Goal: Task Accomplishment & Management: Complete application form

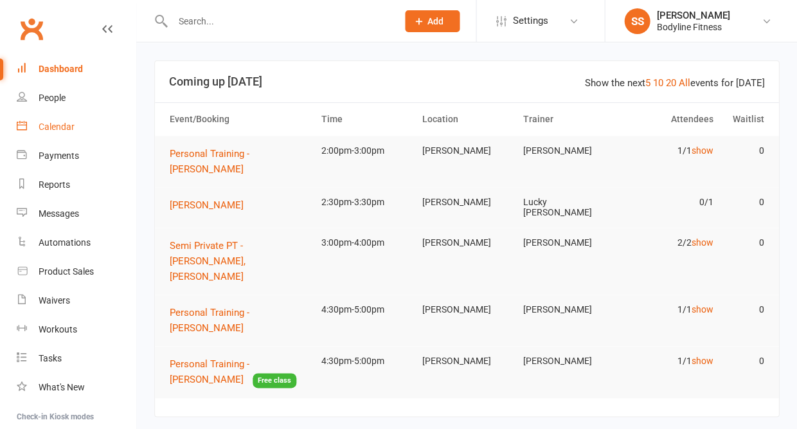
click at [70, 122] on div "Calendar" at bounding box center [57, 127] width 36 height 10
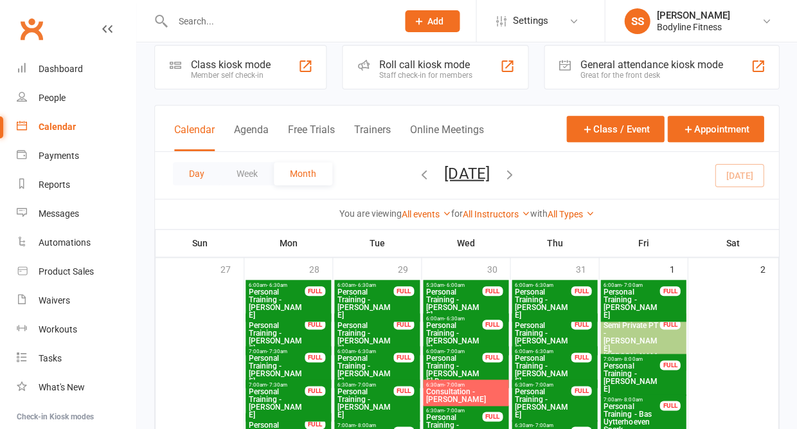
click at [188, 173] on button "Day" at bounding box center [197, 173] width 48 height 23
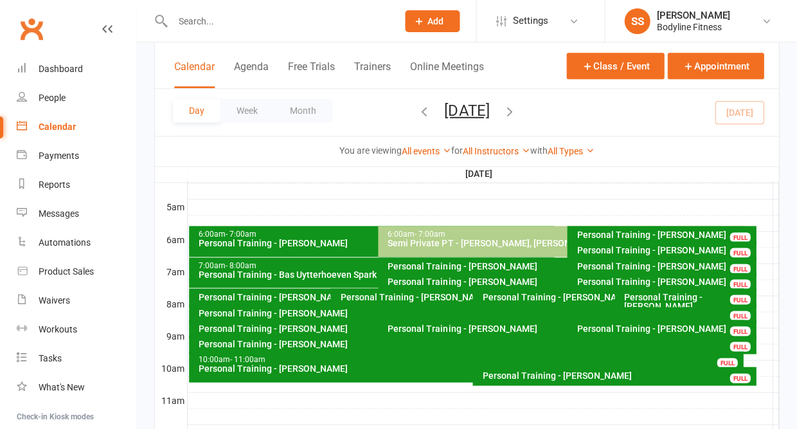
scroll to position [282, 0]
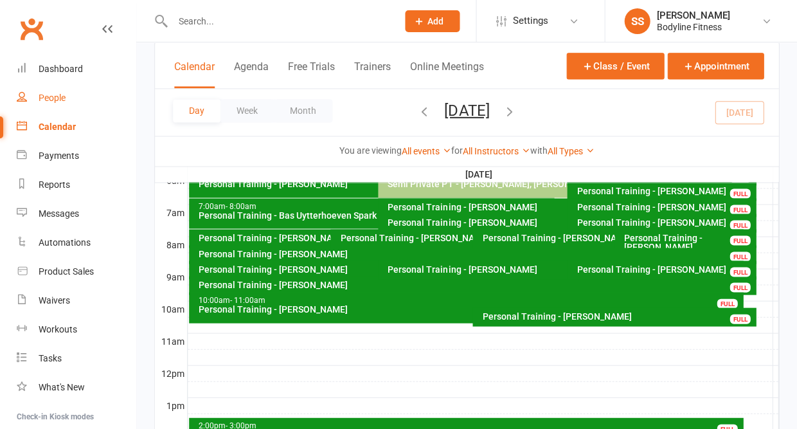
click at [46, 93] on div "People" at bounding box center [52, 98] width 27 height 10
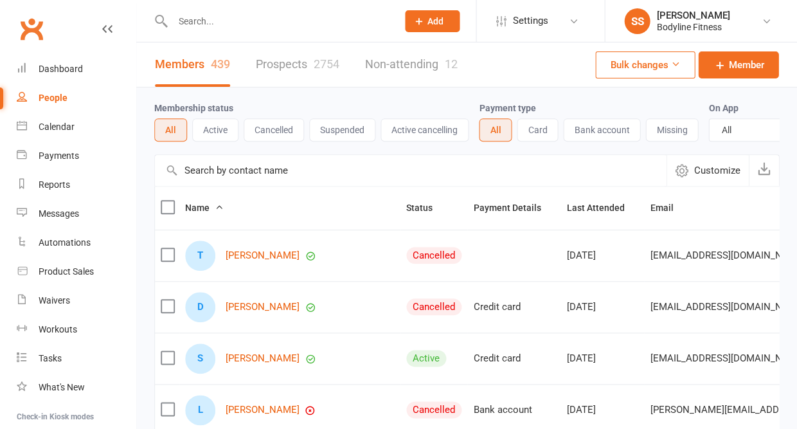
click at [270, 65] on link "Prospects 2754" at bounding box center [298, 64] width 84 height 44
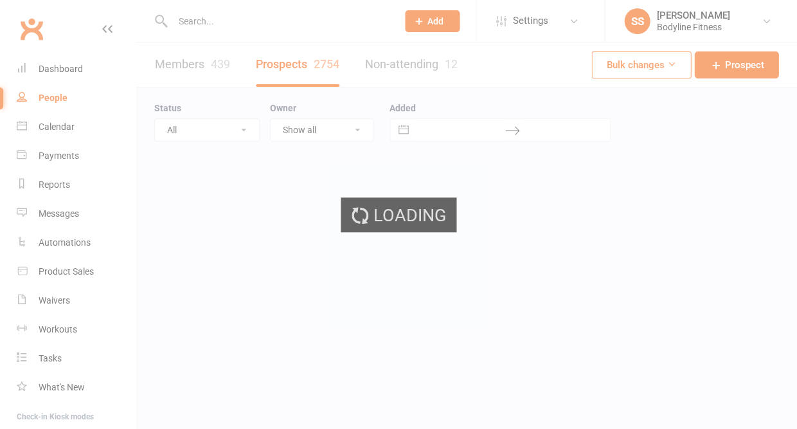
select select "50"
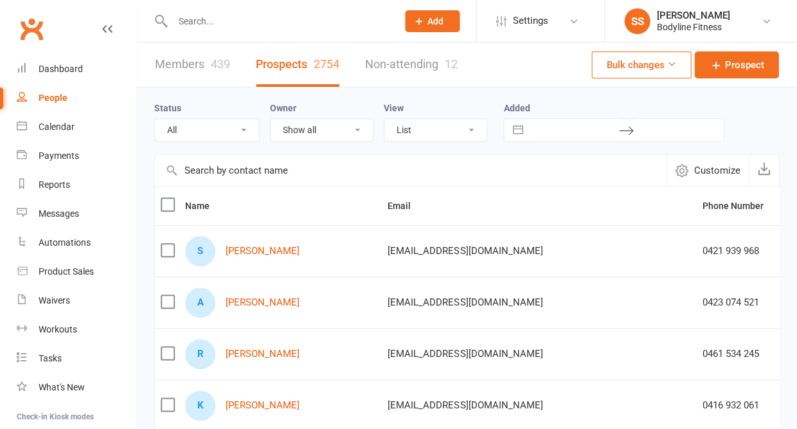
select select "New Lead"
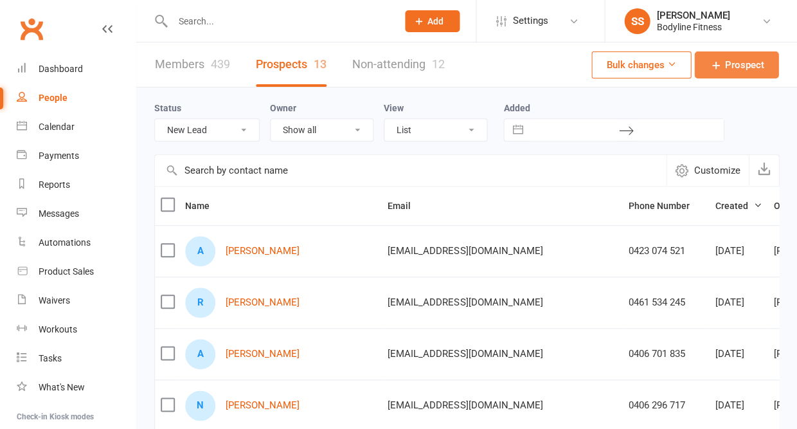
click at [752, 64] on span "Prospect" at bounding box center [744, 64] width 39 height 15
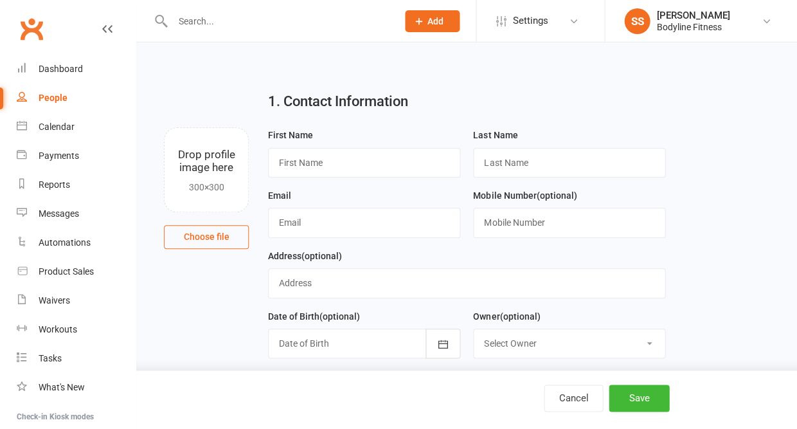
click at [41, 100] on link "People" at bounding box center [76, 98] width 119 height 29
select select "50"
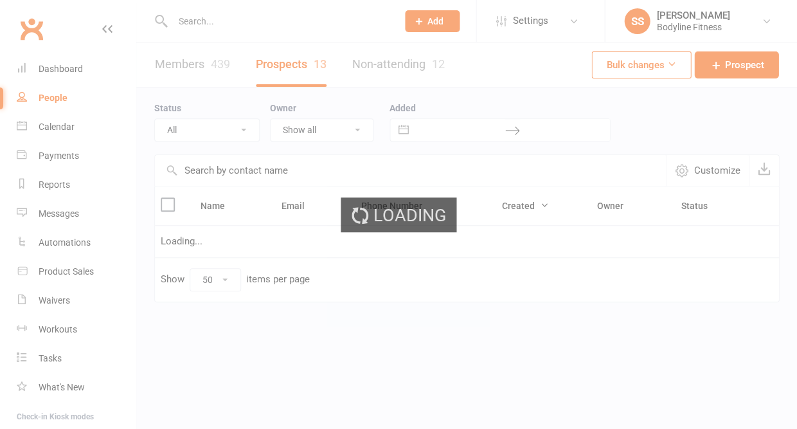
select select "New Lead"
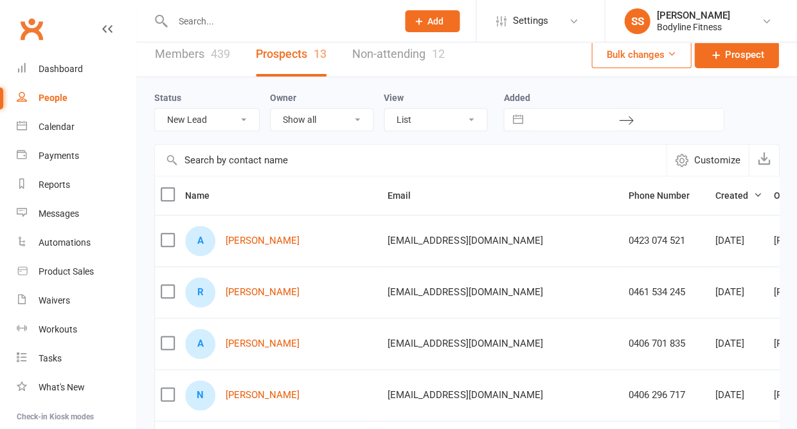
scroll to position [4, 0]
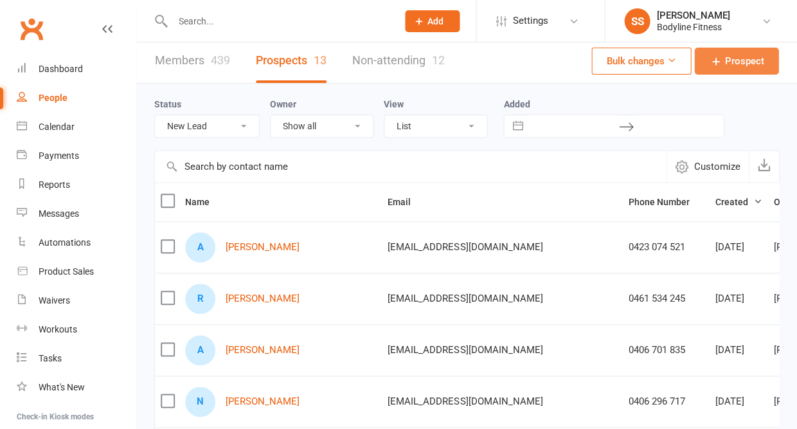
click at [736, 64] on span "Prospect" at bounding box center [744, 60] width 39 height 15
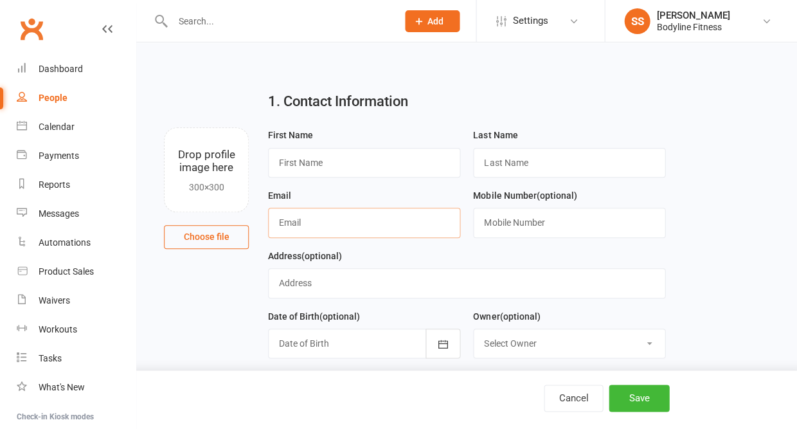
paste input "[EMAIL_ADDRESS][DOMAIN_NAME]"
type input "[EMAIL_ADDRESS][DOMAIN_NAME]"
type input "[PERSON_NAME]"
type input "Binley"
click at [521, 210] on input "text" at bounding box center [569, 223] width 192 height 30
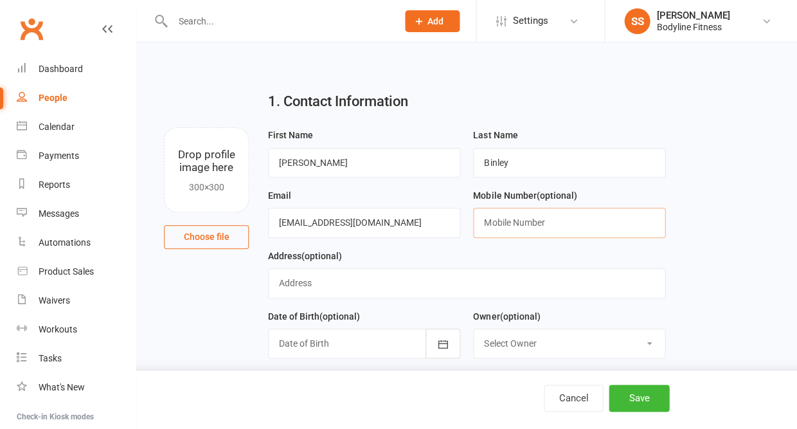
paste input "[PHONE_NUMBER]"
click at [498, 222] on input "[PHONE_NUMBER]" at bounding box center [569, 223] width 192 height 30
click at [505, 223] on input "0415904682" at bounding box center [569, 223] width 192 height 30
click at [520, 219] on input "0415 904682" at bounding box center [569, 223] width 192 height 30
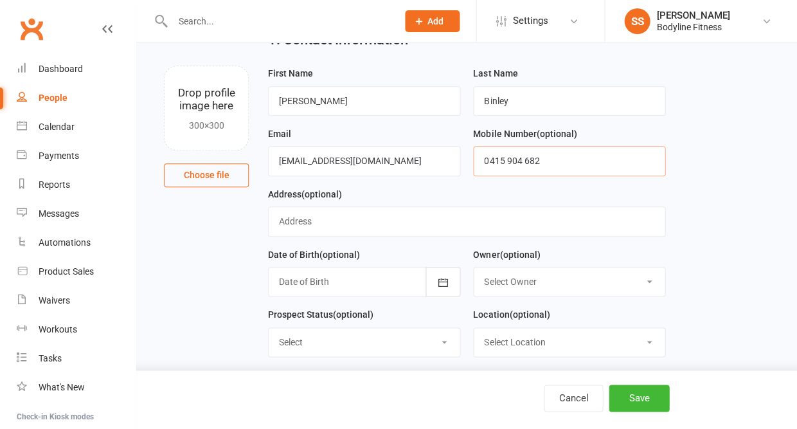
scroll to position [62, 0]
type input "0415 904 682"
select select "New Lead"
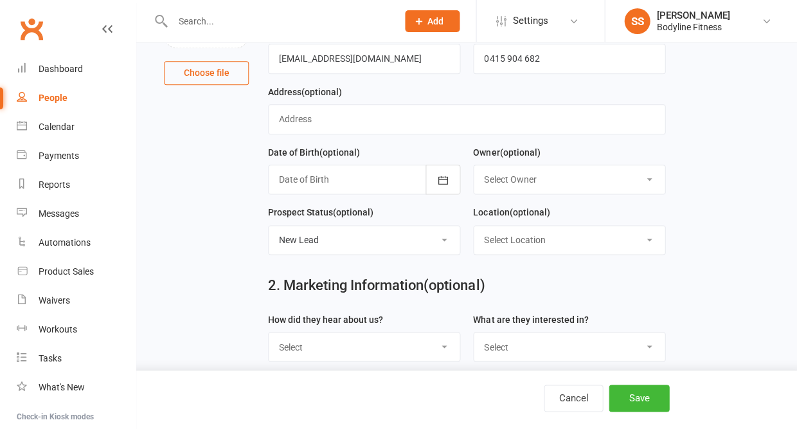
scroll to position [170, 0]
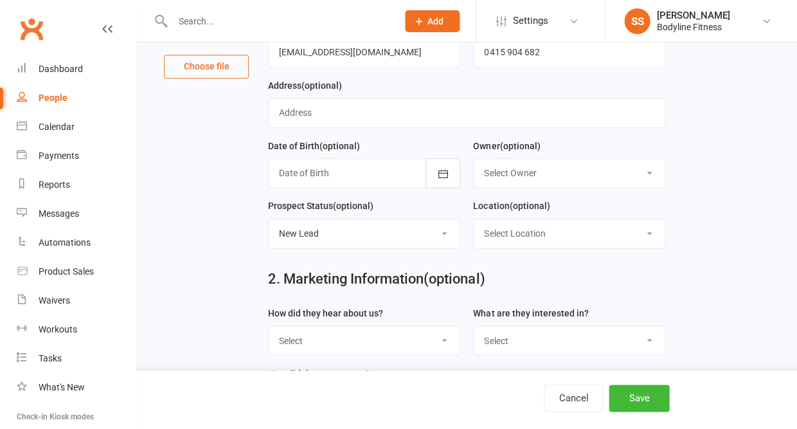
select select "Facebook"
select select "Personal Training"
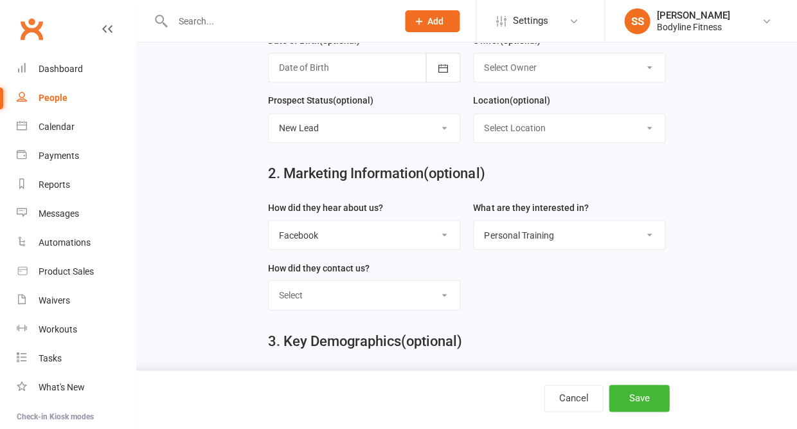
scroll to position [320, 0]
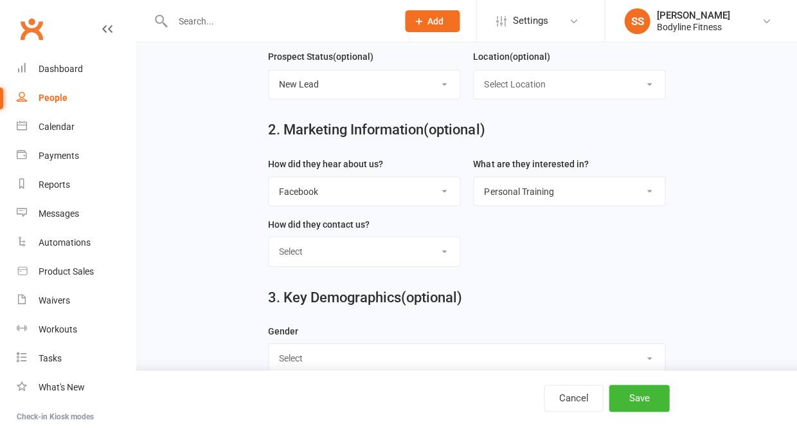
select select "[DEMOGRAPHIC_DATA]"
click at [648, 403] on button "Save" at bounding box center [639, 398] width 60 height 27
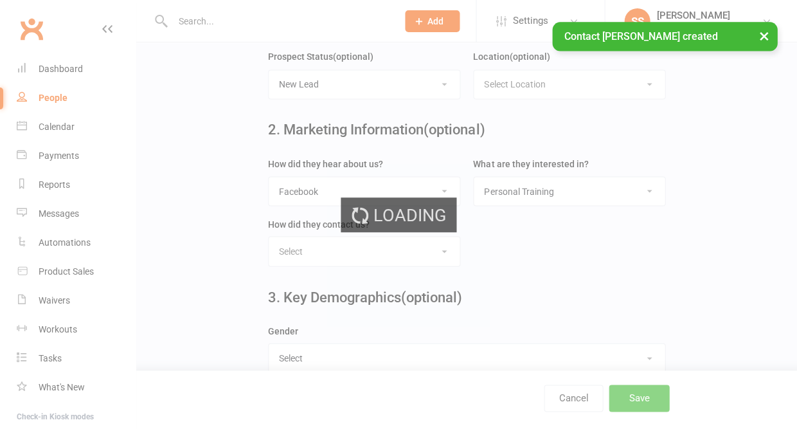
scroll to position [0, 0]
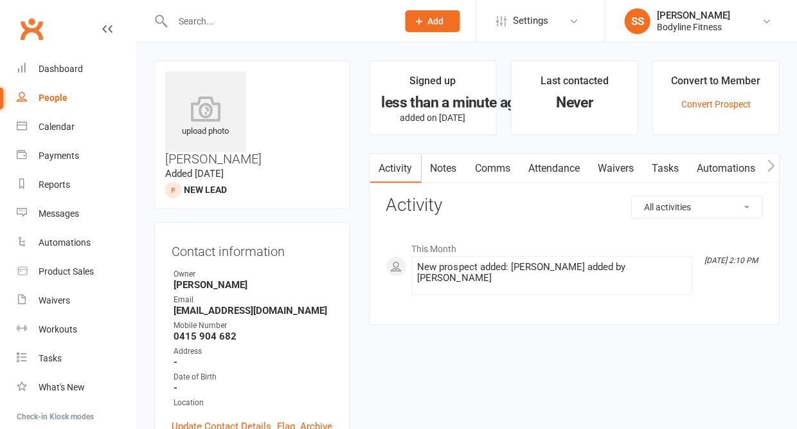
click at [55, 95] on div "People" at bounding box center [53, 98] width 29 height 10
select select "50"
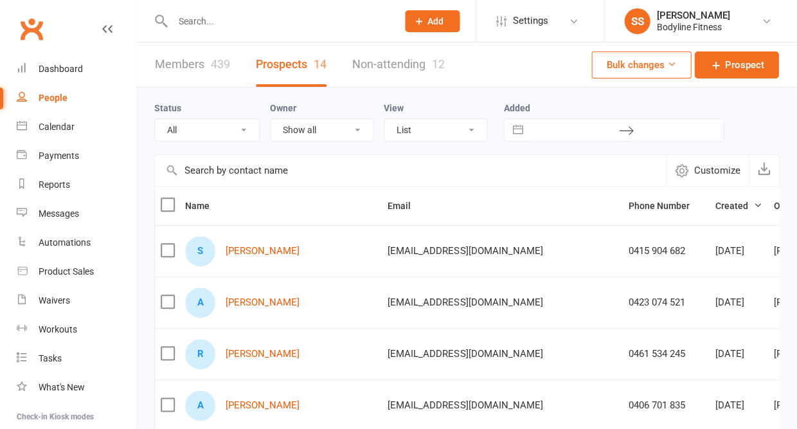
select select "New Lead"
click at [722, 76] on link "Prospect" at bounding box center [736, 64] width 84 height 27
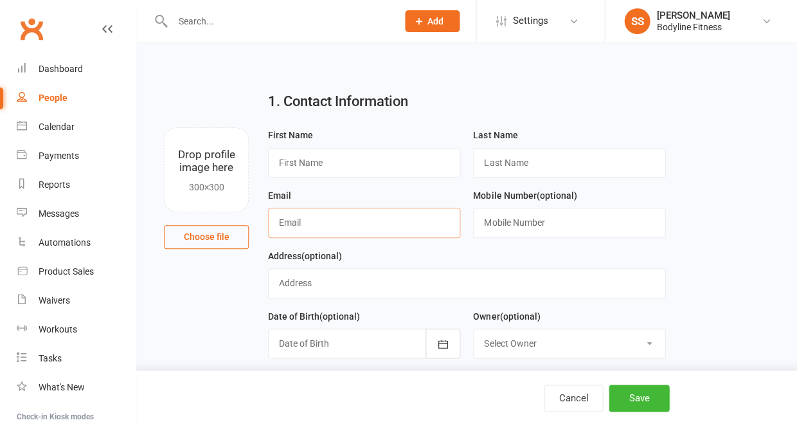
paste input "[EMAIL_ADDRESS][DOMAIN_NAME]"
type input "[EMAIL_ADDRESS][DOMAIN_NAME]"
type input "[PERSON_NAME]"
paste input "[PERSON_NAME]"
type input "[PERSON_NAME]"
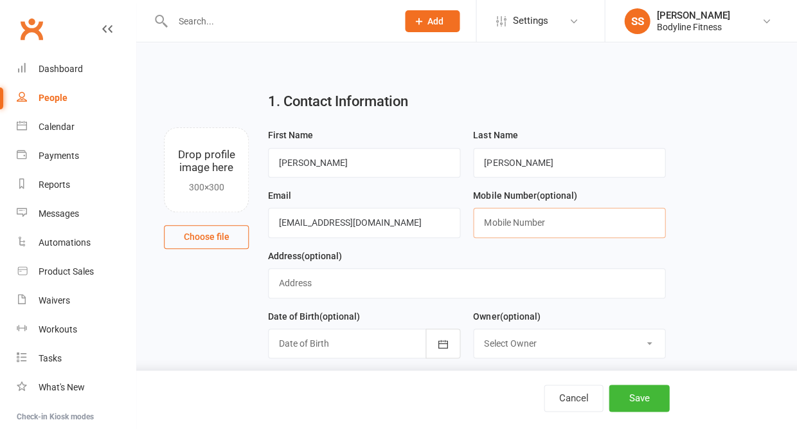
click at [495, 227] on input "text" at bounding box center [569, 223] width 192 height 30
paste input "[PHONE_NUMBER]"
click at [500, 224] on input "[PHONE_NUMBER]" at bounding box center [569, 223] width 192 height 30
click at [505, 224] on input "0479118320" at bounding box center [569, 223] width 192 height 30
click at [520, 227] on input "0479 118320" at bounding box center [569, 223] width 192 height 30
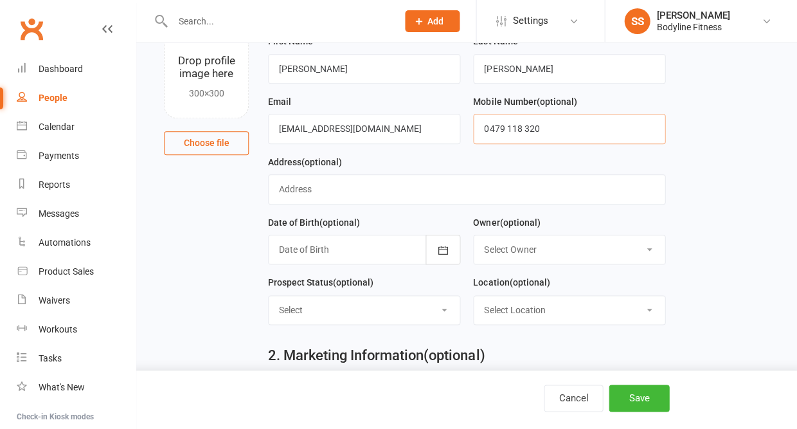
scroll to position [99, 0]
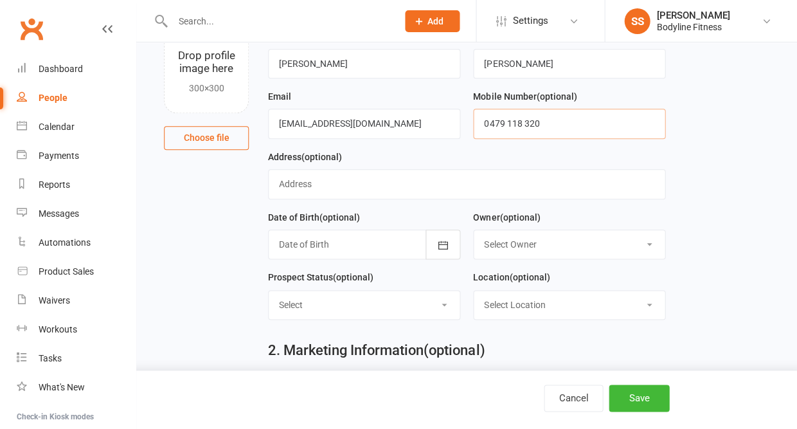
type input "0479 118 320"
select select "New Lead"
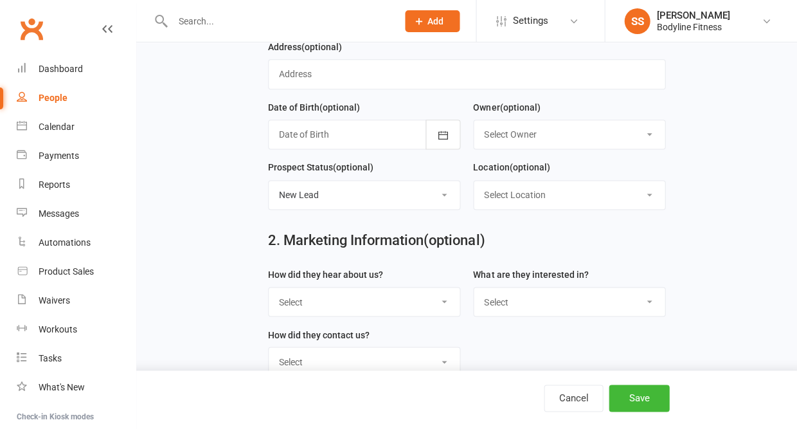
scroll to position [210, 0]
select select "Facebook"
select select "Personal Training"
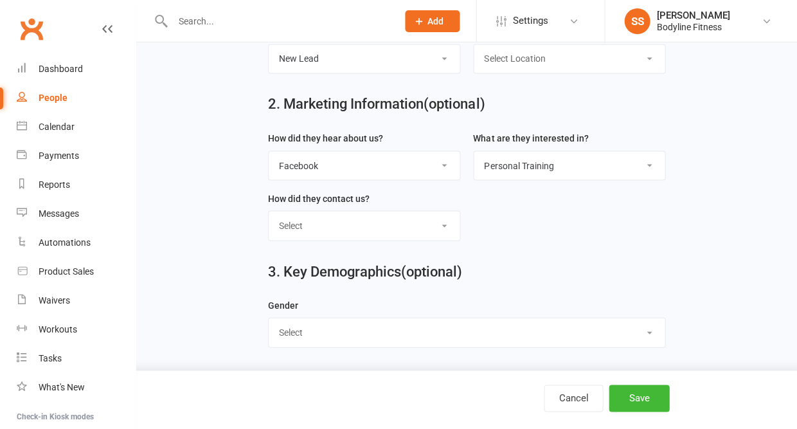
scroll to position [351, 0]
select select "[DEMOGRAPHIC_DATA]"
click at [646, 391] on button "Save" at bounding box center [639, 398] width 60 height 27
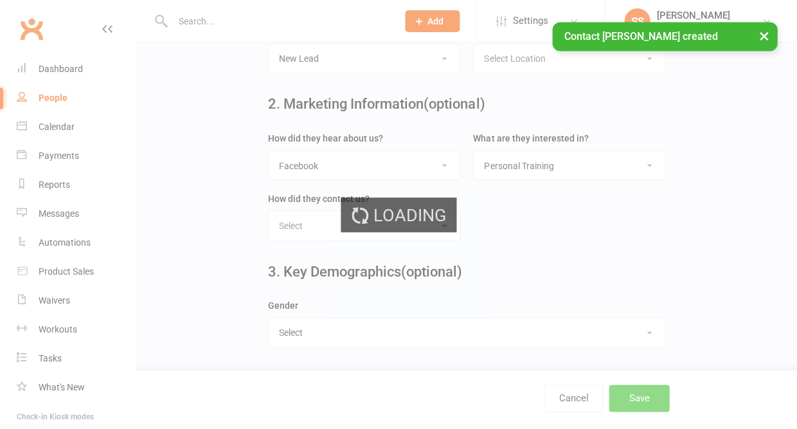
scroll to position [0, 0]
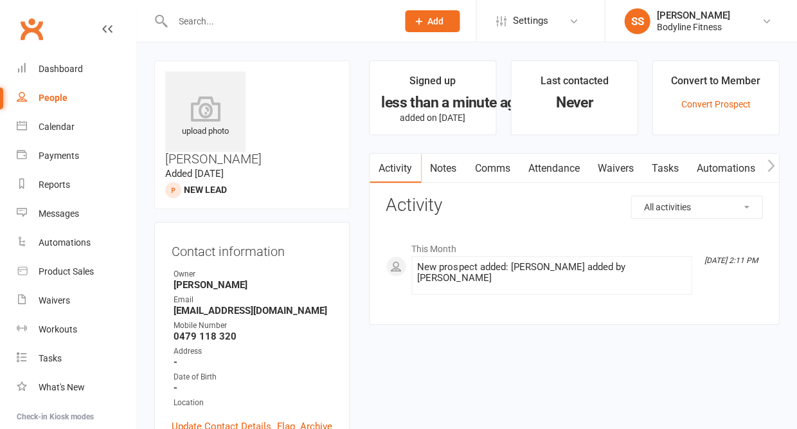
click at [55, 93] on div "People" at bounding box center [53, 98] width 29 height 10
select select "50"
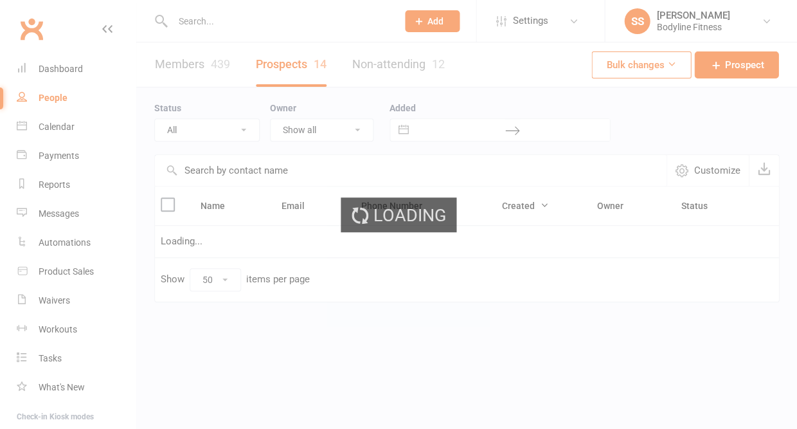
select select "New Lead"
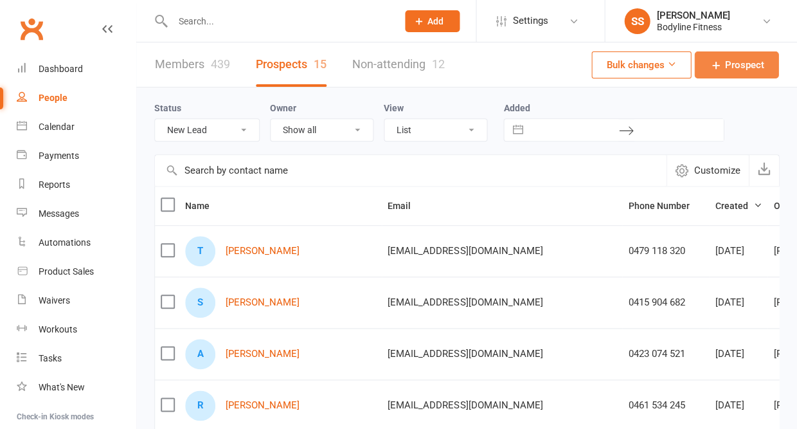
click at [712, 77] on link "Prospect" at bounding box center [736, 64] width 84 height 27
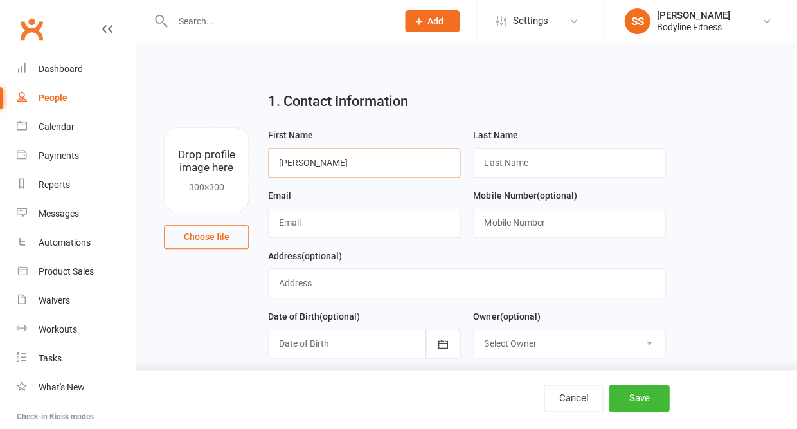
type input "[PERSON_NAME]"
type input "[PERSON_NAME][EMAIL_ADDRESS][PERSON_NAME][DOMAIN_NAME]"
click at [521, 237] on input "text" at bounding box center [569, 223] width 192 height 30
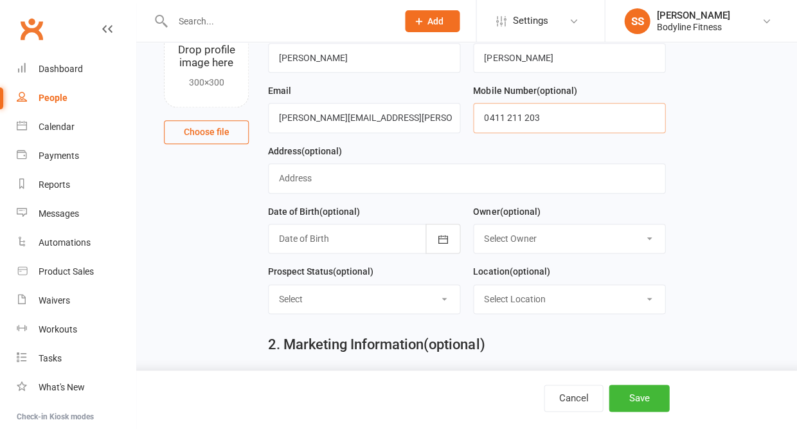
scroll to position [110, 0]
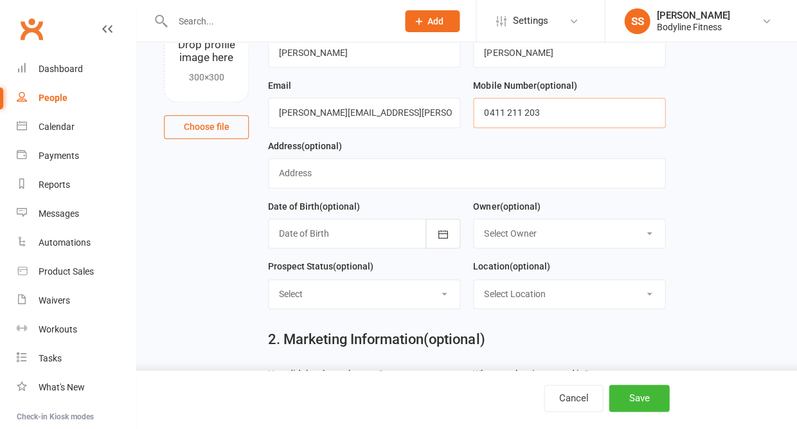
type input "0411 211 203"
select select "New Lead"
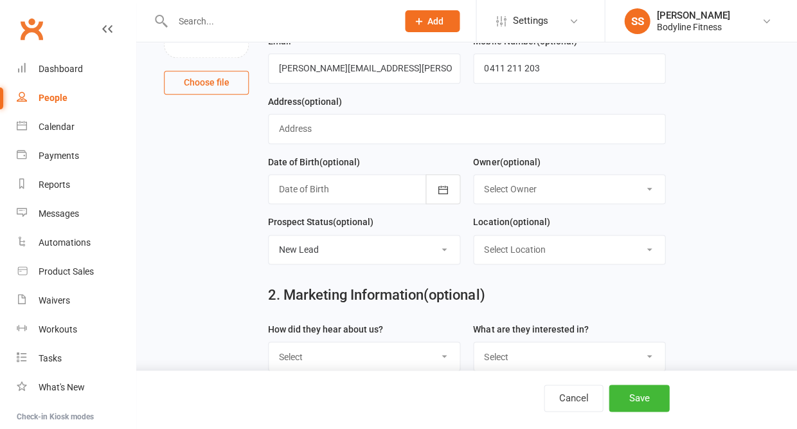
scroll to position [211, 0]
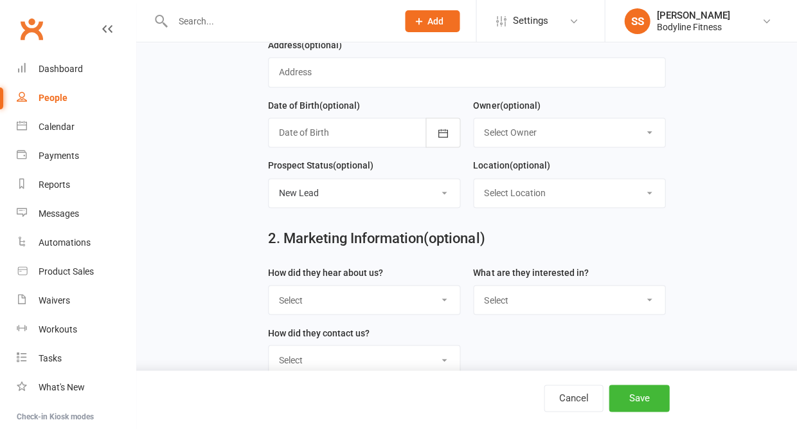
select select "Facebook"
select select "Personal Training"
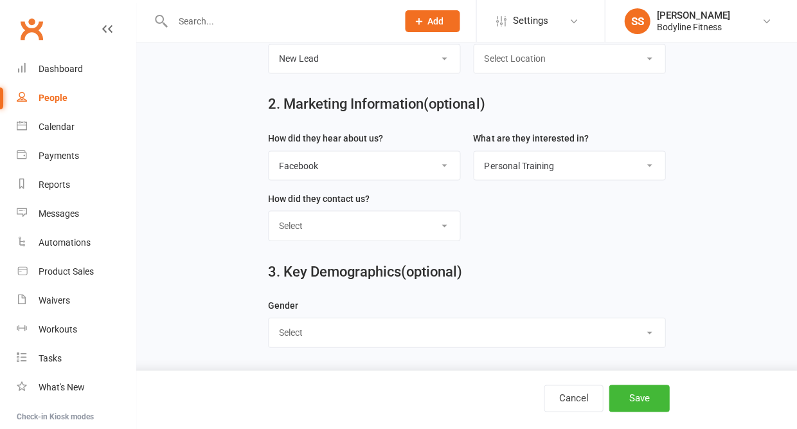
scroll to position [351, 0]
select select "[DEMOGRAPHIC_DATA]"
click at [635, 397] on button "Save" at bounding box center [639, 398] width 60 height 27
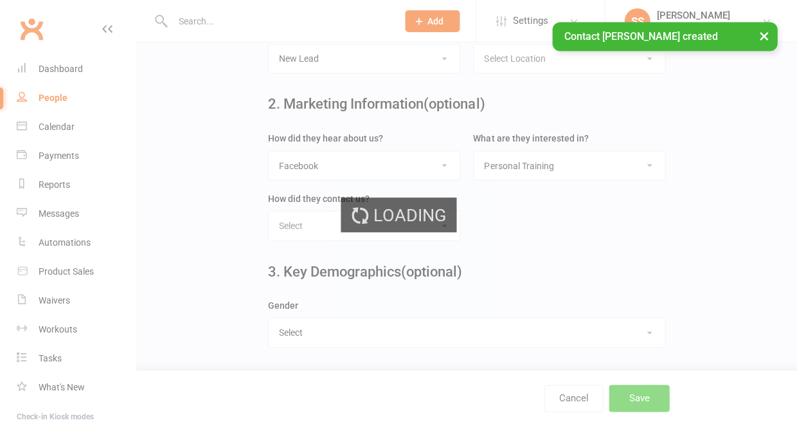
scroll to position [0, 0]
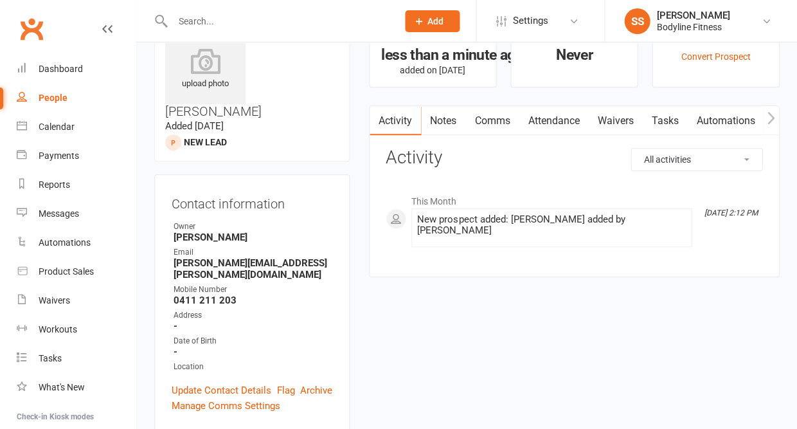
scroll to position [47, 0]
click at [449, 116] on link "Notes" at bounding box center [443, 122] width 44 height 30
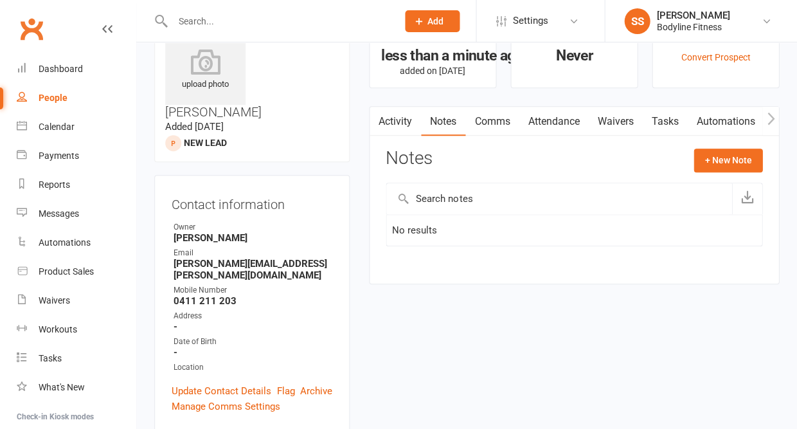
scroll to position [60, 0]
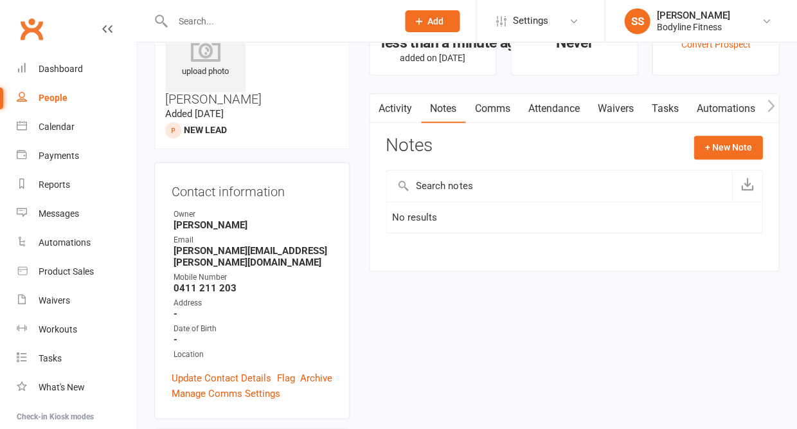
click at [50, 90] on link "People" at bounding box center [76, 98] width 119 height 29
select select "50"
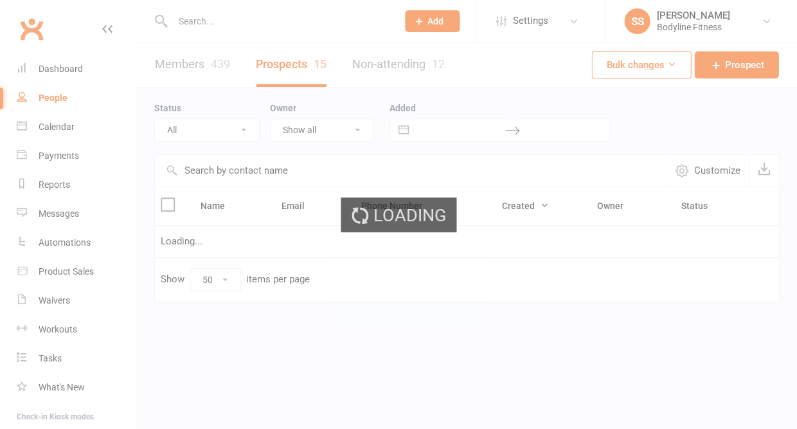
select select "New Lead"
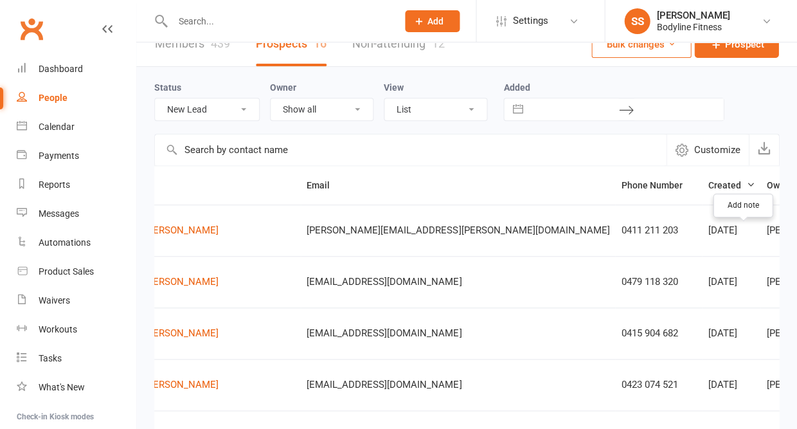
scroll to position [0, 78]
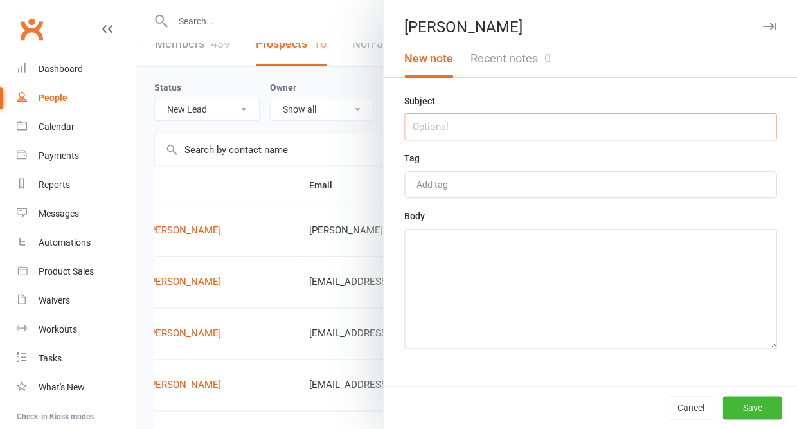
click at [498, 127] on input "text" at bounding box center [590, 126] width 372 height 27
type input "contact [DATE]"
click at [518, 310] on textarea at bounding box center [590, 289] width 372 height 120
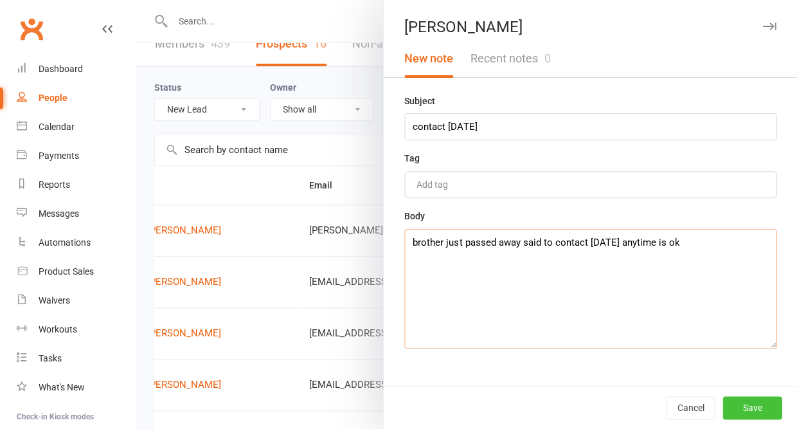
type textarea "brother just passed away said to contact [DATE] anytime is ok"
click at [737, 410] on button "Save" at bounding box center [752, 407] width 59 height 23
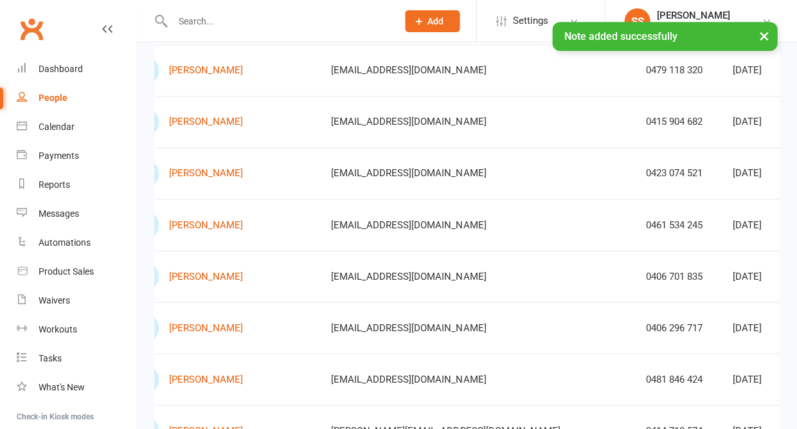
scroll to position [232, 0]
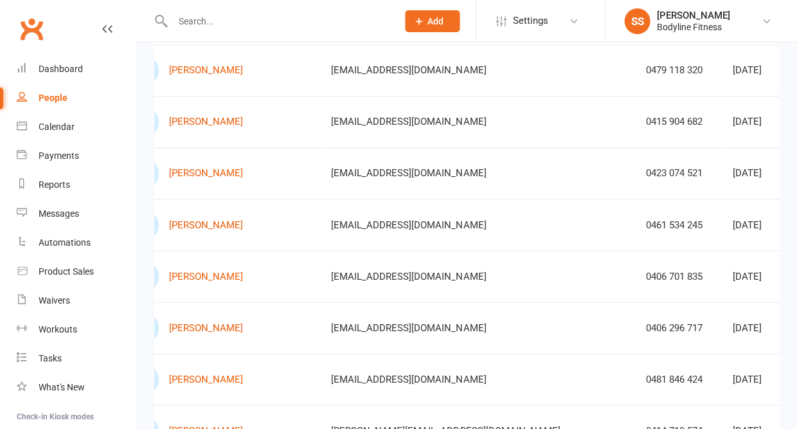
drag, startPoint x: 413, startPoint y: 75, endPoint x: 270, endPoint y: 78, distance: 142.8
click at [325, 77] on td "[EMAIL_ADDRESS][DOMAIN_NAME]" at bounding box center [482, 69] width 314 height 51
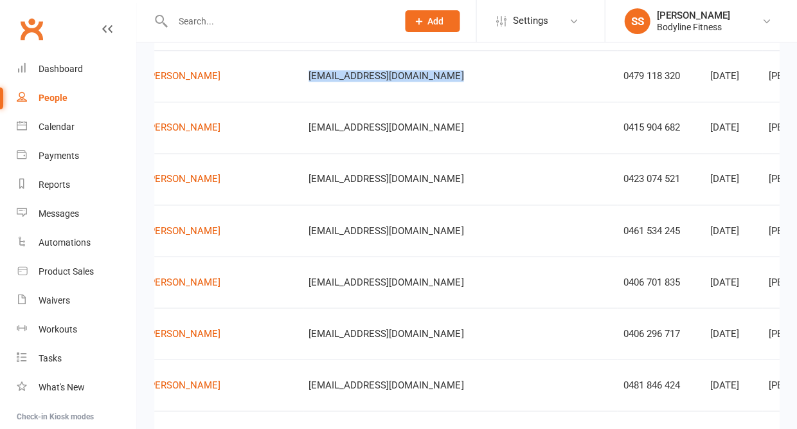
scroll to position [0, 78]
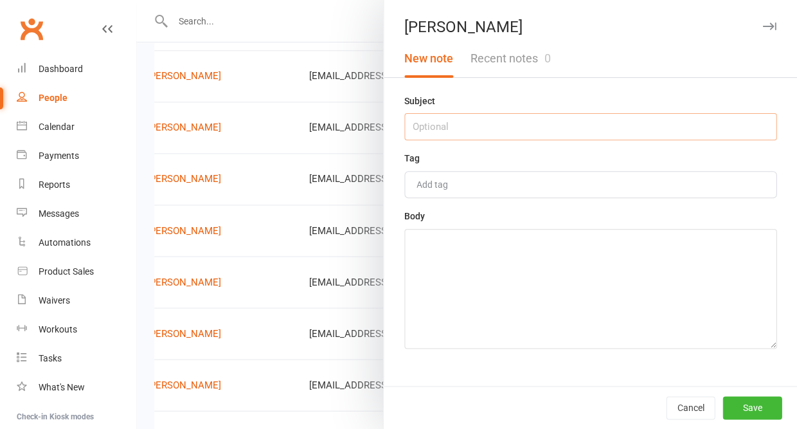
click at [584, 132] on input "text" at bounding box center [590, 126] width 372 height 27
type input "15/8 - no answer"
click at [585, 228] on div "Body" at bounding box center [590, 278] width 372 height 140
click at [568, 278] on textarea at bounding box center [590, 289] width 372 height 120
type textarea "have sent a text and email"
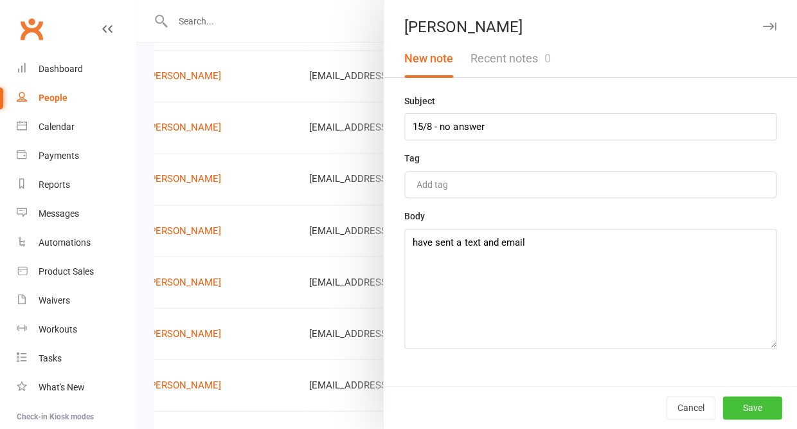
click at [764, 404] on button "Save" at bounding box center [752, 407] width 59 height 23
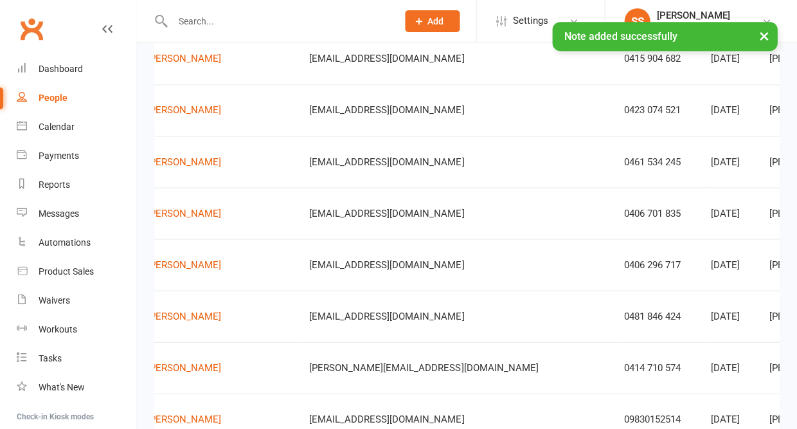
scroll to position [0, 57]
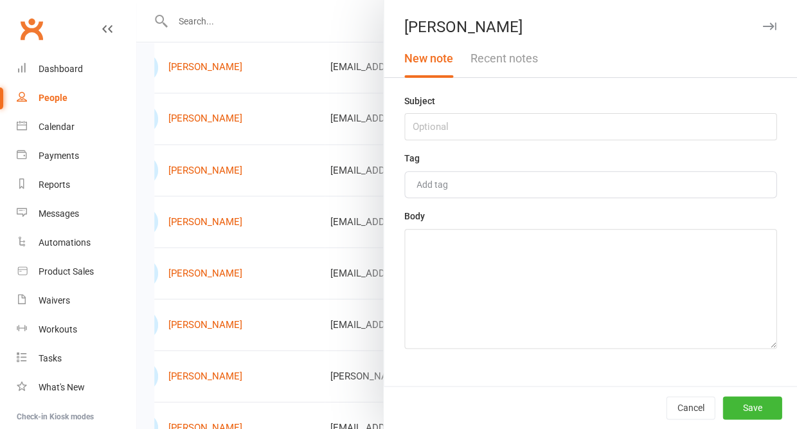
scroll to position [286, 0]
click at [552, 132] on input "text" at bounding box center [590, 126] width 372 height 27
type input "15/8 - call [DATE] any time"
click at [522, 325] on textarea at bounding box center [590, 289] width 372 height 120
type textarea "call [DATE] anytime"
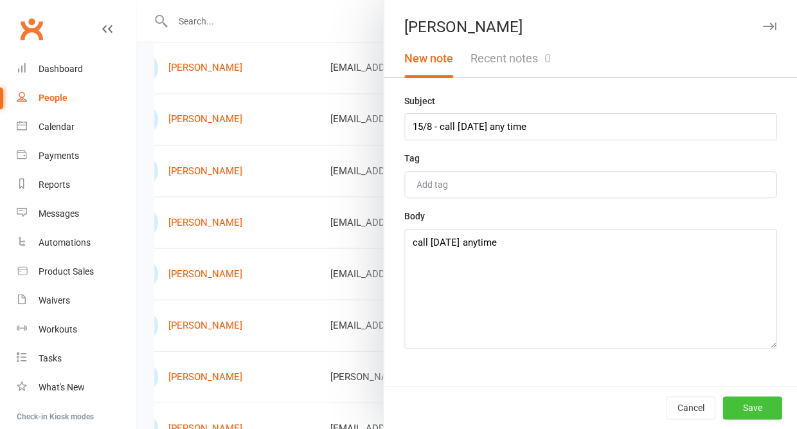
click at [733, 399] on button "Save" at bounding box center [752, 407] width 59 height 23
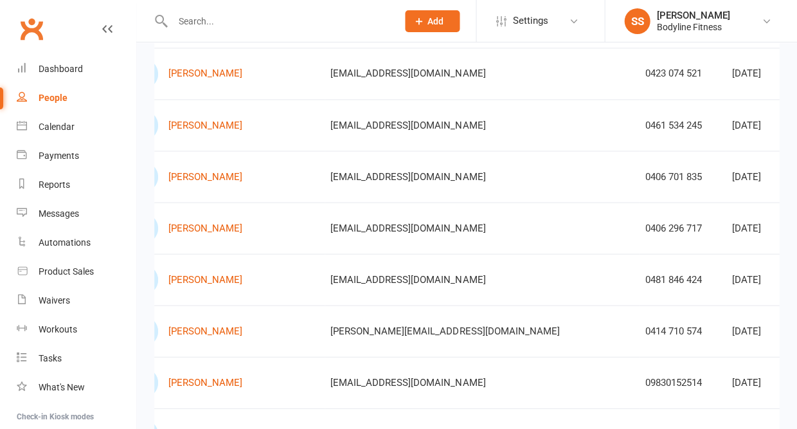
scroll to position [338, 0]
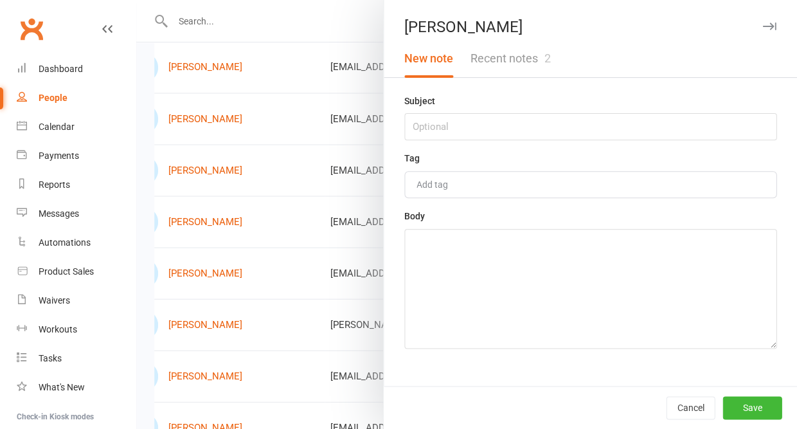
click at [523, 62] on button "Recent notes 2" at bounding box center [510, 58] width 97 height 37
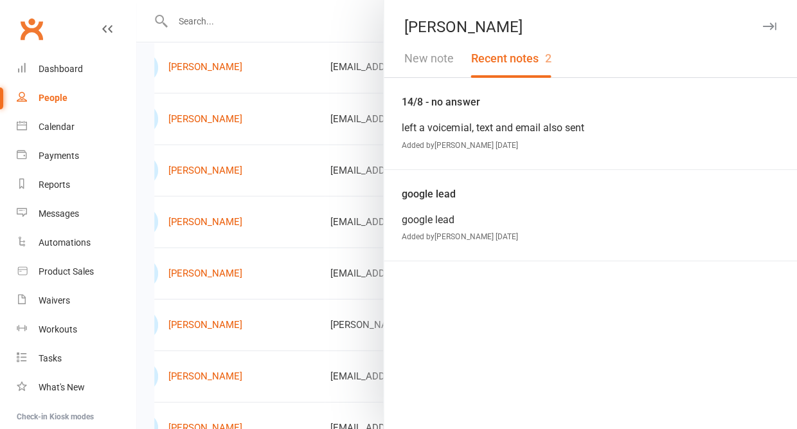
click at [431, 52] on button "New note" at bounding box center [429, 58] width 66 height 37
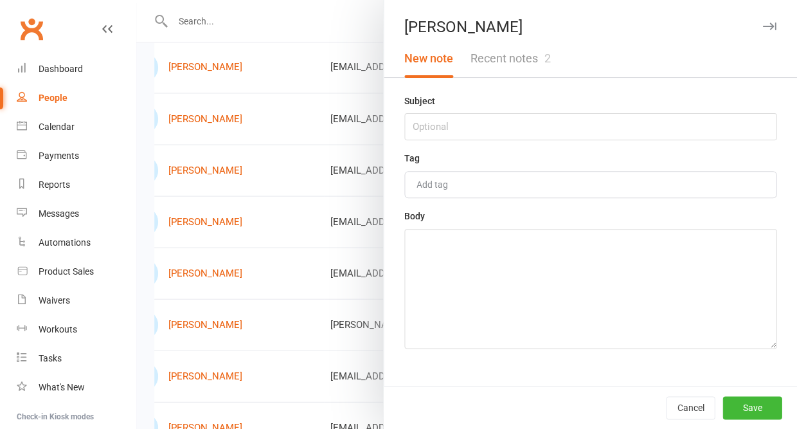
scroll to position [334, 0]
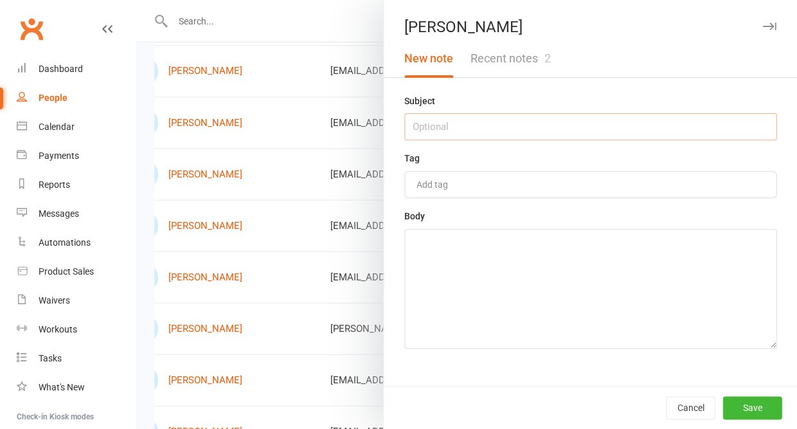
click at [431, 125] on input "text" at bounding box center [590, 126] width 372 height 27
type input "15/8 - no answer"
click at [454, 298] on textarea at bounding box center [590, 289] width 372 height 120
type textarea "have left another voicemail, no text sent"
click at [756, 403] on button "Save" at bounding box center [752, 407] width 59 height 23
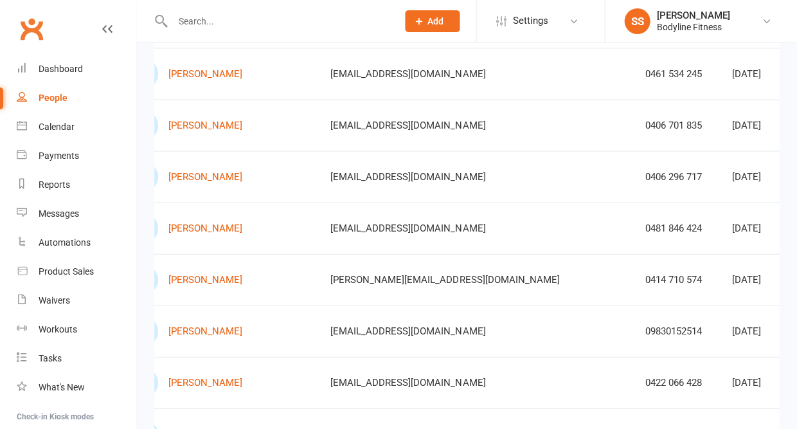
scroll to position [397, 0]
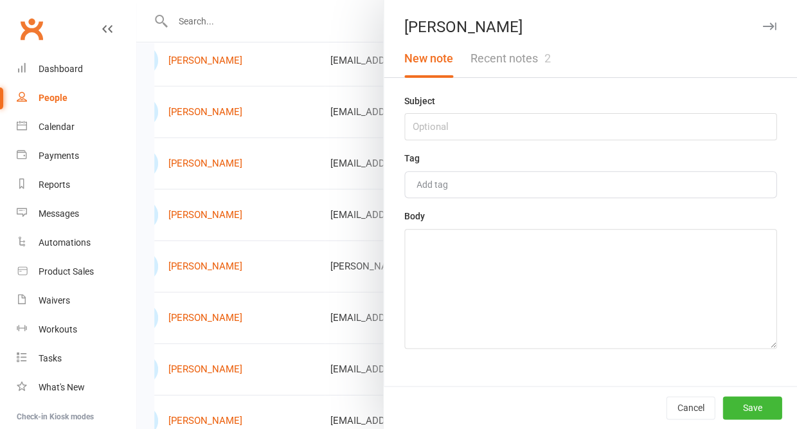
click at [518, 53] on button "Recent notes 2" at bounding box center [510, 58] width 97 height 37
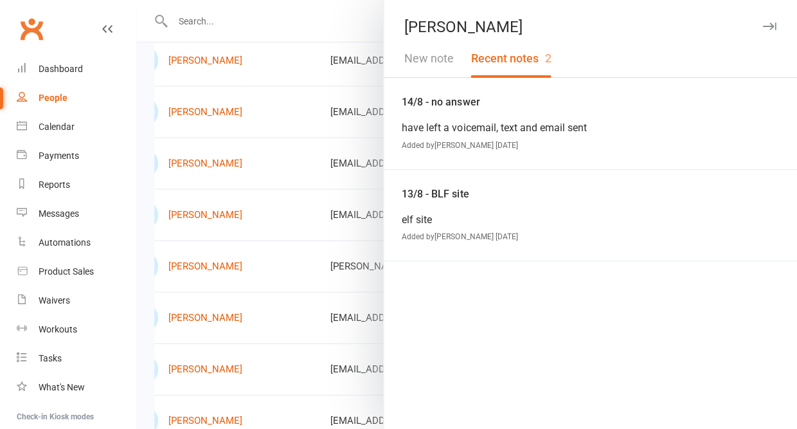
click at [518, 53] on button "Recent notes 2" at bounding box center [510, 58] width 97 height 37
click at [420, 61] on button "New note" at bounding box center [429, 58] width 66 height 37
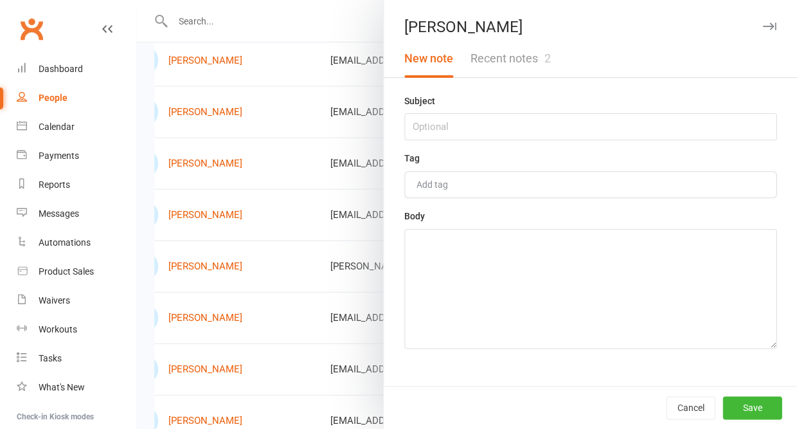
scroll to position [392, 0]
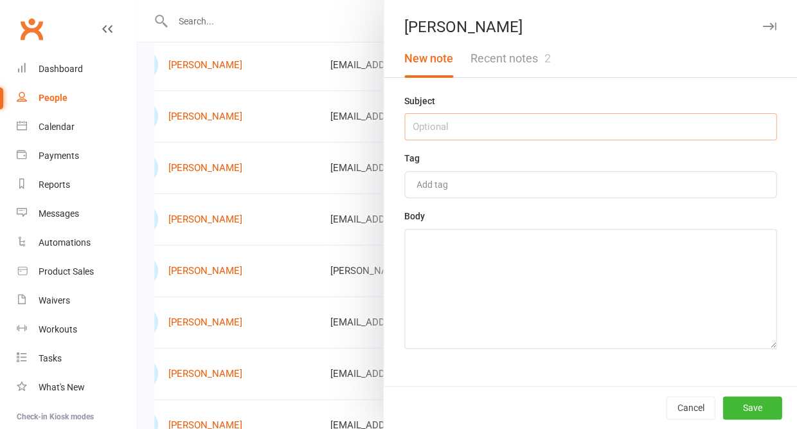
click at [433, 129] on input "text" at bounding box center [590, 126] width 372 height 27
type input "15/8 - no answer"
click at [449, 311] on textarea at bounding box center [590, 289] width 372 height 120
type textarea "have sent a follow up text"
click at [768, 401] on button "Save" at bounding box center [752, 407] width 59 height 23
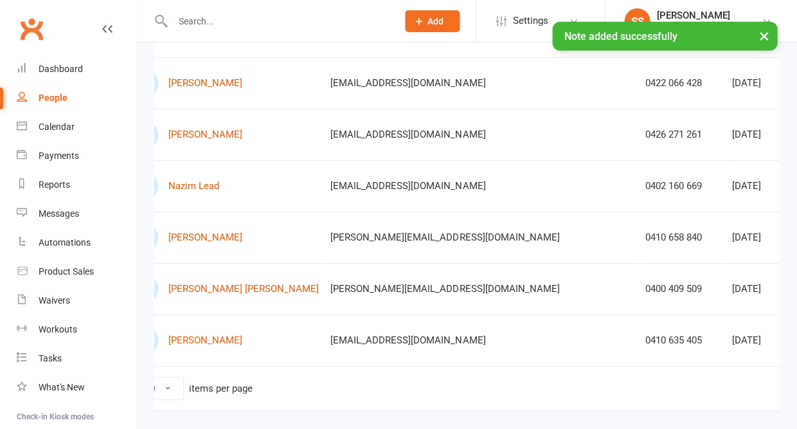
scroll to position [682, 0]
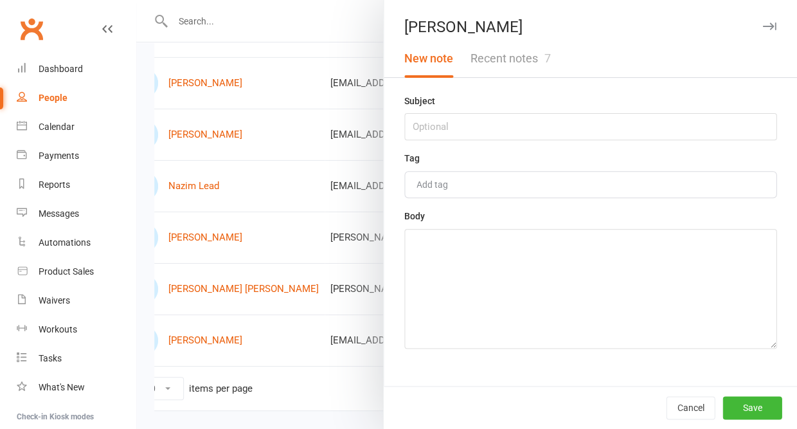
click at [522, 60] on button "Recent notes 7" at bounding box center [510, 58] width 97 height 37
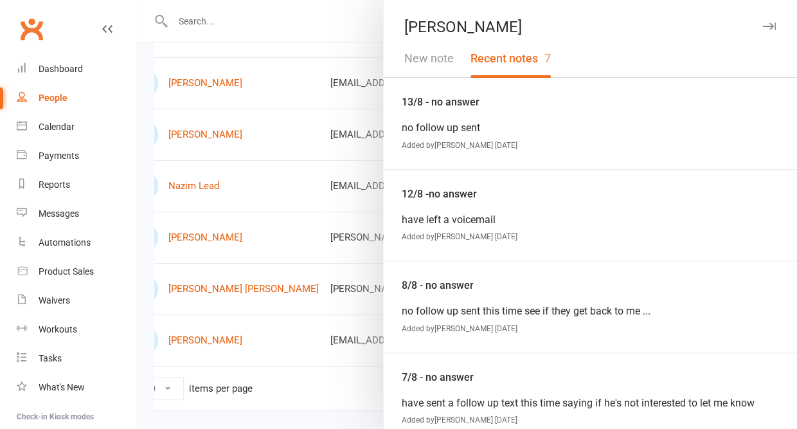
click at [772, 26] on icon "button" at bounding box center [770, 27] width 14 height 8
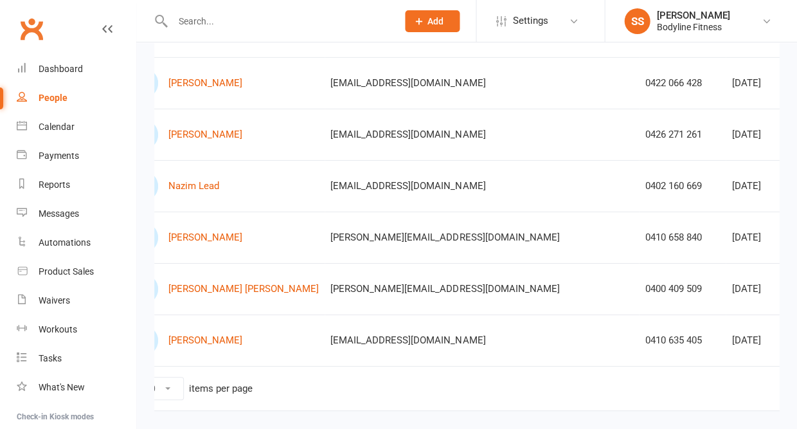
scroll to position [692, 0]
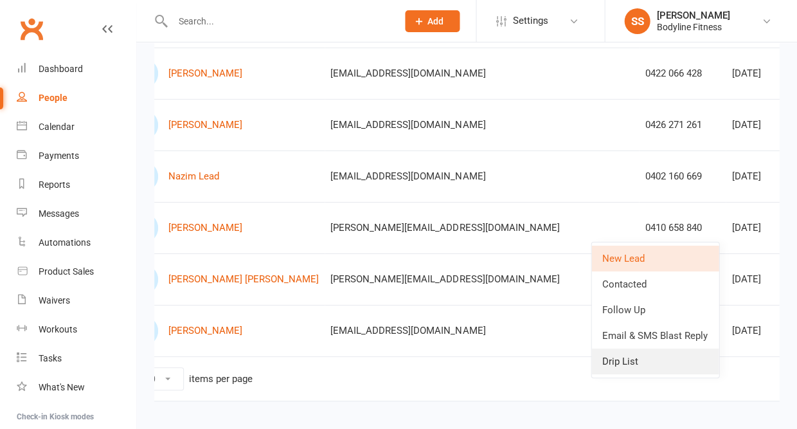
click at [635, 360] on link "Drip List" at bounding box center [655, 362] width 127 height 26
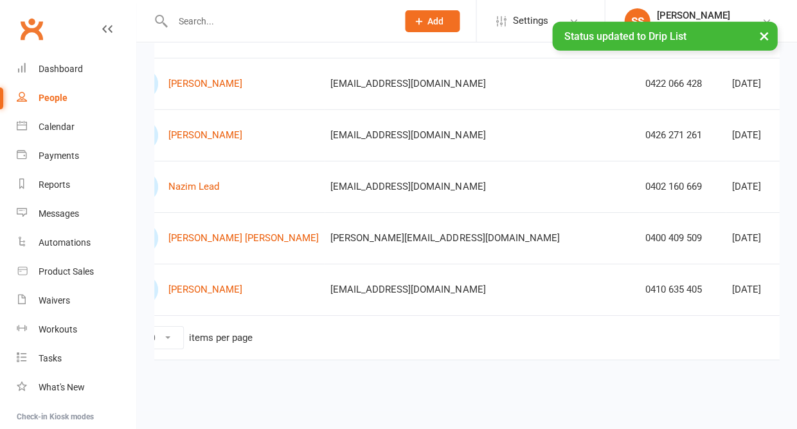
scroll to position [684, 0]
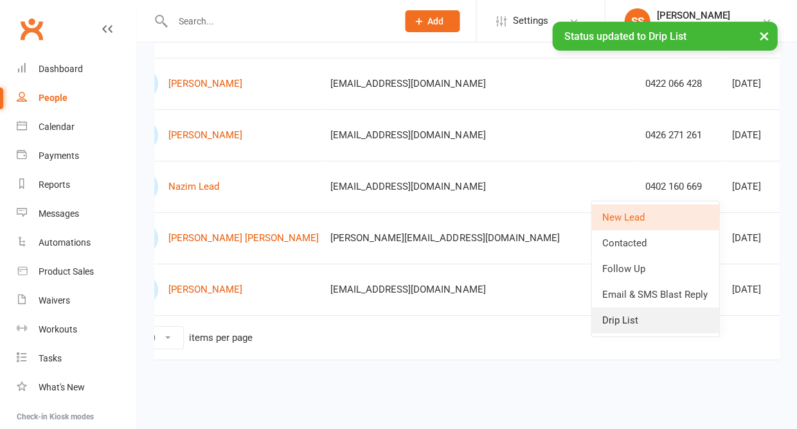
click at [634, 321] on link "Drip List" at bounding box center [655, 320] width 127 height 26
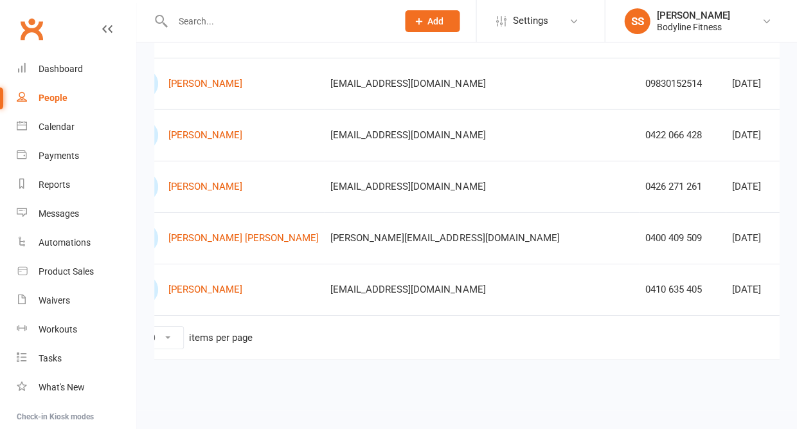
scroll to position [633, 0]
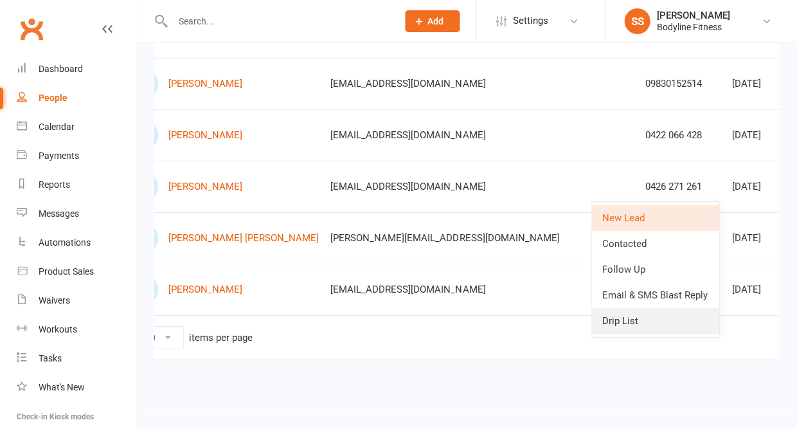
click at [630, 314] on link "Drip List" at bounding box center [655, 321] width 127 height 26
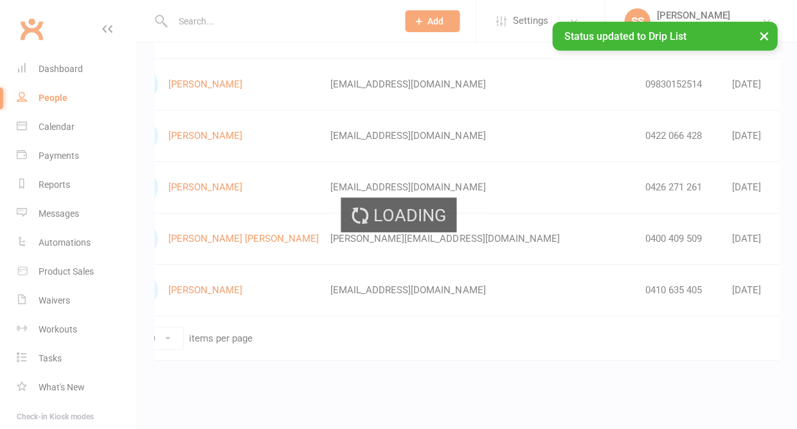
scroll to position [581, 0]
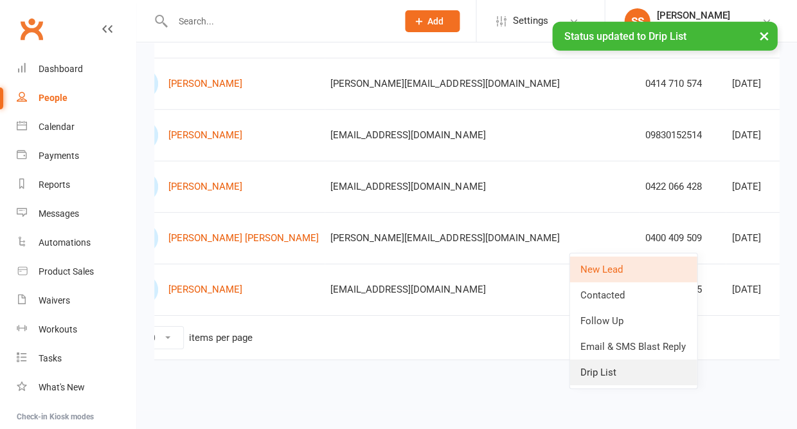
click at [617, 367] on link "Drip List" at bounding box center [633, 372] width 127 height 26
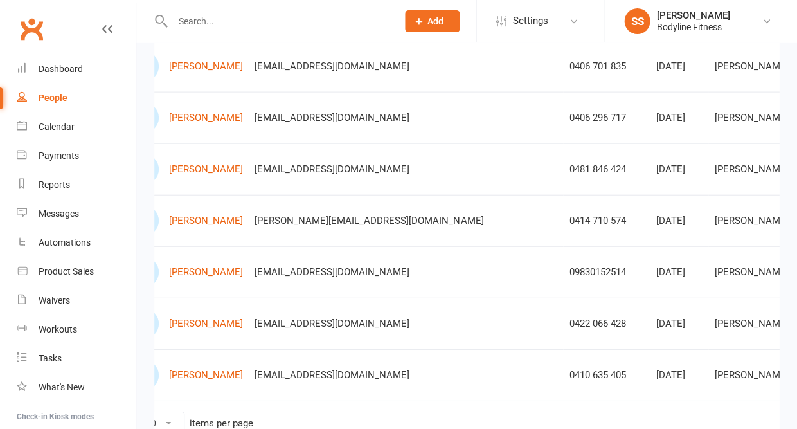
scroll to position [442, 0]
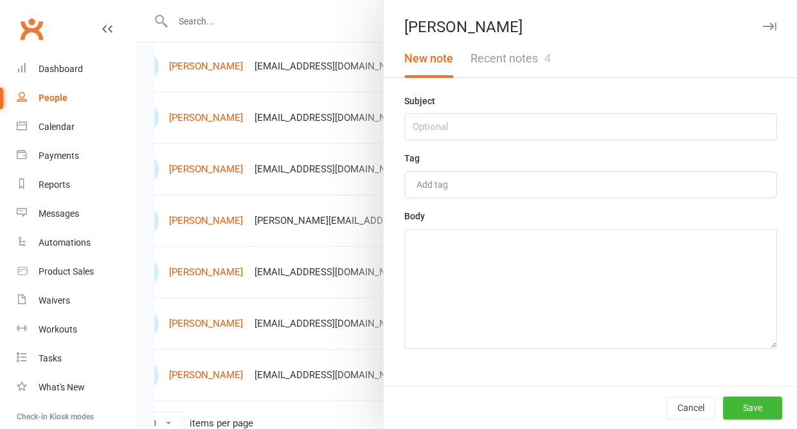
scroll to position [441, 0]
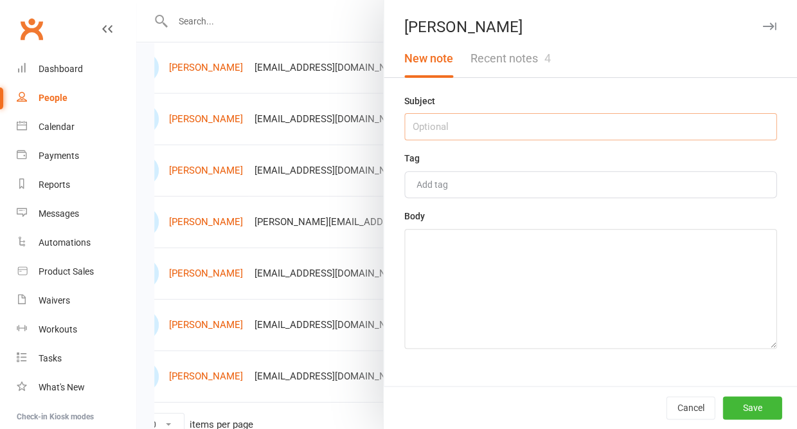
click at [602, 127] on input "text" at bounding box center [590, 126] width 372 height 27
type input "15/8 - straight to message bank"
click at [597, 297] on textarea at bounding box center [590, 289] width 372 height 120
type textarea "have sent a follow up text"
click at [744, 403] on button "Save" at bounding box center [752, 407] width 59 height 23
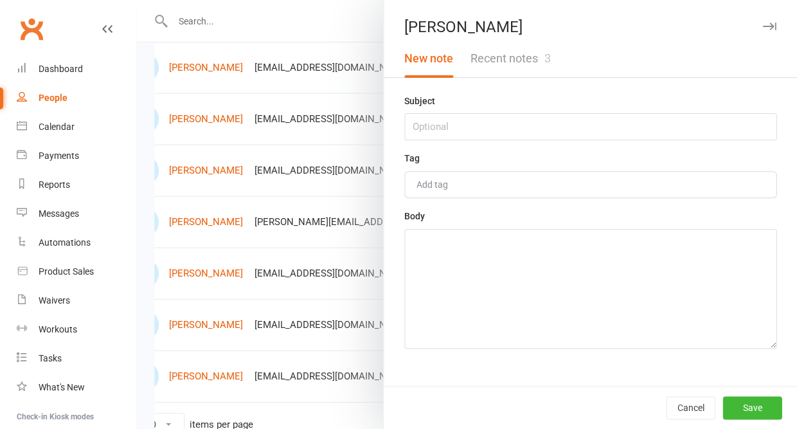
click at [503, 72] on button "Recent notes 3" at bounding box center [510, 58] width 97 height 37
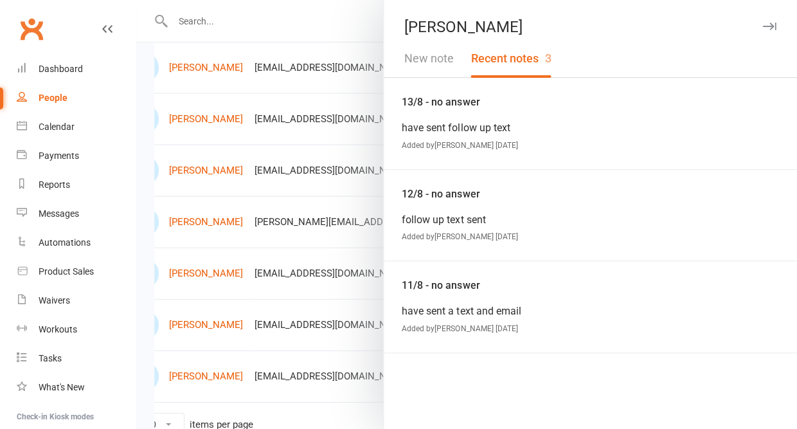
click at [430, 62] on button "New note" at bounding box center [429, 58] width 66 height 37
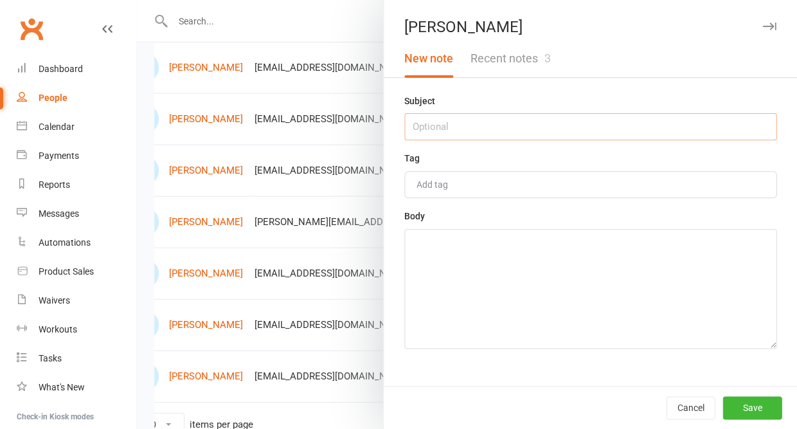
click at [426, 128] on input "text" at bounding box center [590, 126] width 372 height 27
type input "15/8 - no answer"
click at [440, 300] on textarea at bounding box center [590, 289] width 372 height 120
type textarea "have sent a follow up text message"
click at [731, 408] on button "Save" at bounding box center [752, 407] width 59 height 23
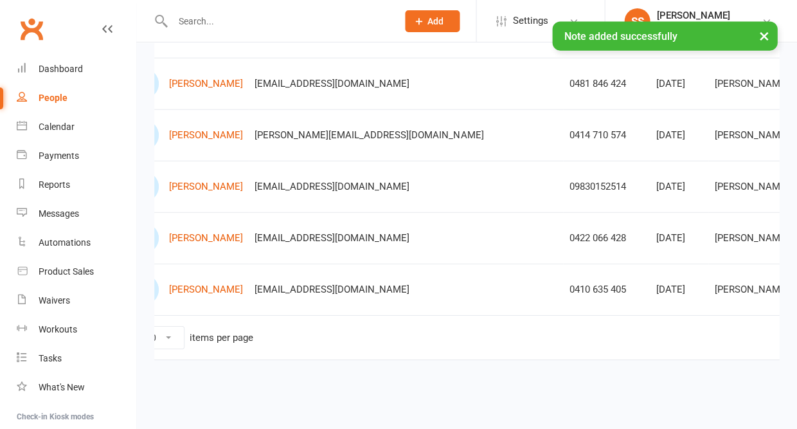
scroll to position [530, 0]
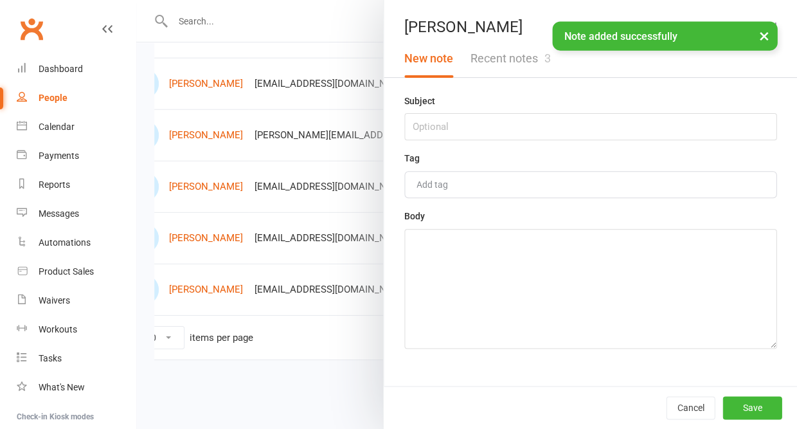
click at [518, 63] on button "Recent notes 3" at bounding box center [510, 58] width 97 height 37
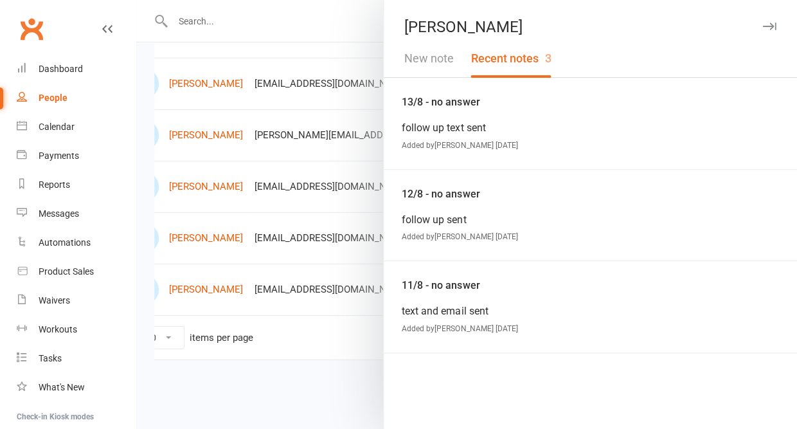
click at [440, 60] on button "New note" at bounding box center [429, 58] width 66 height 37
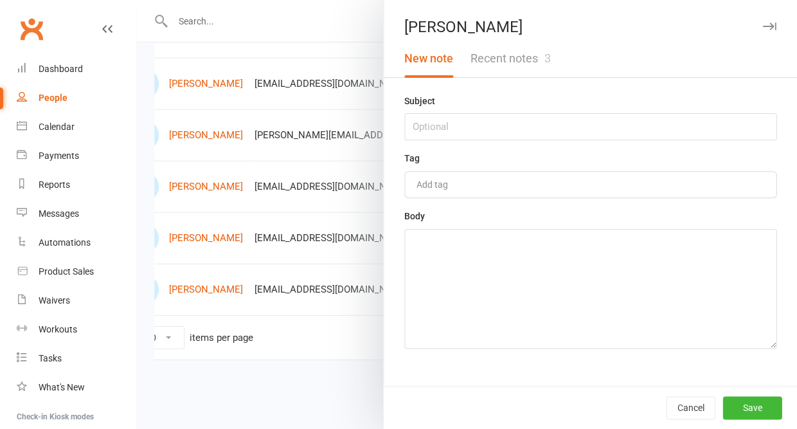
scroll to position [523, 0]
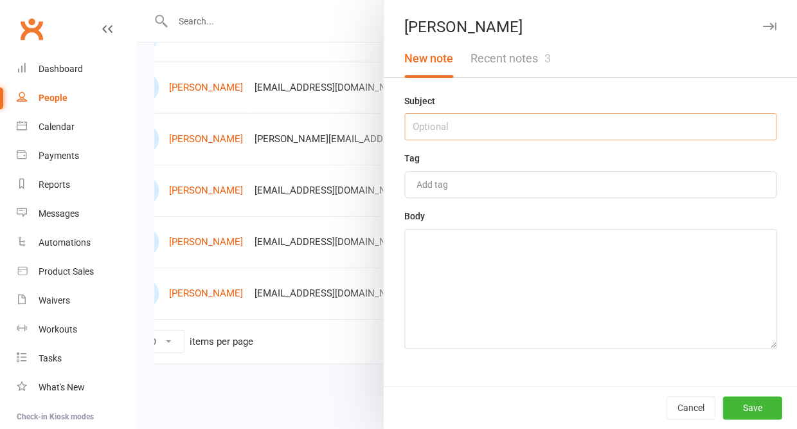
click at [441, 124] on input "text" at bounding box center [590, 126] width 372 height 27
type input "15/8 - no answer"
click at [452, 260] on textarea at bounding box center [590, 289] width 372 height 120
type textarea "have sent a follow up text"
click at [738, 406] on button "Save" at bounding box center [752, 407] width 59 height 23
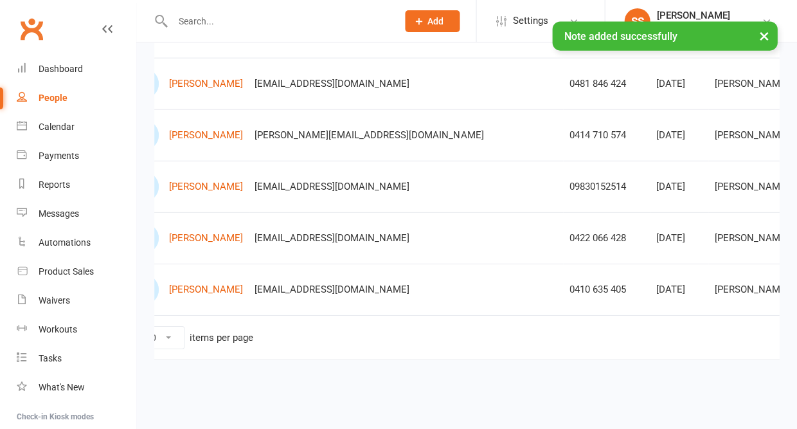
scroll to position [530, 0]
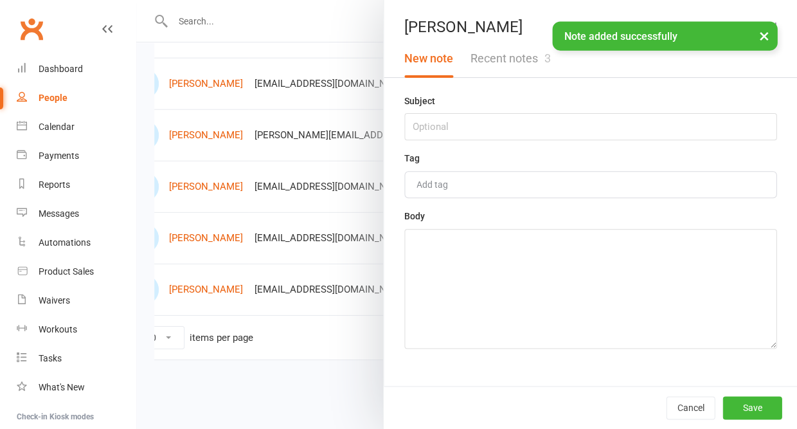
click at [480, 69] on button "Recent notes 3" at bounding box center [510, 58] width 97 height 37
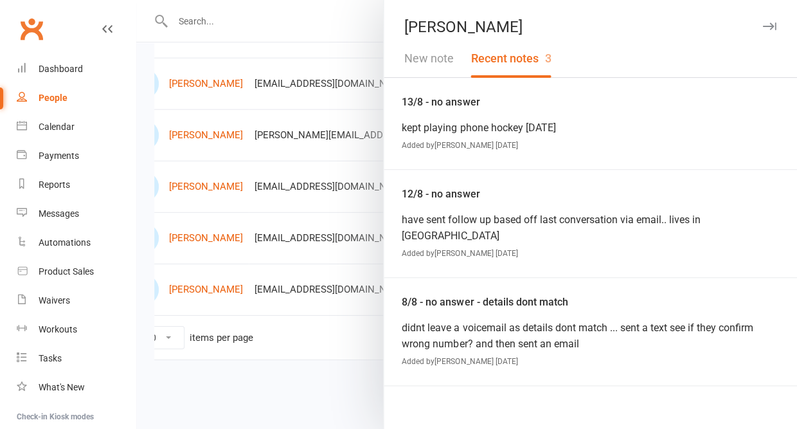
click at [770, 23] on icon "button" at bounding box center [770, 27] width 14 height 8
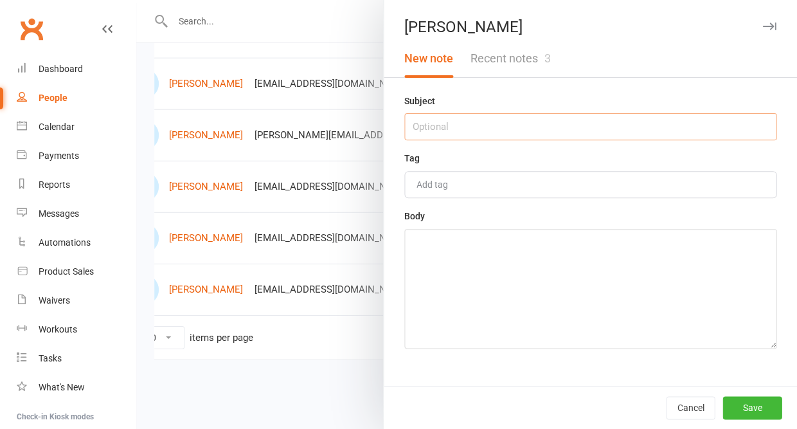
click at [531, 135] on input "text" at bounding box center [590, 126] width 372 height 27
type input "15/8 - no answer"
click at [517, 288] on textarea at bounding box center [590, 289] width 372 height 120
type textarea "no answer nofollow up sent"
click at [753, 411] on button "Save" at bounding box center [752, 407] width 59 height 23
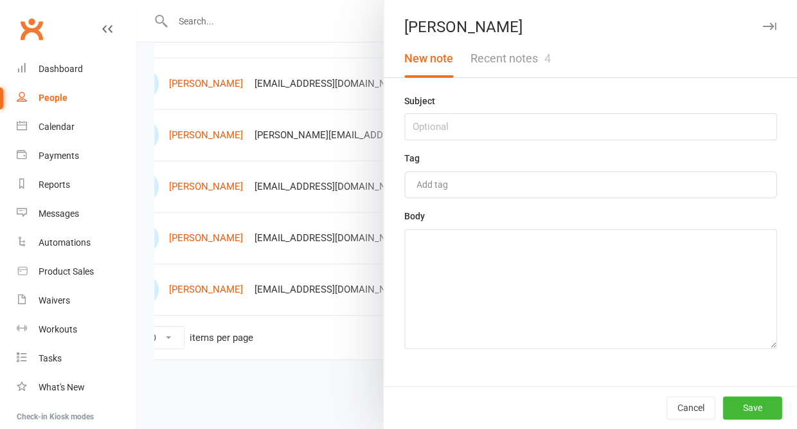
click at [510, 64] on button "Recent notes 4" at bounding box center [510, 58] width 97 height 37
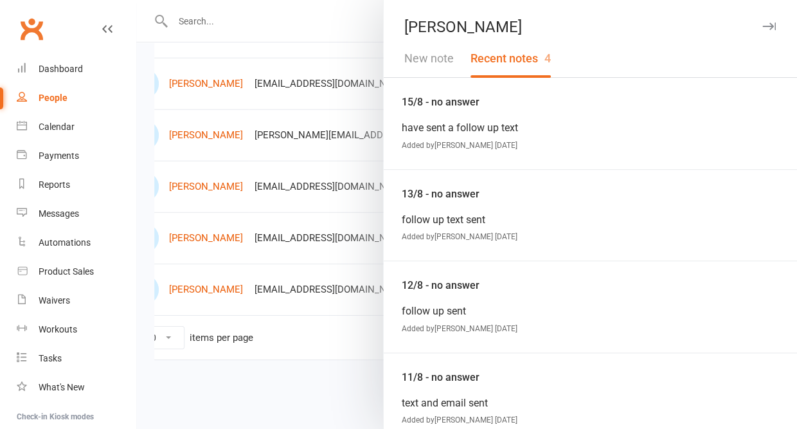
click at [769, 24] on icon "button" at bounding box center [770, 27] width 14 height 8
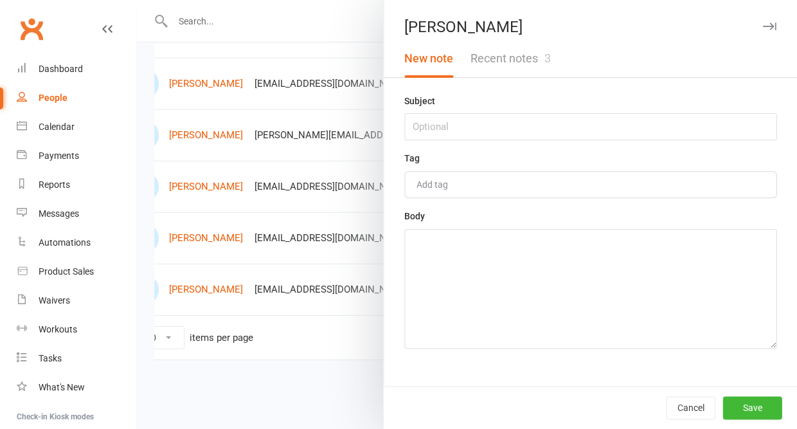
click at [514, 64] on button "Recent notes 3" at bounding box center [510, 58] width 97 height 37
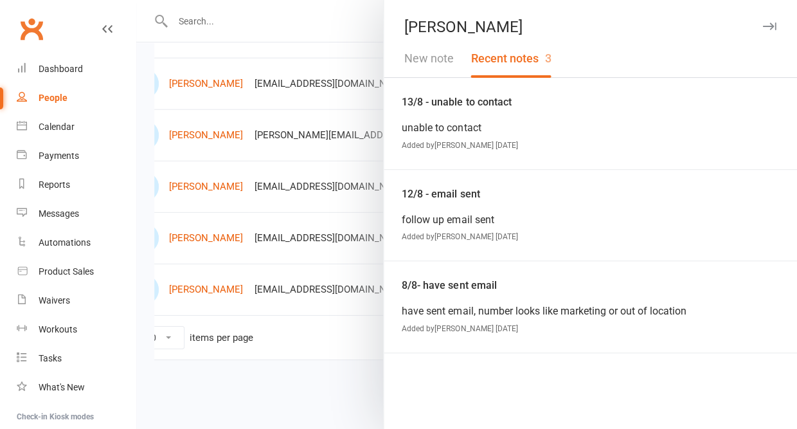
click at [770, 25] on icon "button" at bounding box center [770, 27] width 14 height 8
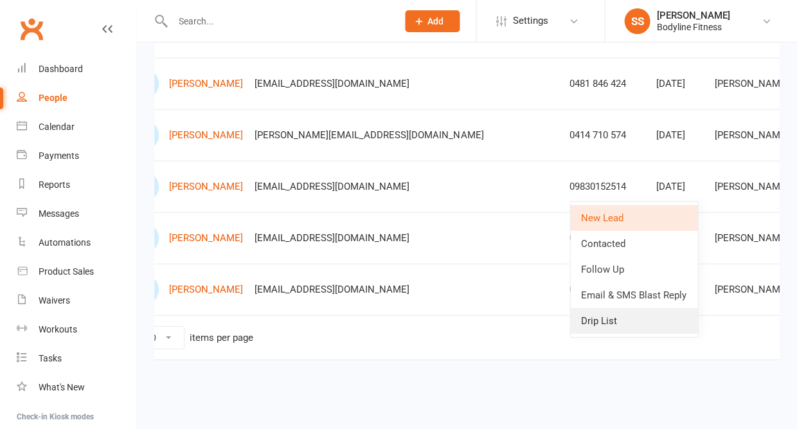
click at [601, 325] on link "Drip List" at bounding box center [633, 321] width 127 height 26
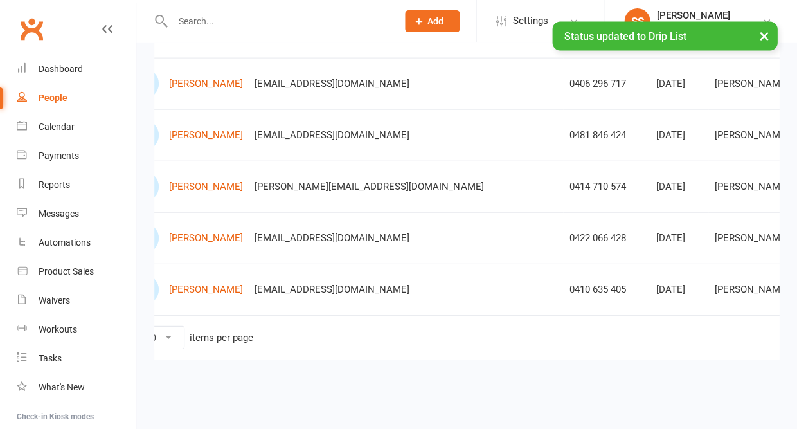
scroll to position [479, 0]
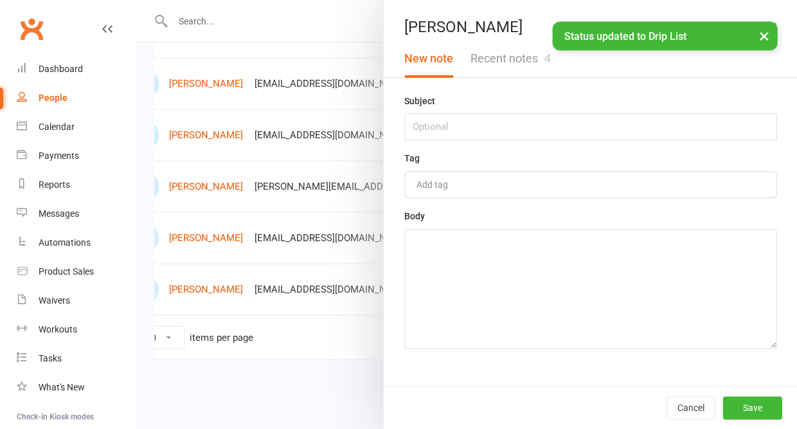
click at [514, 56] on button "Recent notes 4" at bounding box center [510, 58] width 97 height 37
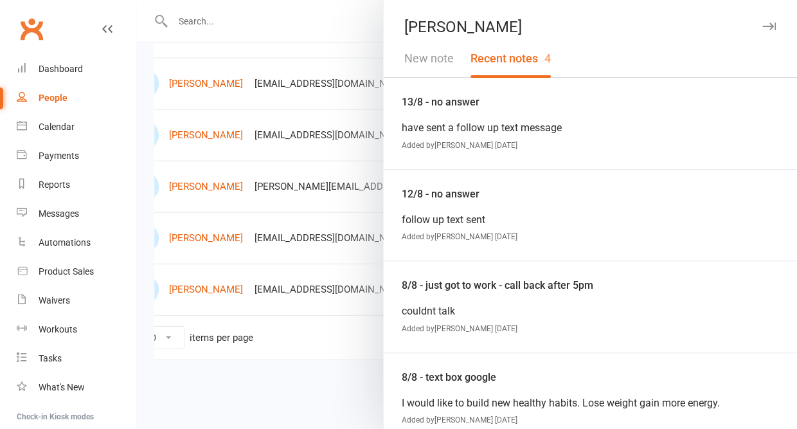
click at [434, 53] on button "New note" at bounding box center [429, 58] width 66 height 37
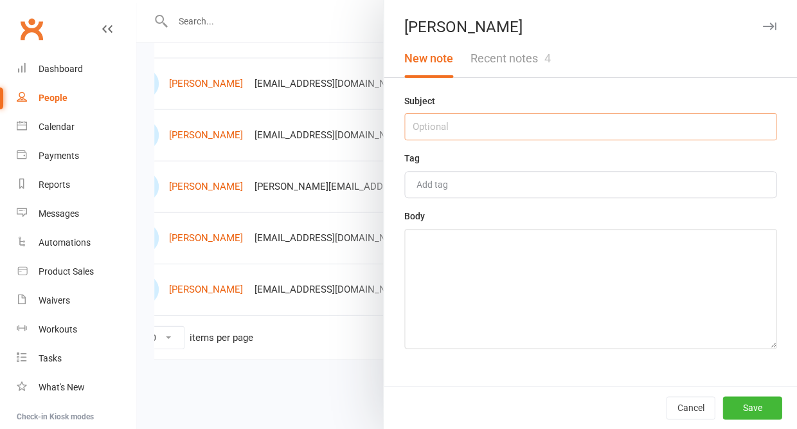
click at [437, 117] on input "text" at bounding box center [590, 126] width 372 height 27
type input "15/8 - no answer"
click at [446, 278] on textarea at bounding box center [590, 289] width 372 height 120
type textarea "did double dial and no follow up sent"
click at [759, 407] on button "Save" at bounding box center [752, 407] width 59 height 23
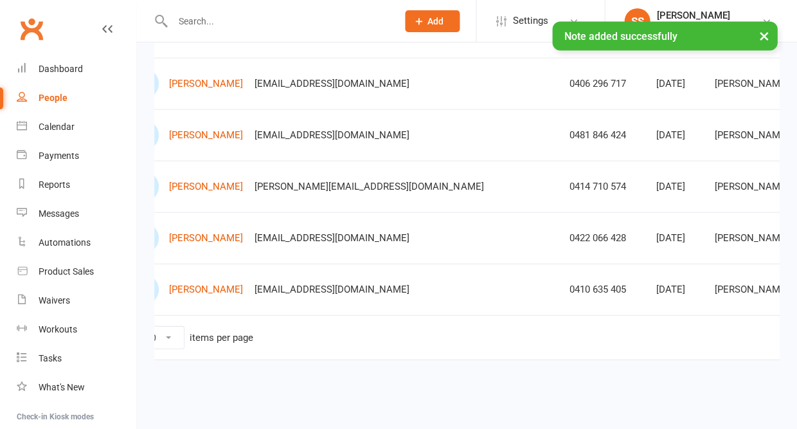
scroll to position [476, 0]
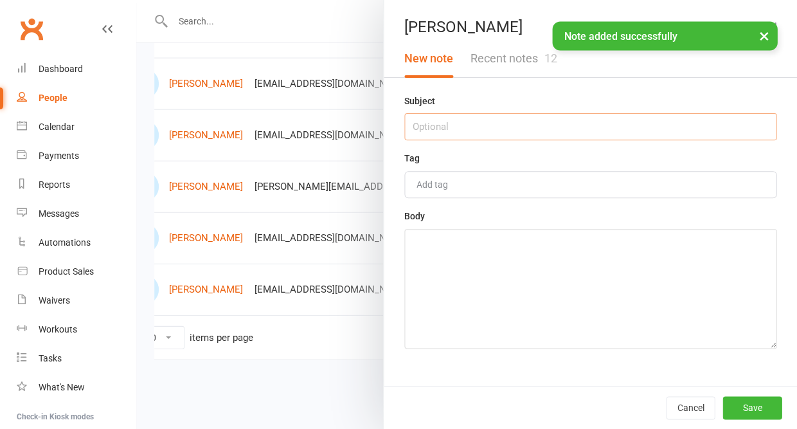
click at [527, 127] on input "text" at bounding box center [590, 126] width 372 height 27
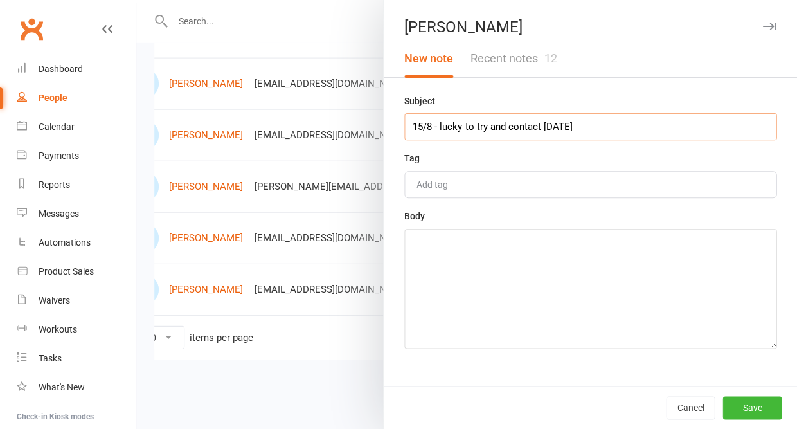
type input "15/8 - lucky to try and contact [DATE]"
click at [498, 319] on textarea at bounding box center [590, 289] width 372 height 120
type textarea "u"
type textarea "lucky to try and contact [DATE]"
click at [750, 405] on button "Save" at bounding box center [752, 407] width 59 height 23
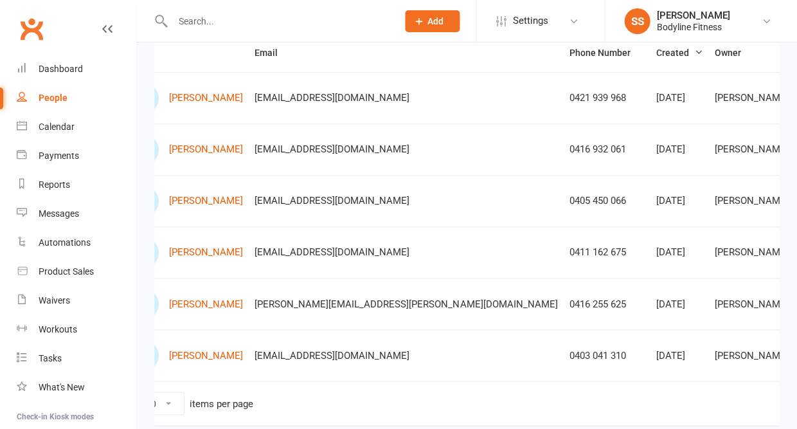
scroll to position [153, 0]
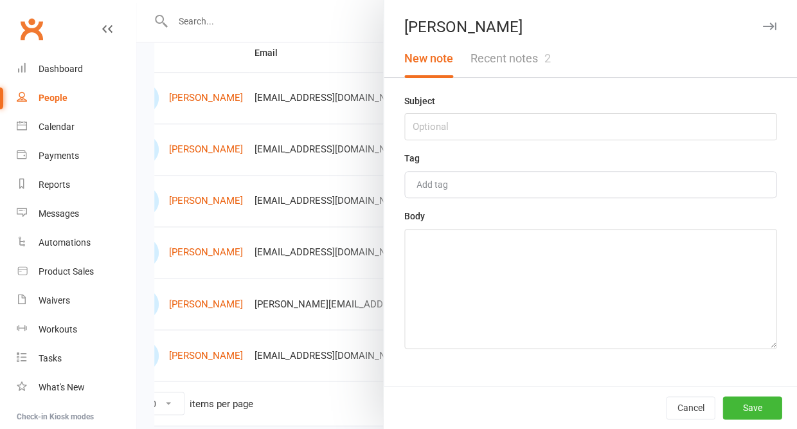
click at [520, 67] on button "Recent notes 2" at bounding box center [510, 58] width 97 height 37
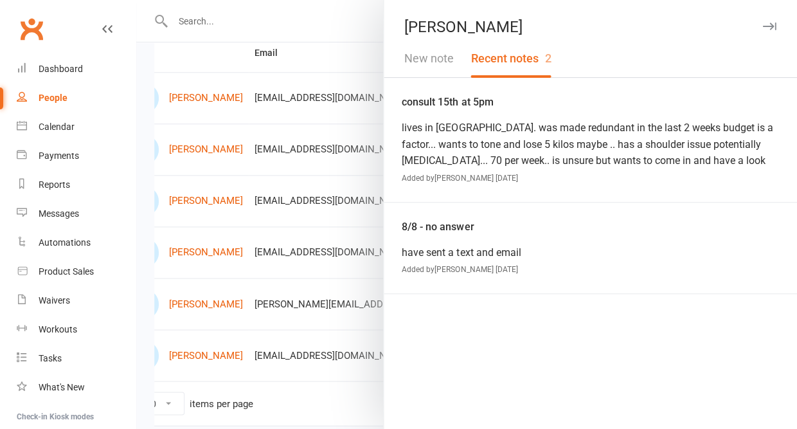
click at [770, 24] on icon "button" at bounding box center [770, 27] width 14 height 8
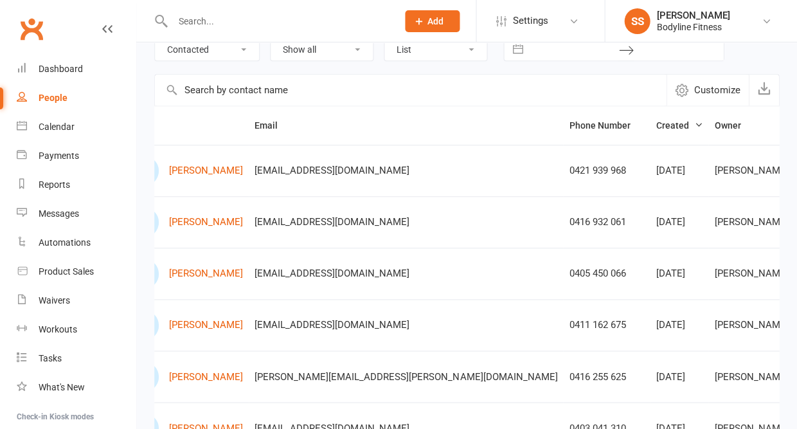
scroll to position [0, 0]
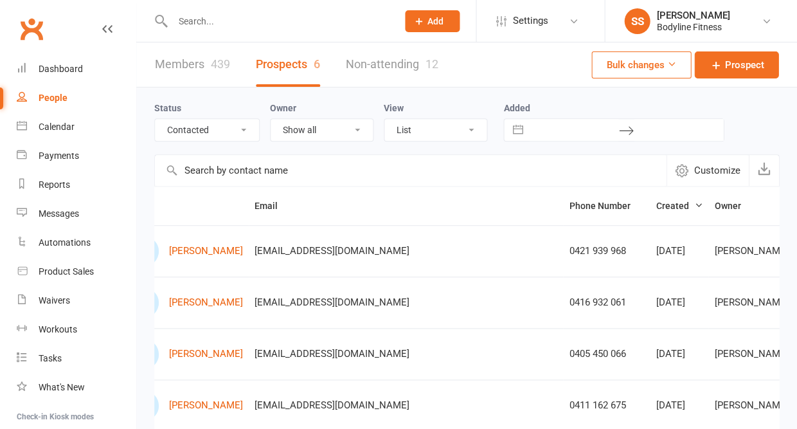
select select "Follow Up"
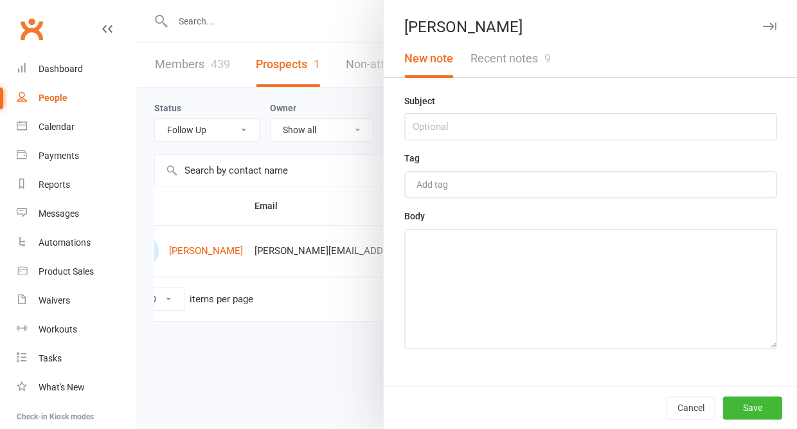
click at [489, 60] on button "Recent notes 9" at bounding box center [510, 58] width 97 height 37
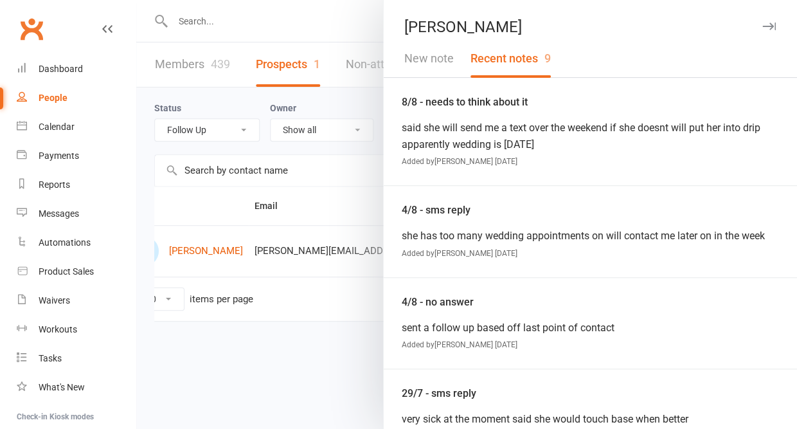
click at [772, 23] on icon "button" at bounding box center [770, 27] width 14 height 8
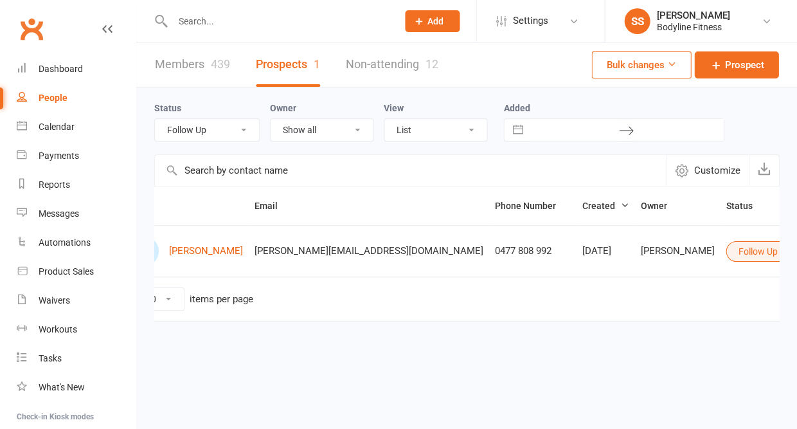
click at [726, 250] on button "Follow Up" at bounding box center [763, 251] width 75 height 21
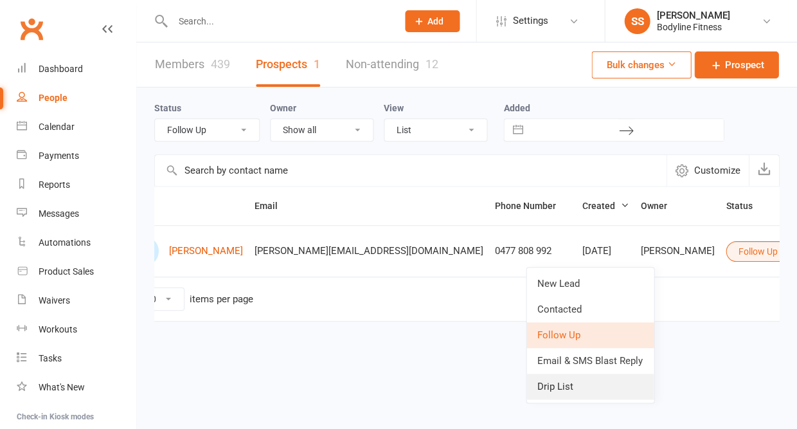
click at [562, 389] on link "Drip List" at bounding box center [590, 387] width 127 height 26
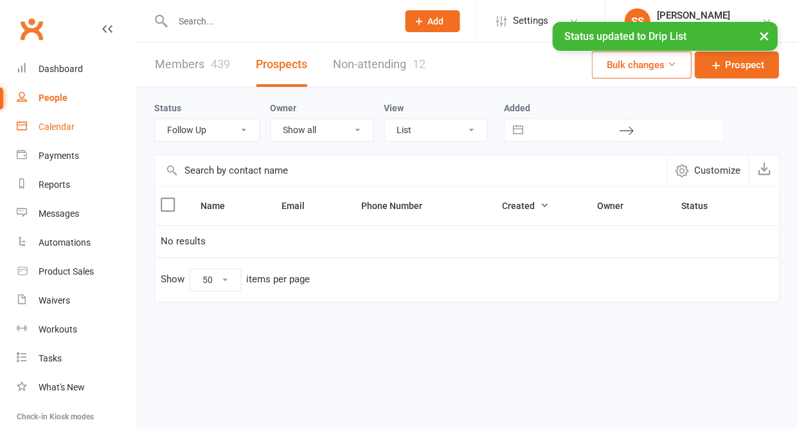
click at [67, 125] on div "Calendar" at bounding box center [57, 127] width 36 height 10
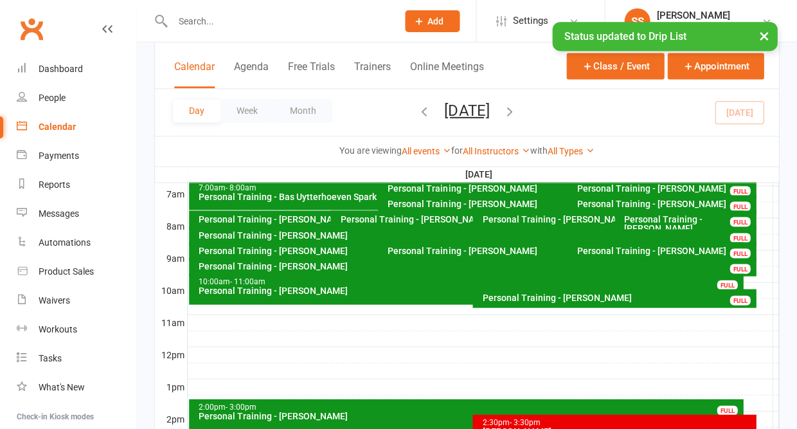
scroll to position [338, 0]
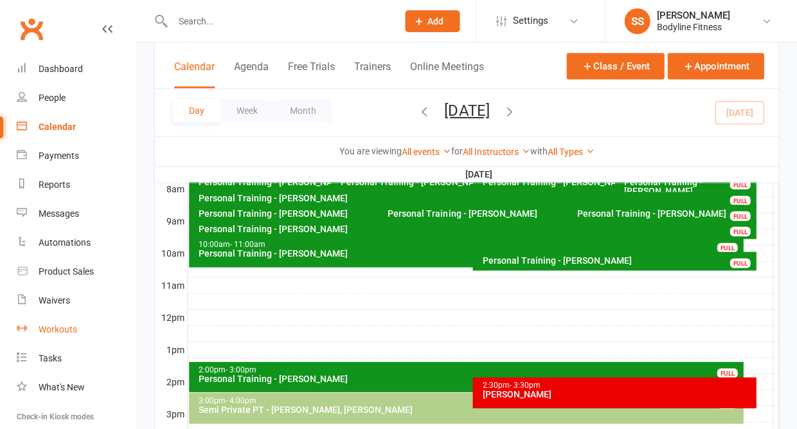
click at [58, 324] on div "Workouts" at bounding box center [58, 329] width 39 height 10
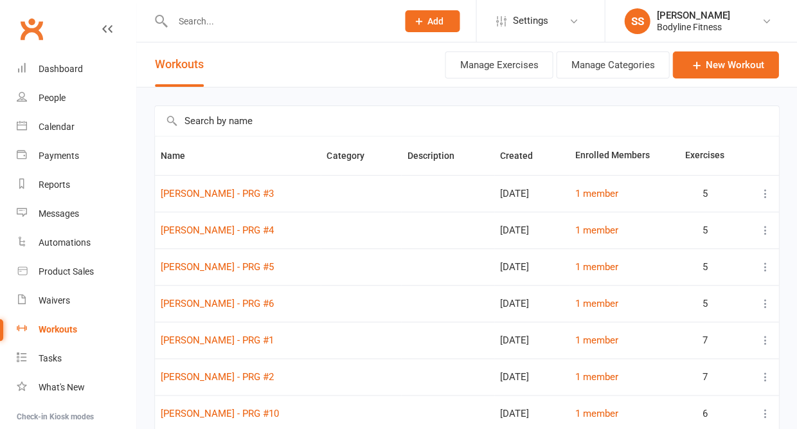
click at [231, 131] on input "text" at bounding box center [467, 121] width 624 height 30
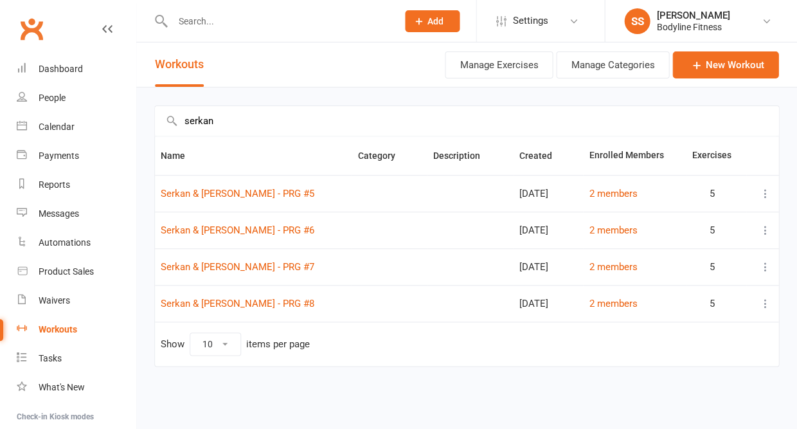
type input "serkan"
click at [765, 193] on button at bounding box center [765, 193] width 15 height 15
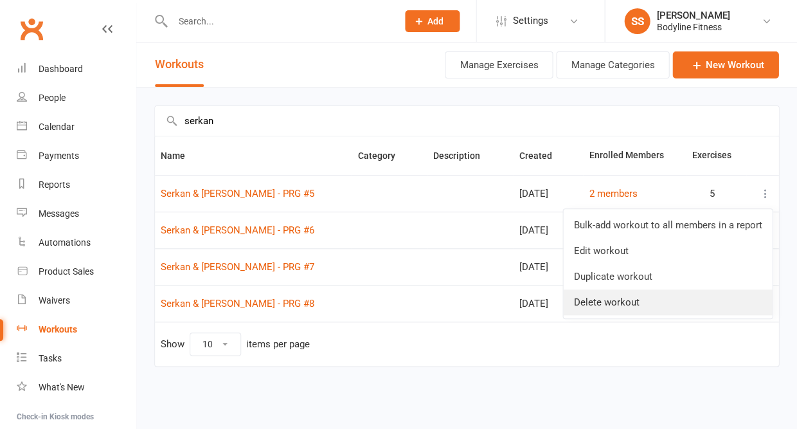
click at [648, 309] on link "Delete workout" at bounding box center [667, 302] width 209 height 26
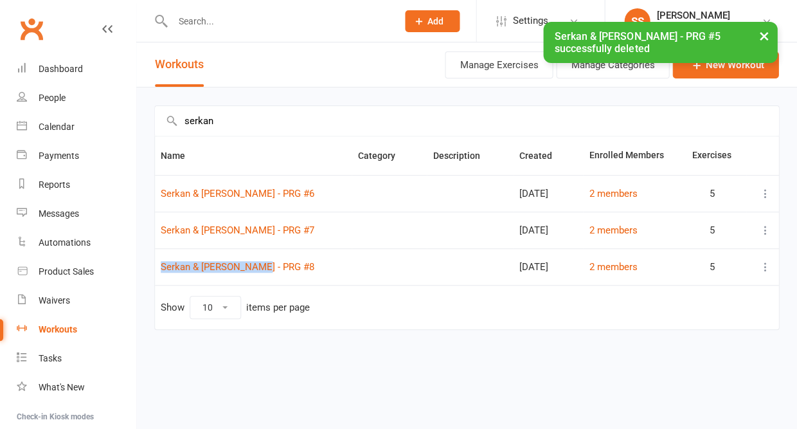
drag, startPoint x: 259, startPoint y: 273, endPoint x: 259, endPoint y: 258, distance: 14.8
click at [259, 258] on td "Serkan & [PERSON_NAME] - PRG #8" at bounding box center [253, 266] width 197 height 37
copy link "Serkan & [PERSON_NAME] - PRG #8"
click at [720, 70] on link "New Workout" at bounding box center [726, 64] width 106 height 27
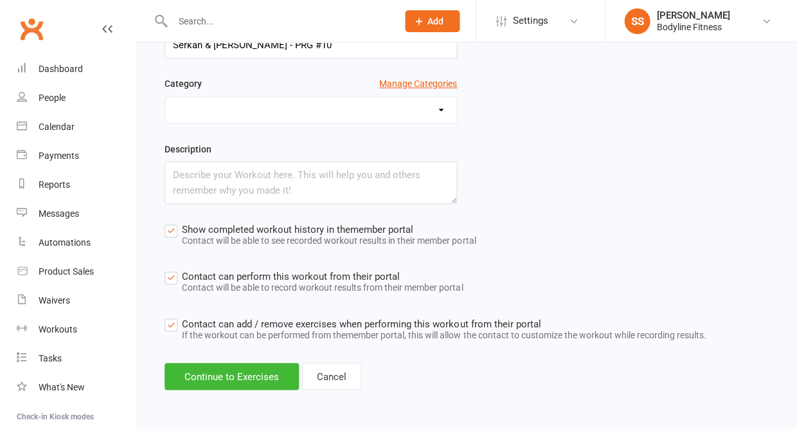
scroll to position [134, 0]
type input "Serkan & [PERSON_NAME] - PRG #10"
click at [232, 370] on button "Continue to Exercises" at bounding box center [232, 376] width 134 height 27
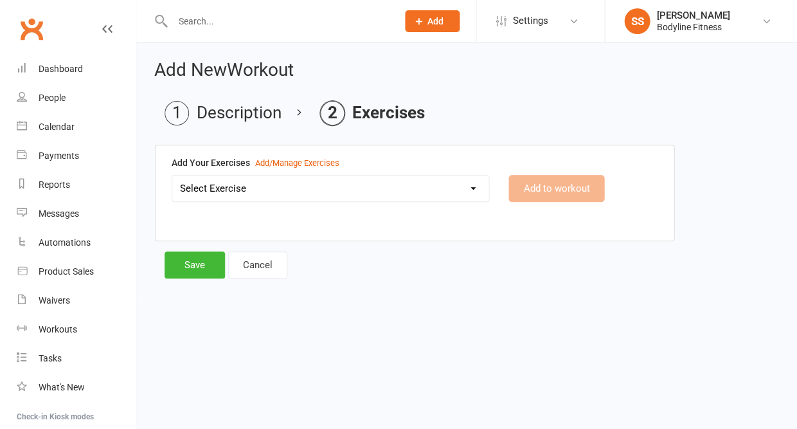
select select "3334"
click at [546, 184] on button "Add to workout" at bounding box center [557, 188] width 96 height 27
select select "Kilograms"
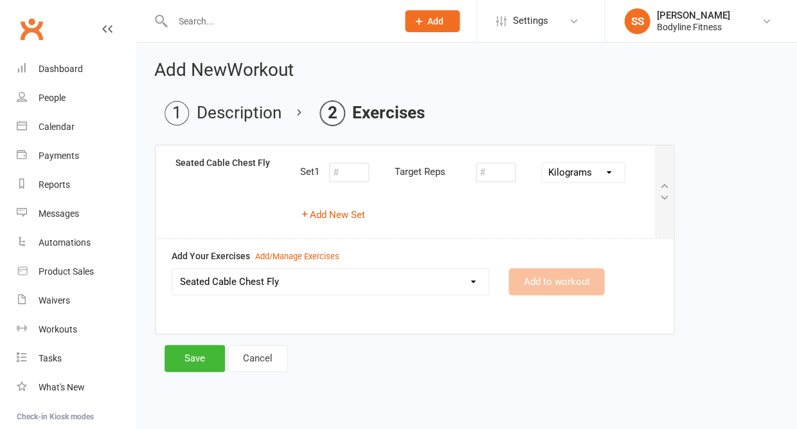
select select
click at [356, 218] on button "Add New Set" at bounding box center [332, 214] width 65 height 15
select select "Kilograms"
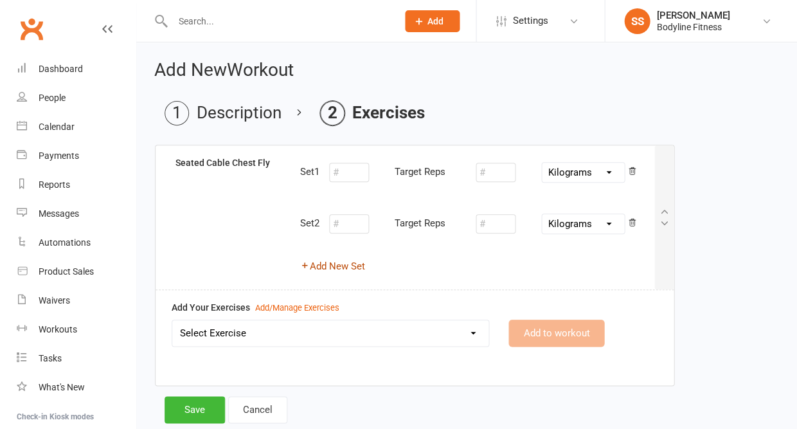
click at [338, 266] on button "Add New Set" at bounding box center [332, 266] width 65 height 15
select select "Kilograms"
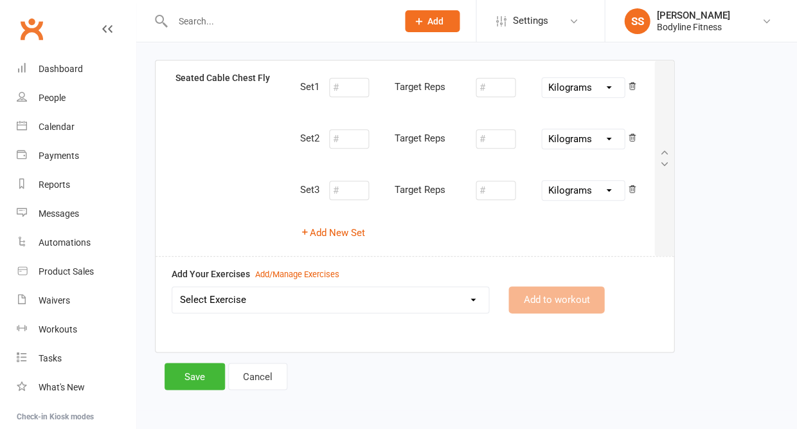
scroll to position [84, 0]
select select "2074"
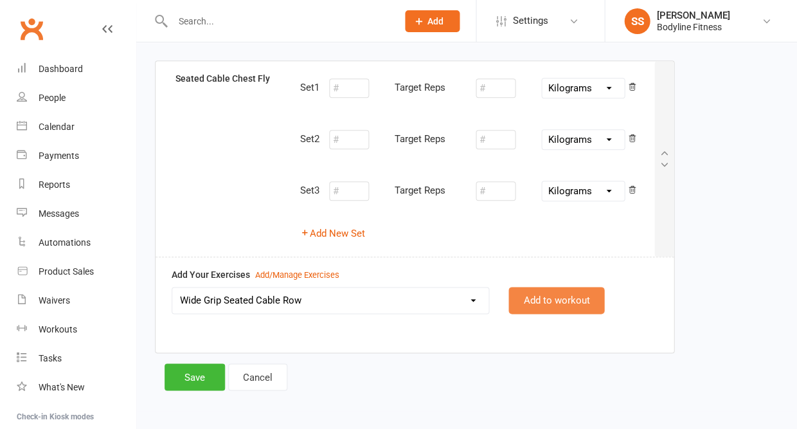
click at [553, 300] on button "Add to workout" at bounding box center [557, 300] width 96 height 27
select select "Kilograms"
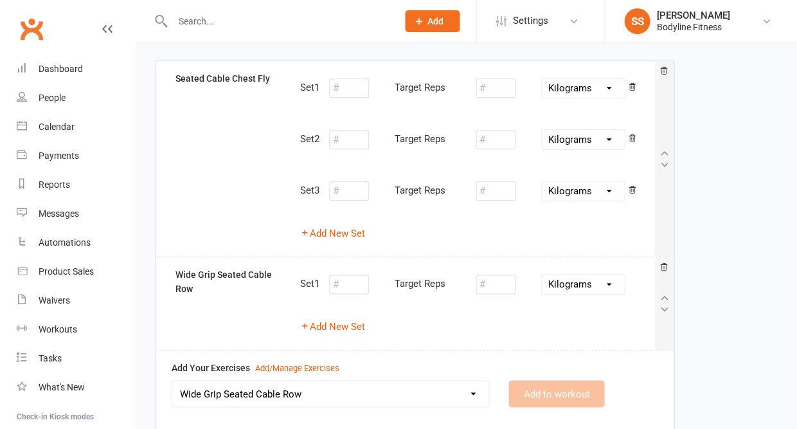
select select
click at [318, 325] on button "Add New Set" at bounding box center [332, 326] width 65 height 15
select select "Kilograms"
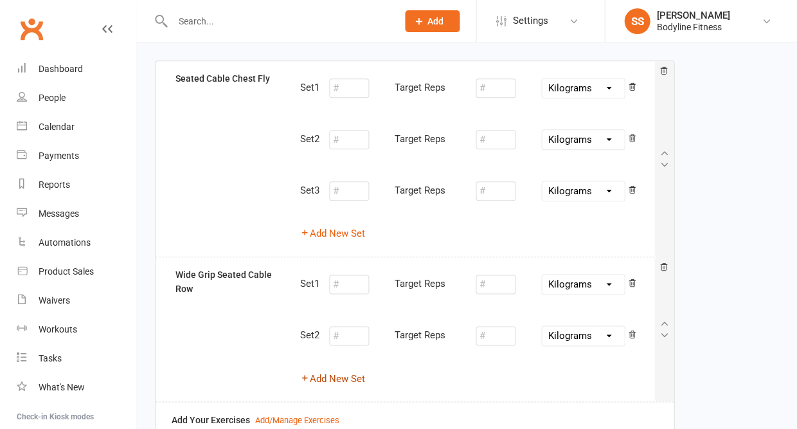
click at [330, 373] on button "Add New Set" at bounding box center [332, 377] width 65 height 15
select select "Kilograms"
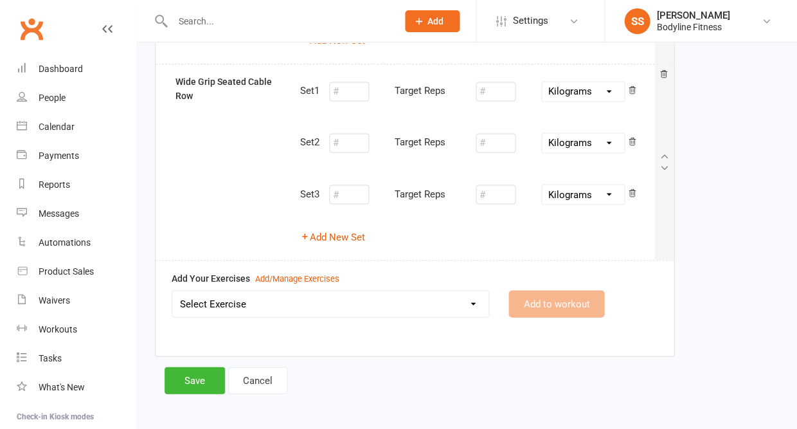
scroll to position [277, 0]
click at [293, 306] on select "Select Exercise 100's 120 Degree Knee Flexed Glute Bridges 1/2 Cuban Press 1/2 …" at bounding box center [330, 304] width 316 height 26
select select "2021"
click at [552, 295] on button "Add to workout" at bounding box center [557, 304] width 96 height 27
select select "Kilograms"
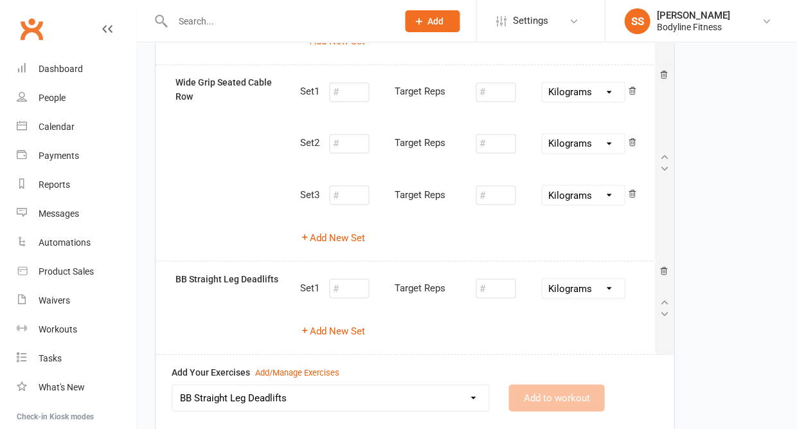
select select
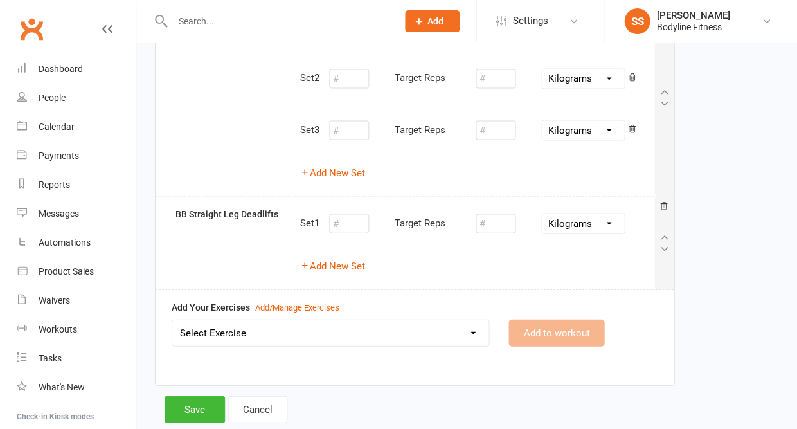
scroll to position [342, 0]
click at [352, 260] on button "Add New Set" at bounding box center [332, 264] width 65 height 15
select select "Kilograms"
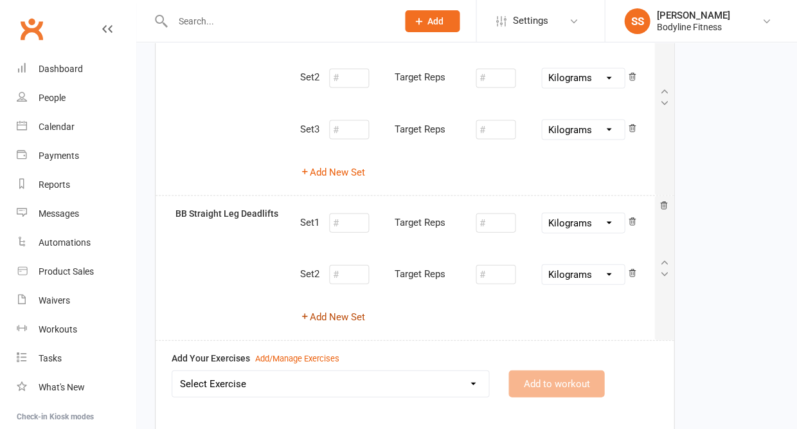
click at [342, 309] on button "Add New Set" at bounding box center [332, 316] width 65 height 15
select select "Kilograms"
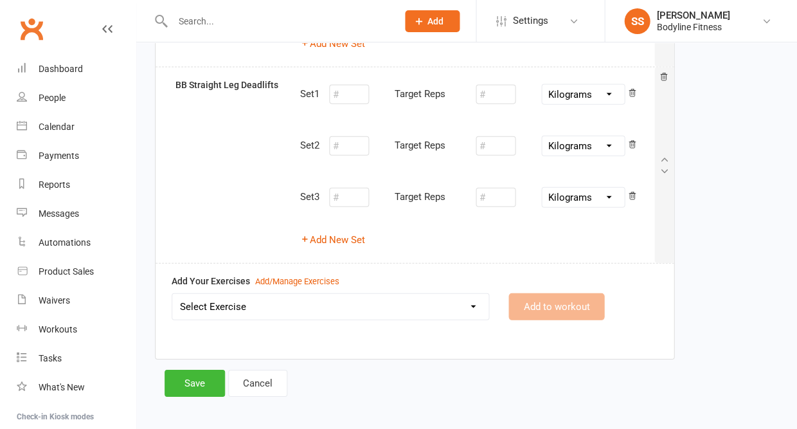
scroll to position [469, 0]
select select "11210"
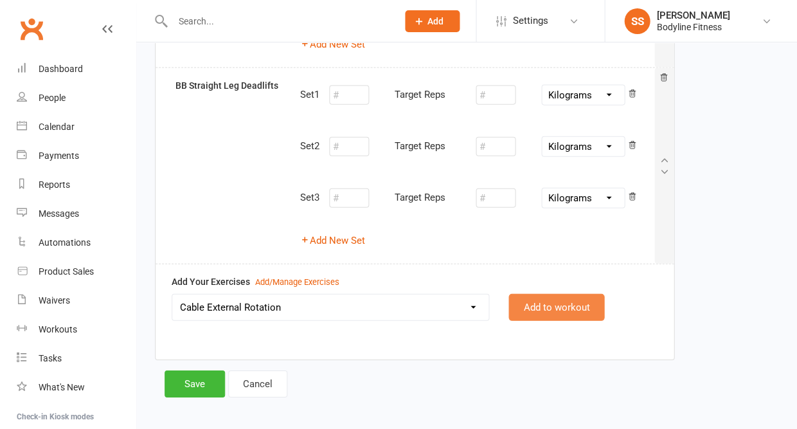
click at [528, 295] on button "Add to workout" at bounding box center [557, 307] width 96 height 27
select select "Kilograms"
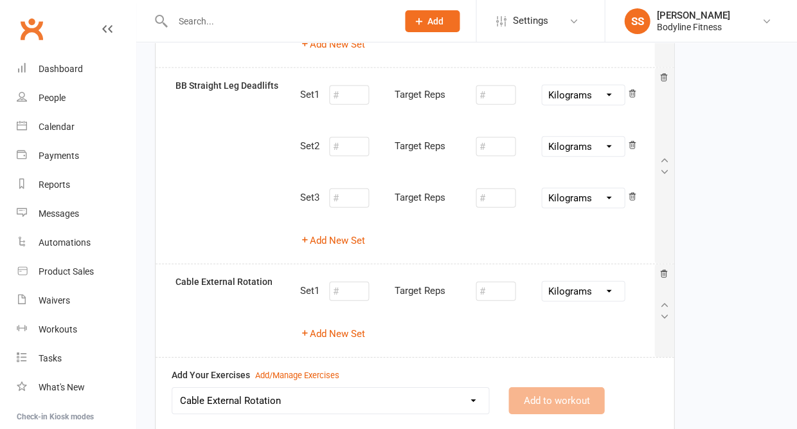
select select
click at [352, 326] on button "Add New Set" at bounding box center [332, 333] width 65 height 15
select select "Kilograms"
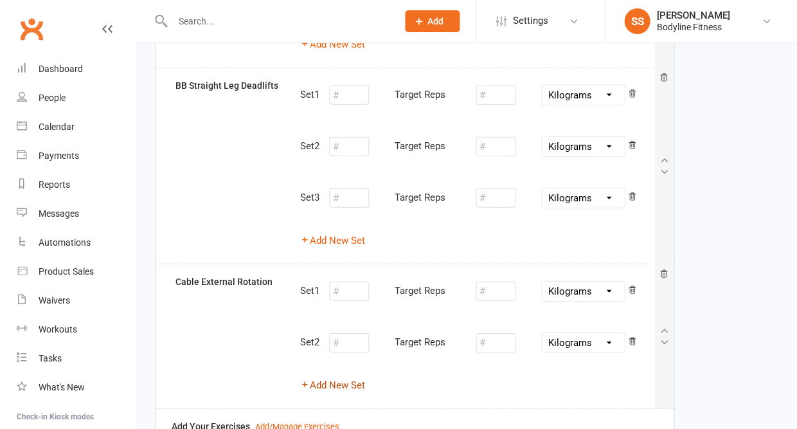
click at [349, 377] on button "Add New Set" at bounding box center [332, 384] width 65 height 15
select select "Kilograms"
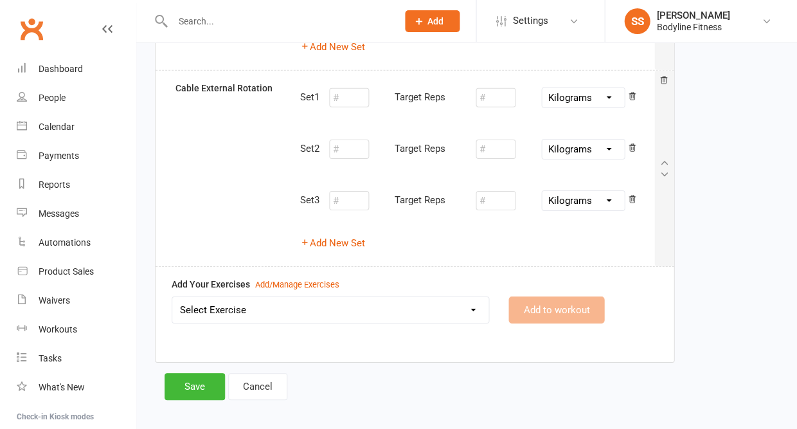
scroll to position [662, 0]
click at [285, 307] on select "Select Exercise 100's 120 Degree Knee Flexed Glute Bridges 1/2 Cuban Press 1/2 …" at bounding box center [330, 311] width 316 height 26
select select "12172"
click at [518, 298] on button "Add to workout" at bounding box center [557, 310] width 96 height 27
select select "Kilograms"
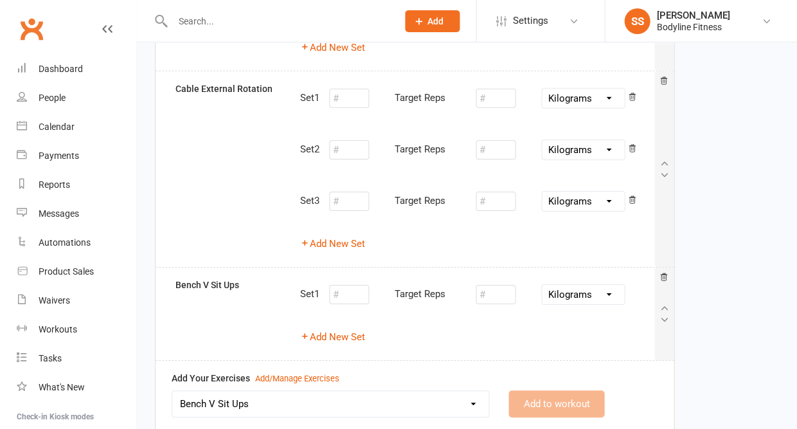
select select
click at [351, 329] on button "Add New Set" at bounding box center [332, 336] width 65 height 15
select select "Kilograms"
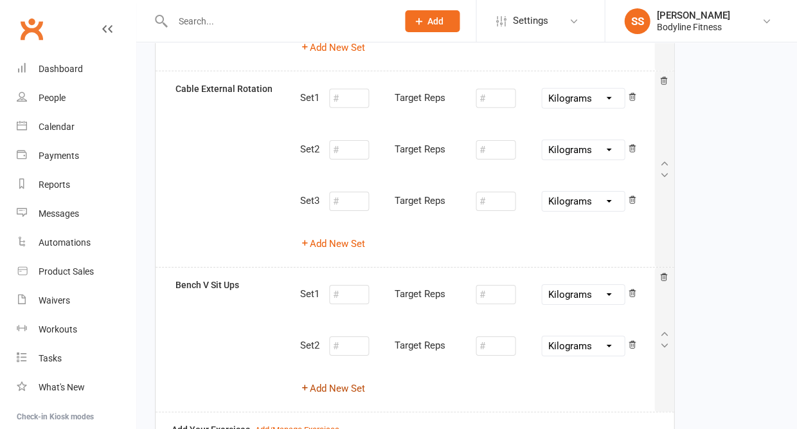
click at [334, 381] on button "Add New Set" at bounding box center [332, 388] width 65 height 15
select select "Kilograms"
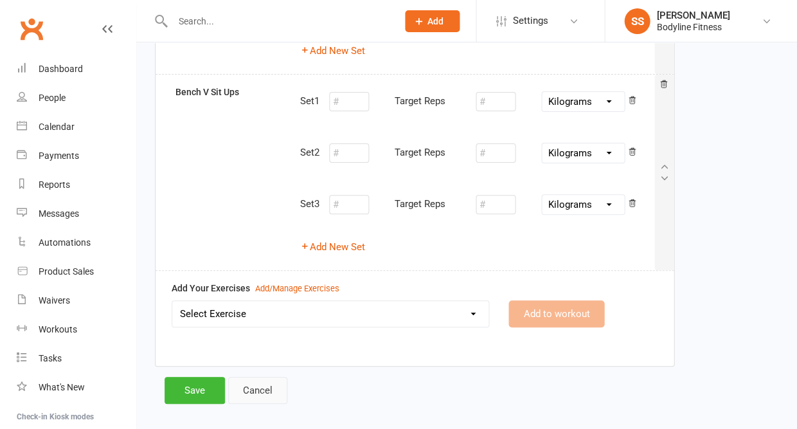
scroll to position [855, 0]
click at [202, 377] on button "Save" at bounding box center [195, 390] width 60 height 27
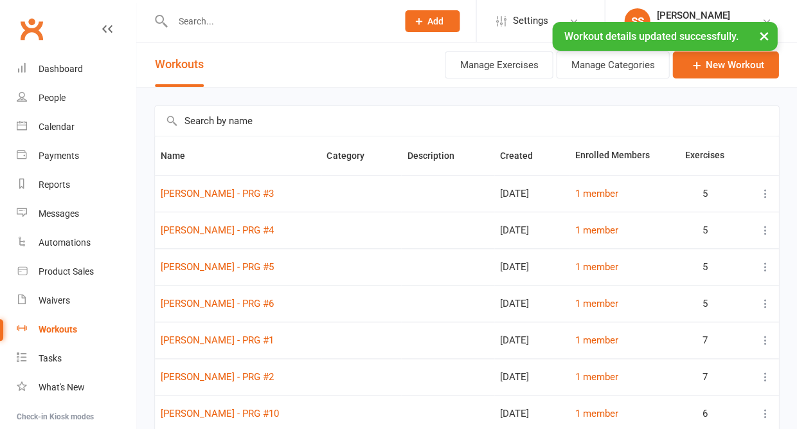
click at [219, 21] on input "text" at bounding box center [278, 21] width 220 height 18
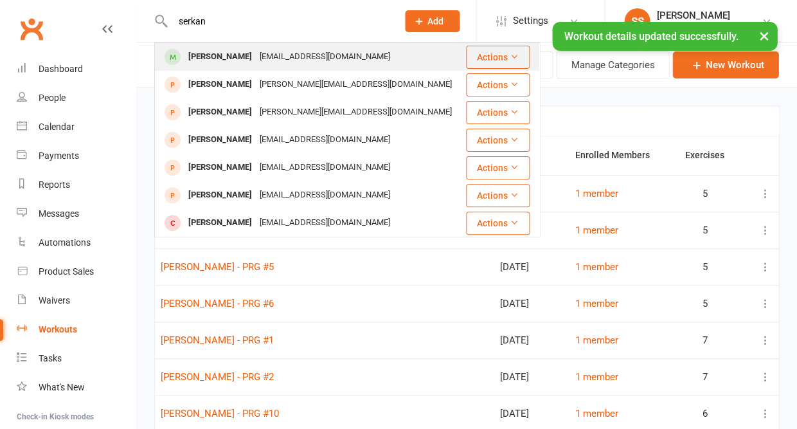
type input "serkan"
click at [341, 53] on div "[EMAIL_ADDRESS][DOMAIN_NAME]" at bounding box center [325, 57] width 138 height 19
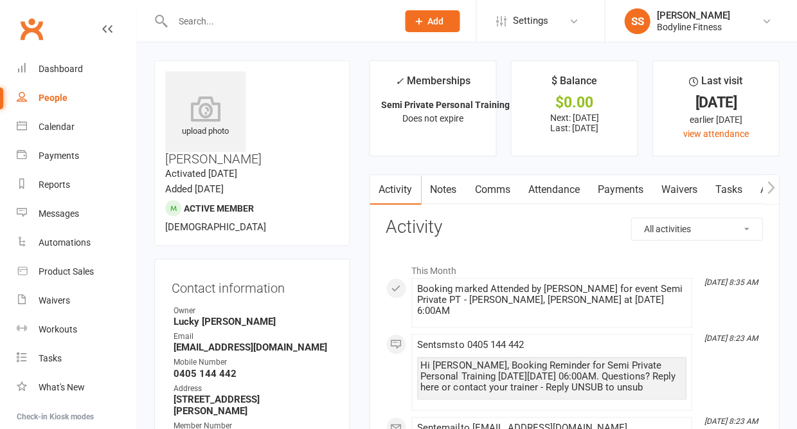
click at [769, 183] on icon "button" at bounding box center [771, 188] width 8 height 14
click at [685, 188] on link "Automations" at bounding box center [693, 190] width 77 height 30
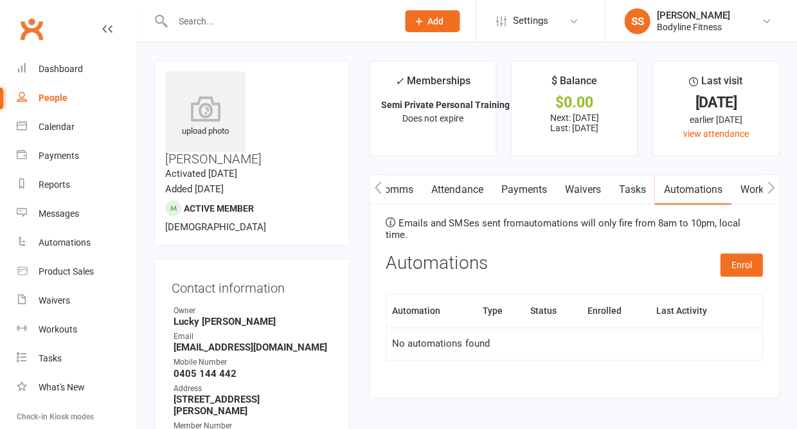
click at [757, 191] on link "Workouts" at bounding box center [761, 190] width 61 height 30
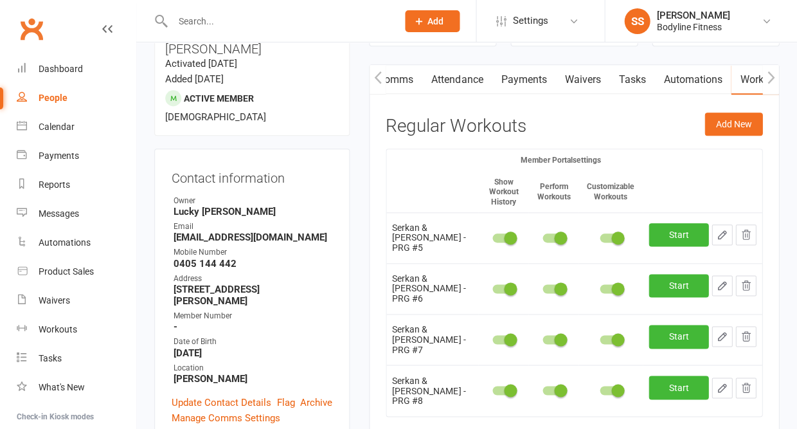
scroll to position [127, 0]
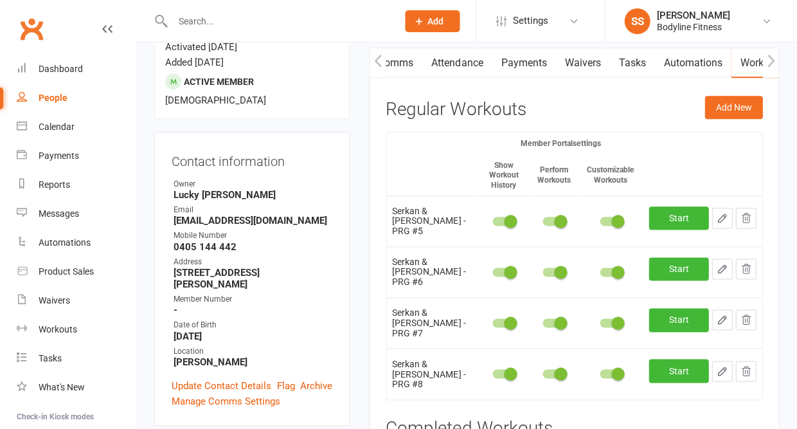
click at [747, 213] on icon "button" at bounding box center [746, 217] width 8 height 9
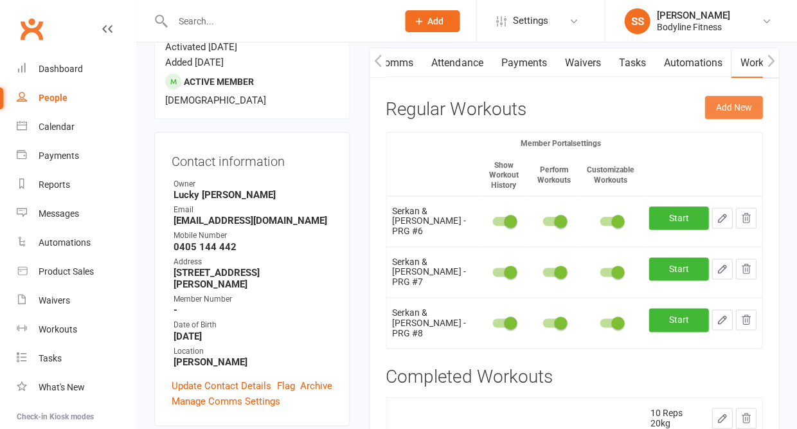
click at [743, 100] on button "Add New" at bounding box center [734, 107] width 58 height 23
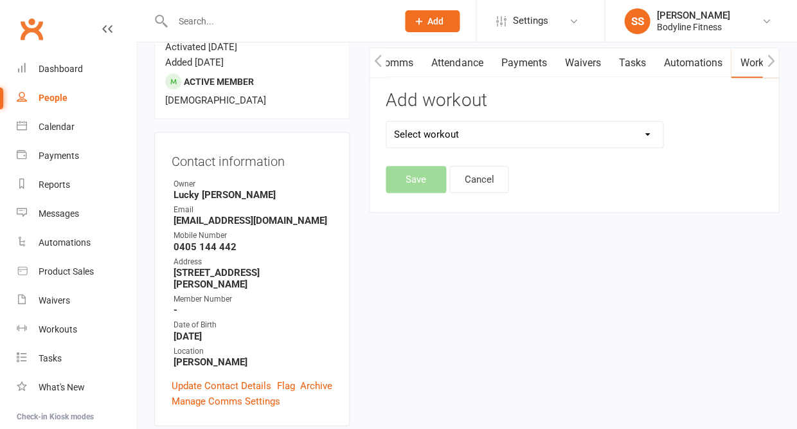
select select "6473"
click at [428, 173] on button "Save" at bounding box center [416, 179] width 60 height 27
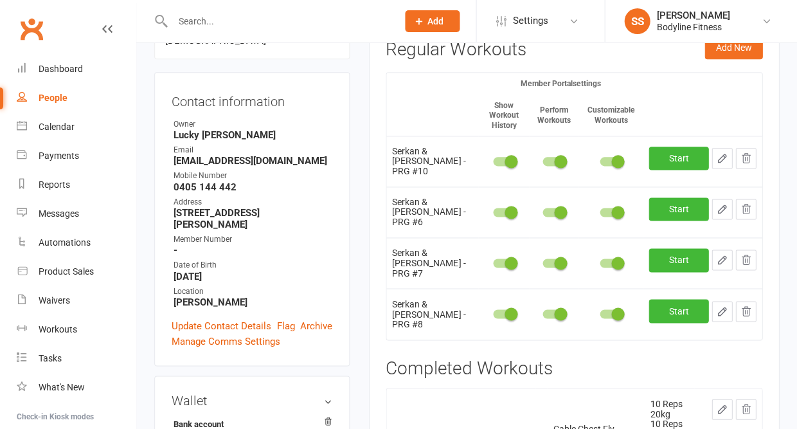
scroll to position [190, 0]
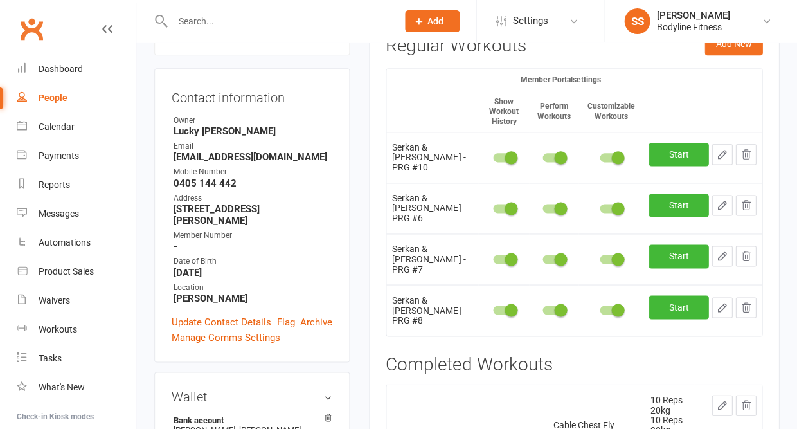
click at [725, 154] on icon "button" at bounding box center [722, 155] width 12 height 12
select select "Kilograms"
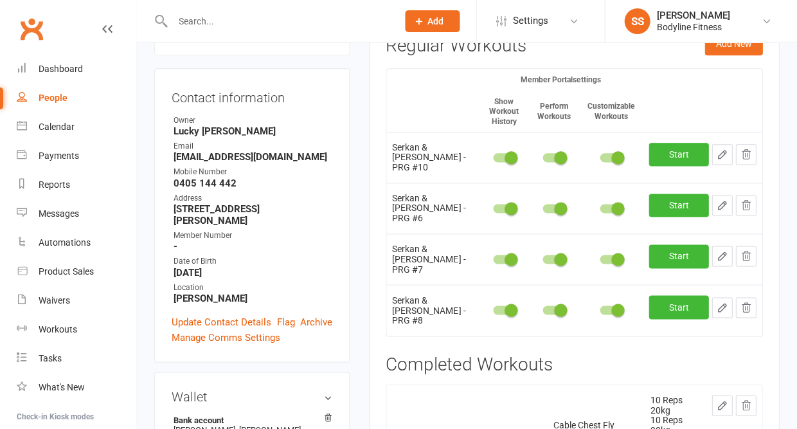
select select "Kilograms"
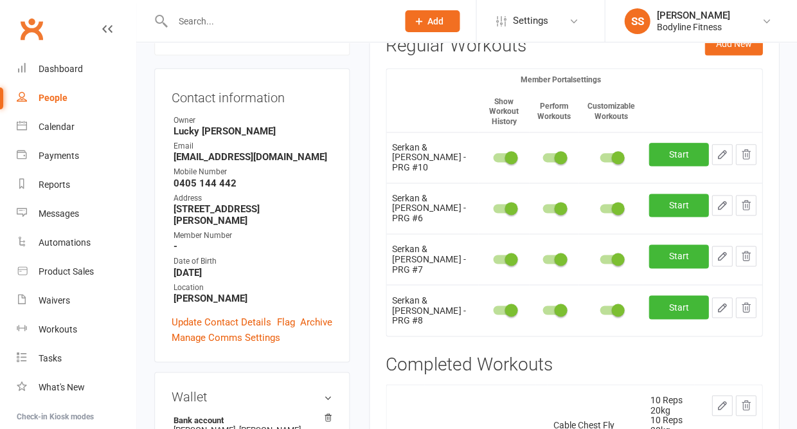
select select "Kilograms"
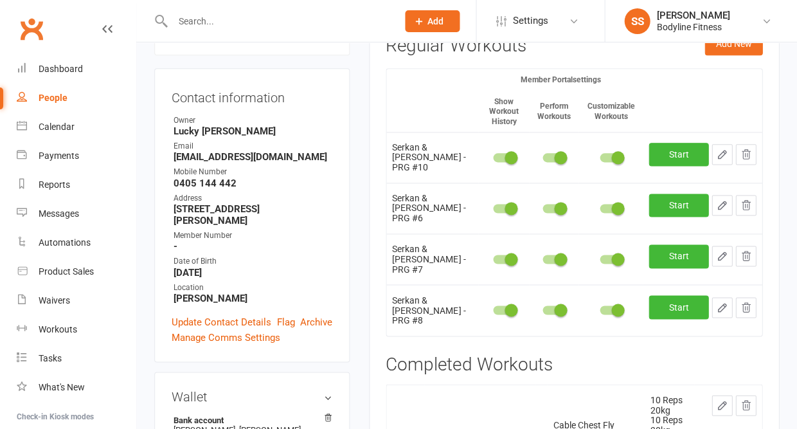
select select "Kilograms"
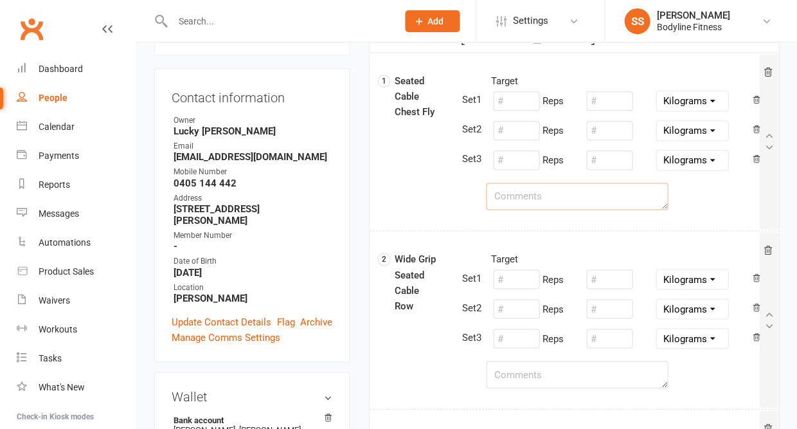
click at [510, 201] on textarea at bounding box center [577, 196] width 182 height 27
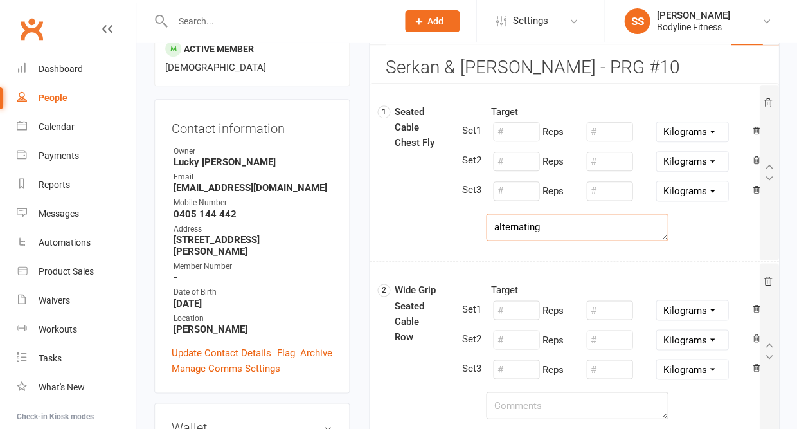
type textarea "alternating"
click at [514, 128] on input "number" at bounding box center [516, 131] width 46 height 19
type input "20"
click at [603, 132] on input "number" at bounding box center [609, 131] width 46 height 19
type input "23"
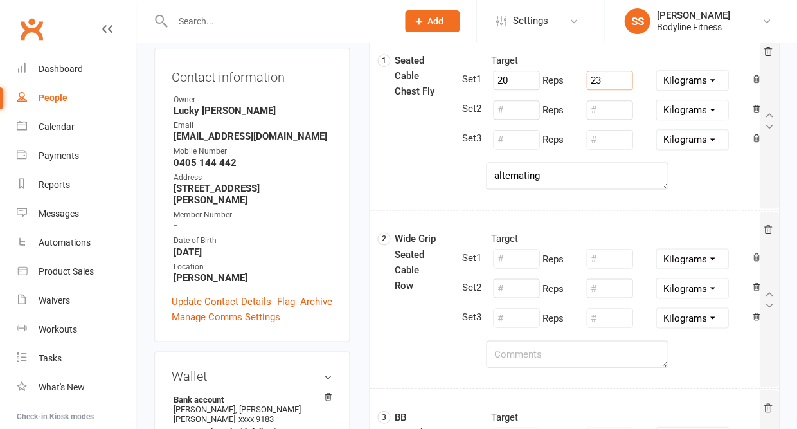
scroll to position [215, 0]
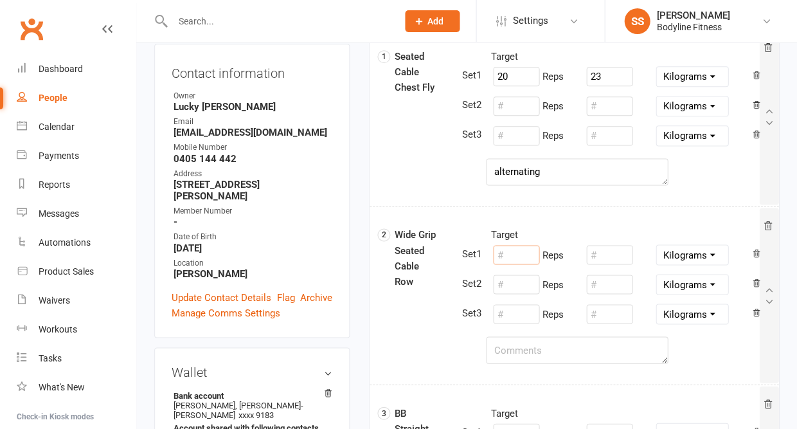
click at [514, 252] on input "number" at bounding box center [516, 254] width 46 height 19
type input "10"
click at [608, 253] on input "number" at bounding box center [609, 254] width 46 height 19
type input "50"
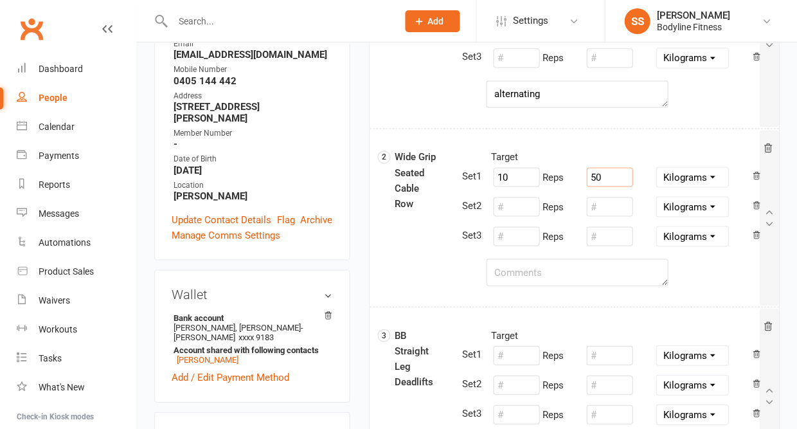
scroll to position [304, 0]
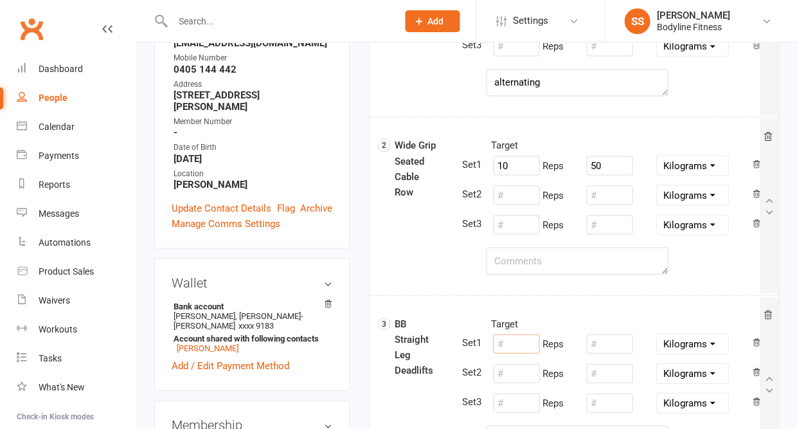
click at [520, 345] on input "number" at bounding box center [516, 343] width 46 height 19
type input "8"
click at [604, 340] on input "number" at bounding box center [609, 343] width 46 height 19
type input "60"
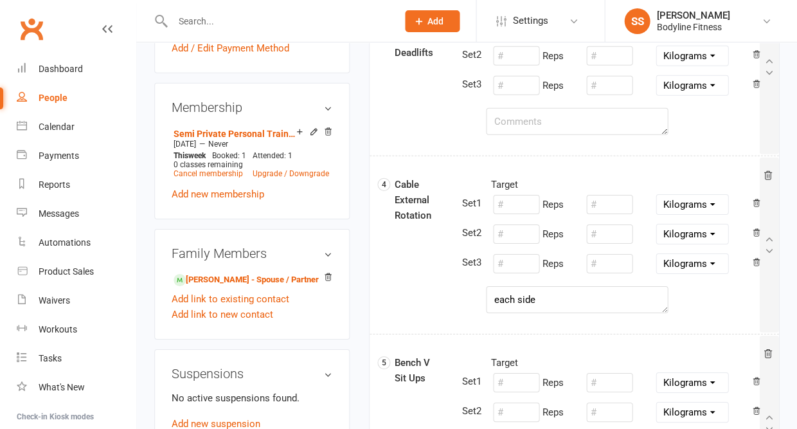
scroll to position [637, 0]
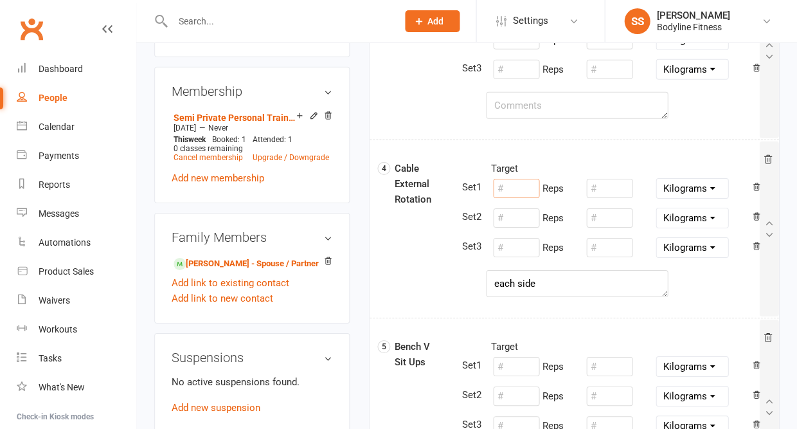
click at [513, 186] on input "number" at bounding box center [516, 188] width 46 height 19
type input "10"
click at [596, 186] on input "number" at bounding box center [609, 188] width 46 height 19
type input "5"
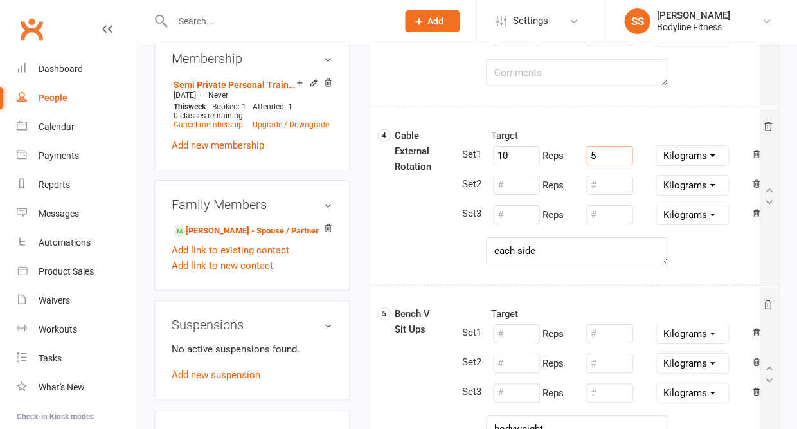
scroll to position [678, 0]
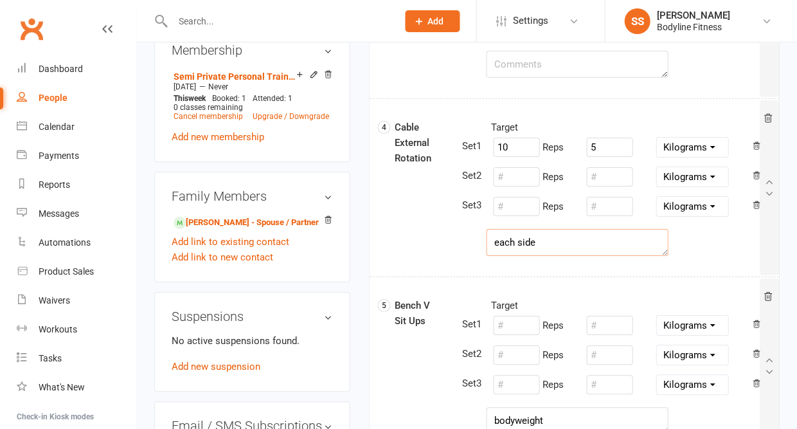
click at [552, 242] on textarea "each side" at bounding box center [577, 242] width 182 height 27
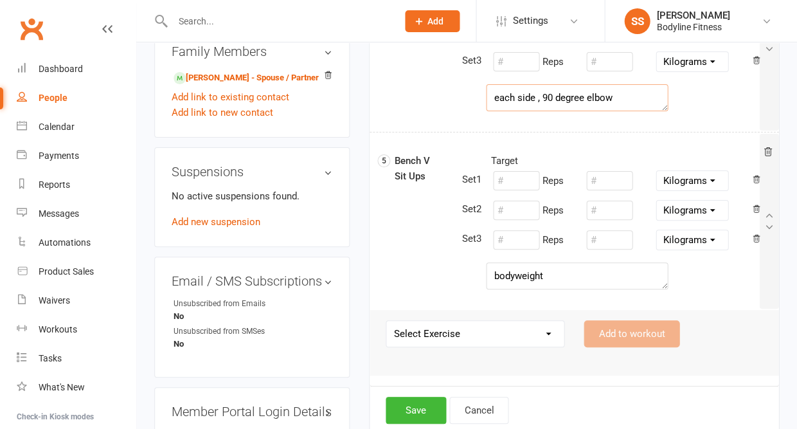
scroll to position [823, 0]
type textarea "each side , 90 degree elbow"
click at [514, 183] on input "number" at bounding box center [516, 180] width 46 height 19
type input "12"
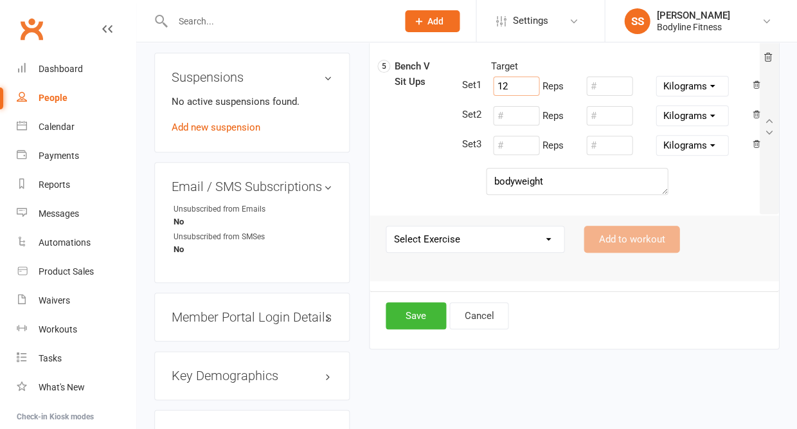
scroll to position [936, 0]
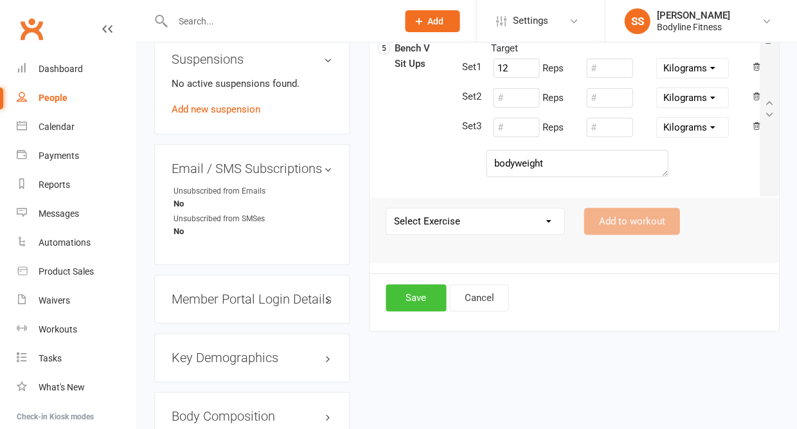
click at [422, 298] on button "Save" at bounding box center [416, 297] width 60 height 27
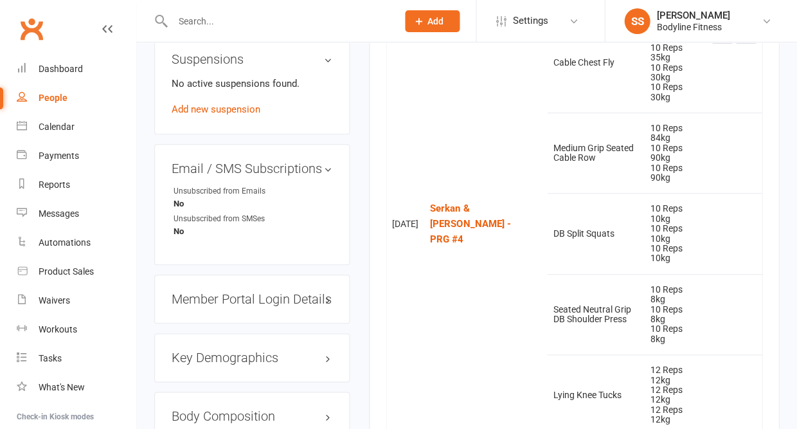
click at [188, 19] on input "text" at bounding box center [278, 21] width 220 height 18
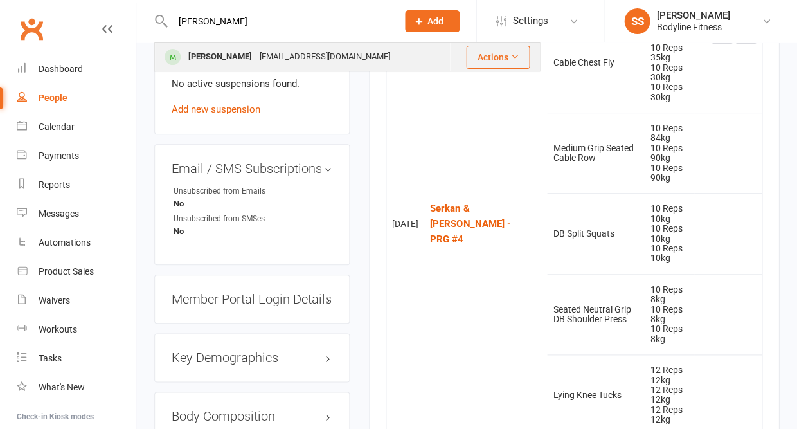
type input "[PERSON_NAME]"
click at [186, 49] on div "[PERSON_NAME]" at bounding box center [220, 57] width 71 height 19
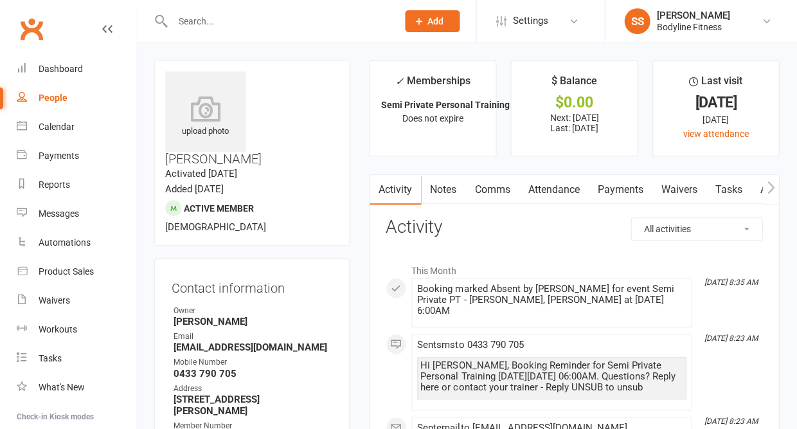
click at [769, 181] on icon "button" at bounding box center [771, 188] width 8 height 14
click at [749, 188] on link "Workouts" at bounding box center [761, 190] width 61 height 30
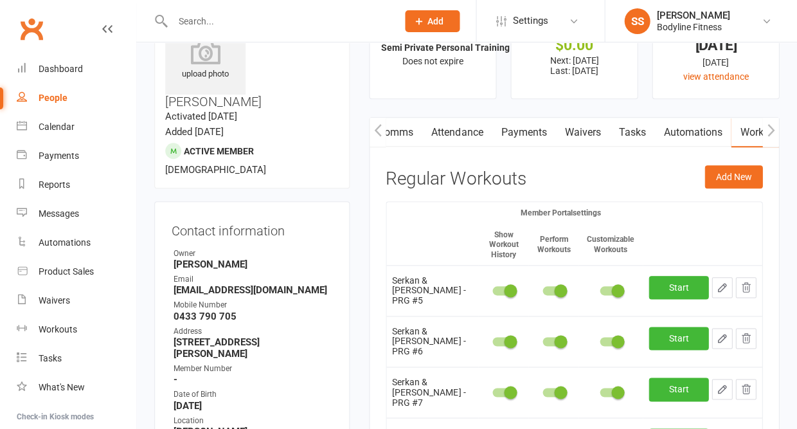
scroll to position [82, 0]
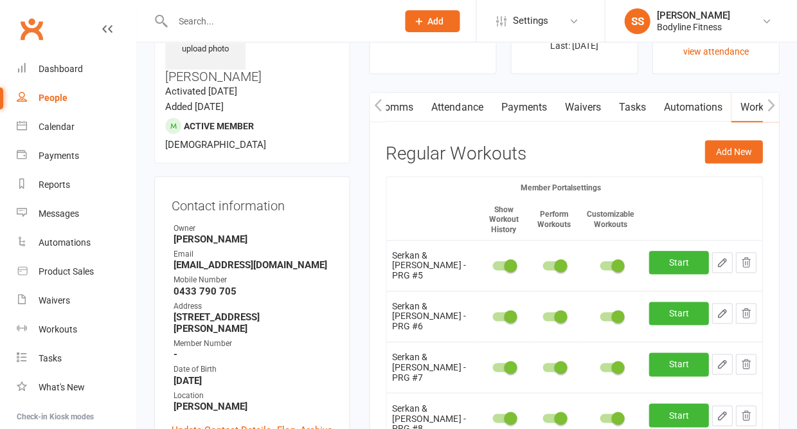
click at [754, 252] on button "button" at bounding box center [746, 262] width 21 height 21
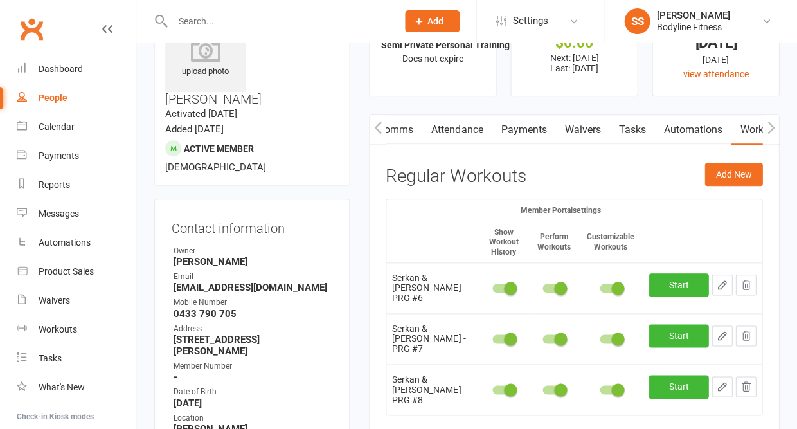
scroll to position [80, 0]
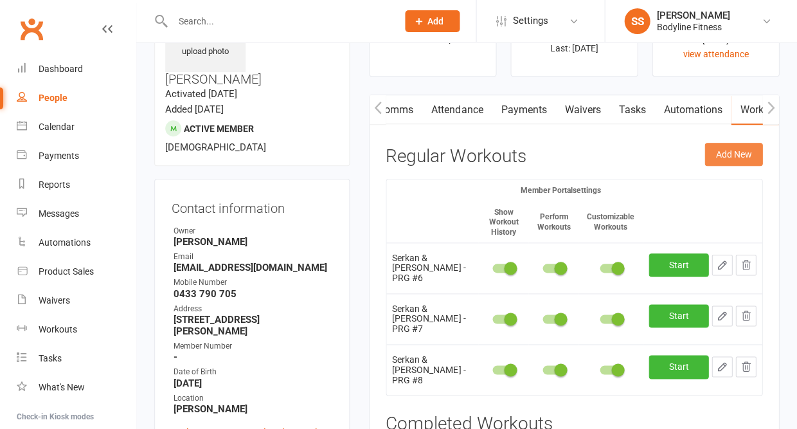
click at [718, 158] on button "Add New" at bounding box center [734, 154] width 58 height 23
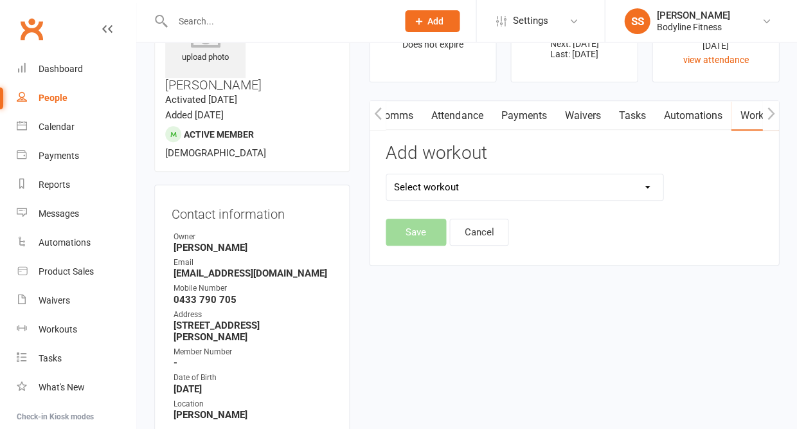
scroll to position [86, 0]
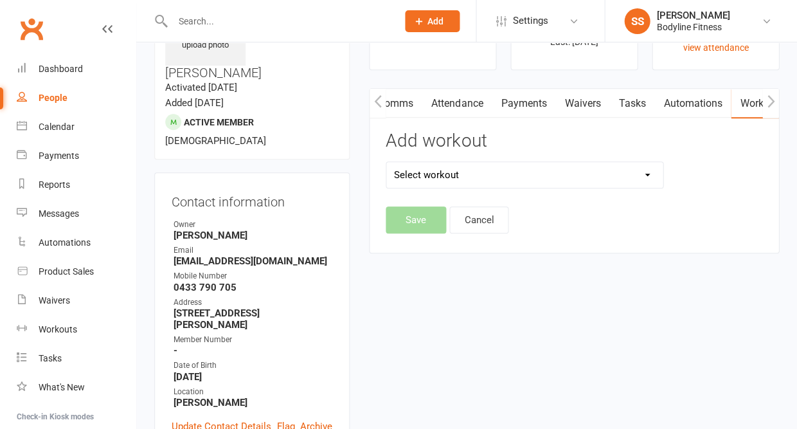
select select "6473"
click at [428, 221] on button "Save" at bounding box center [416, 219] width 60 height 27
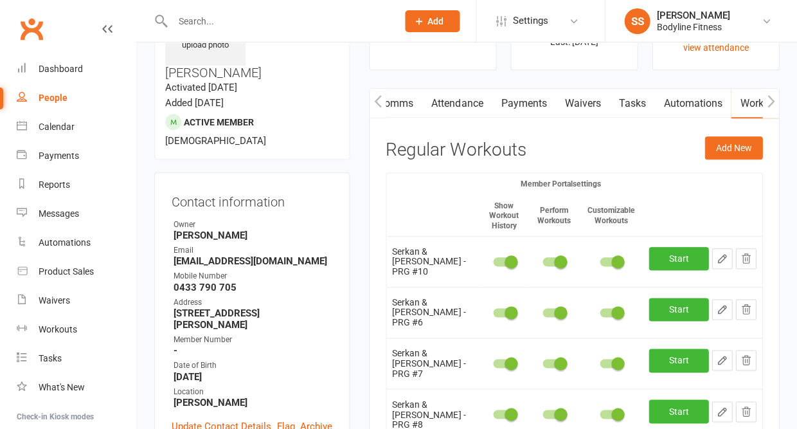
click at [716, 253] on icon "button" at bounding box center [722, 259] width 12 height 12
select select "Kilograms"
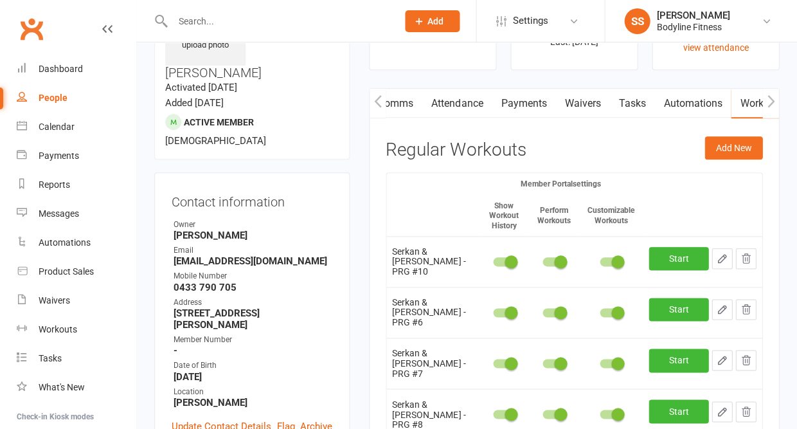
select select "Kilograms"
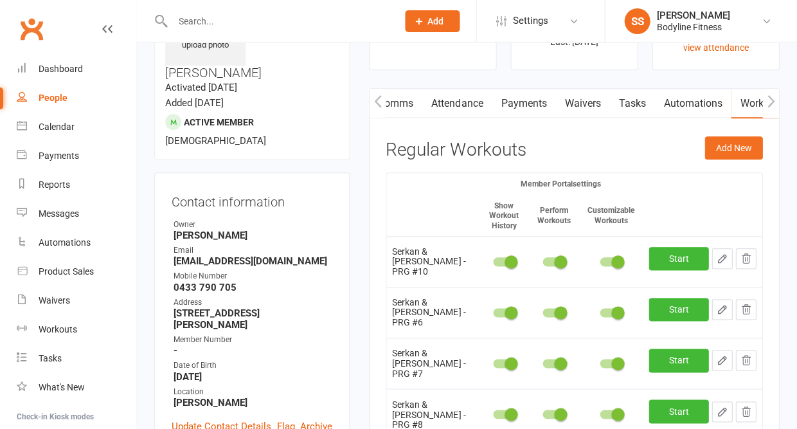
select select "Kilograms"
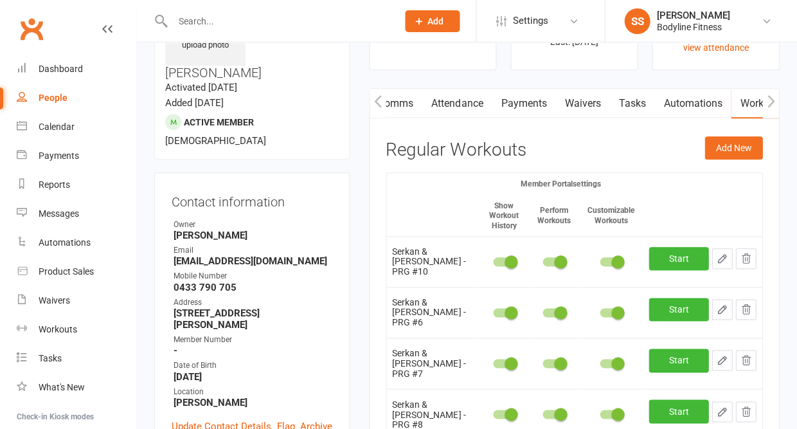
select select "Kilograms"
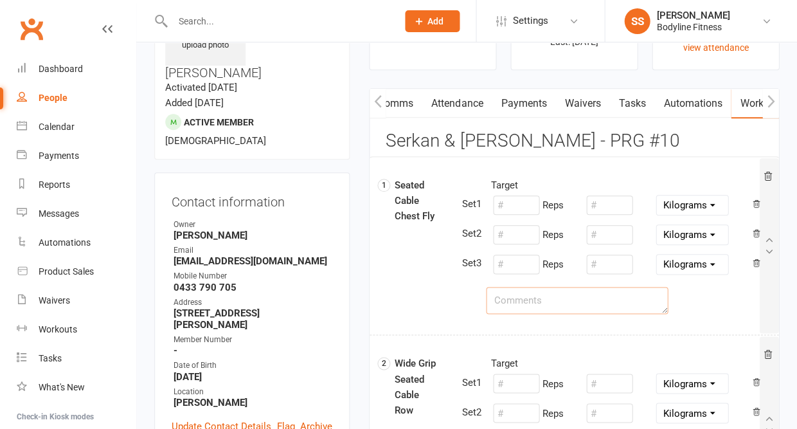
click at [570, 299] on textarea at bounding box center [577, 300] width 182 height 27
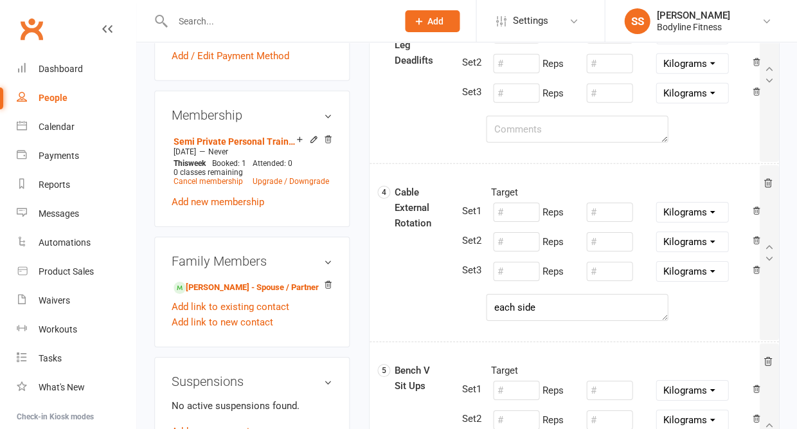
scroll to position [630, 0]
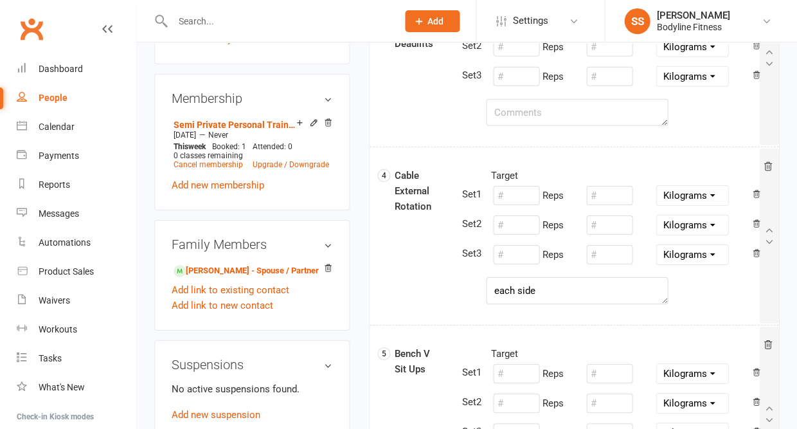
type textarea "alternating"
click at [534, 292] on textarea "each side" at bounding box center [577, 290] width 182 height 27
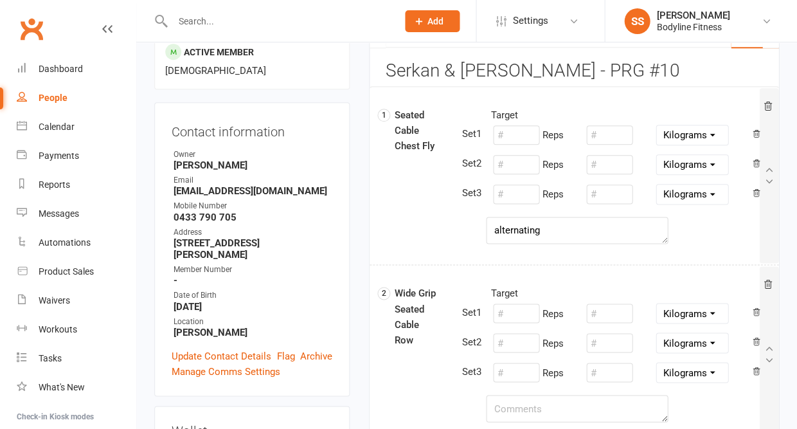
scroll to position [154, 0]
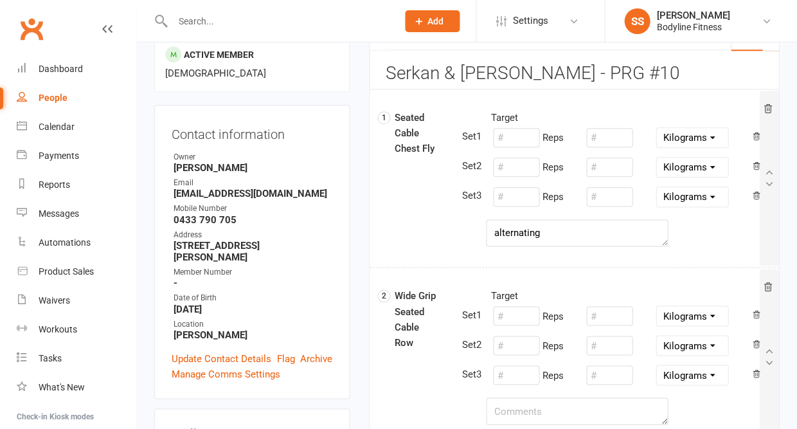
type textarea "each side, elbows at 90 degree"
click at [509, 132] on input "number" at bounding box center [516, 137] width 46 height 19
type input "10"
click at [513, 316] on input "number" at bounding box center [516, 315] width 46 height 19
type input "10"
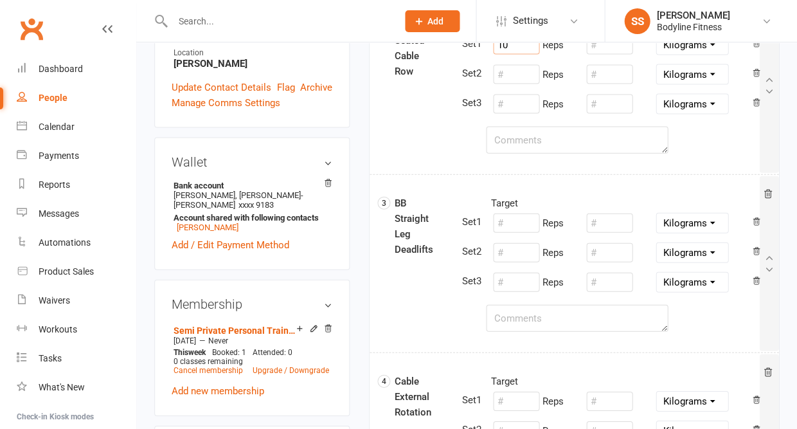
scroll to position [442, 0]
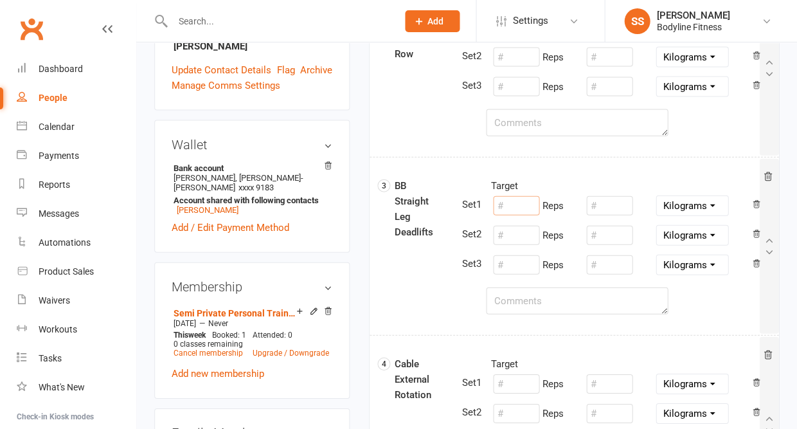
click at [520, 199] on input "number" at bounding box center [516, 204] width 46 height 19
type input "10"
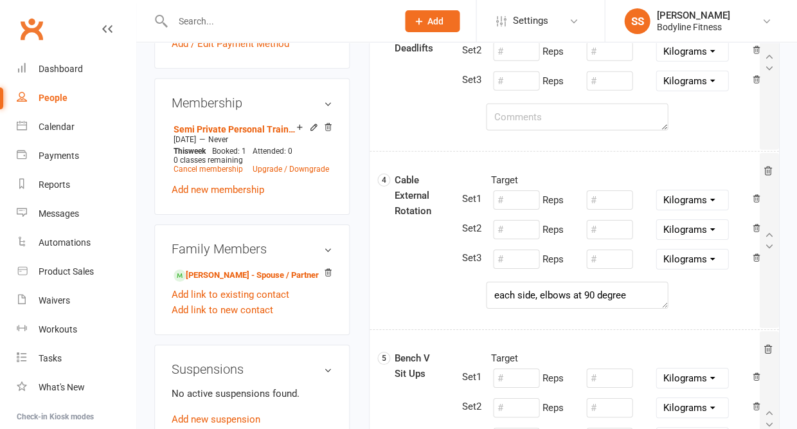
scroll to position [630, 0]
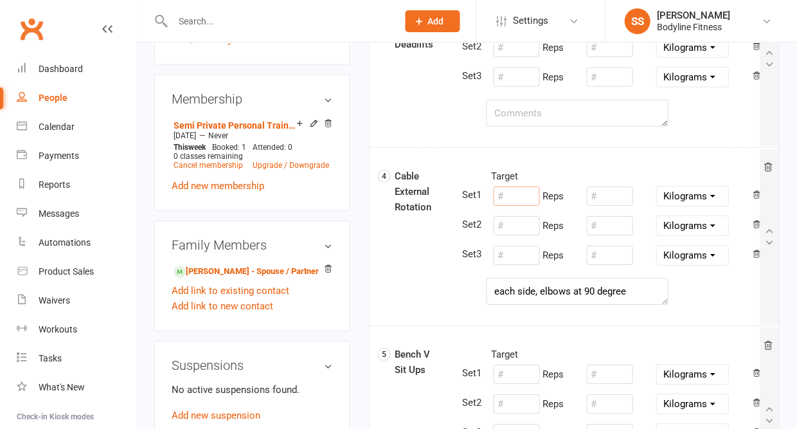
click at [512, 190] on input "number" at bounding box center [516, 195] width 46 height 19
type input "10"
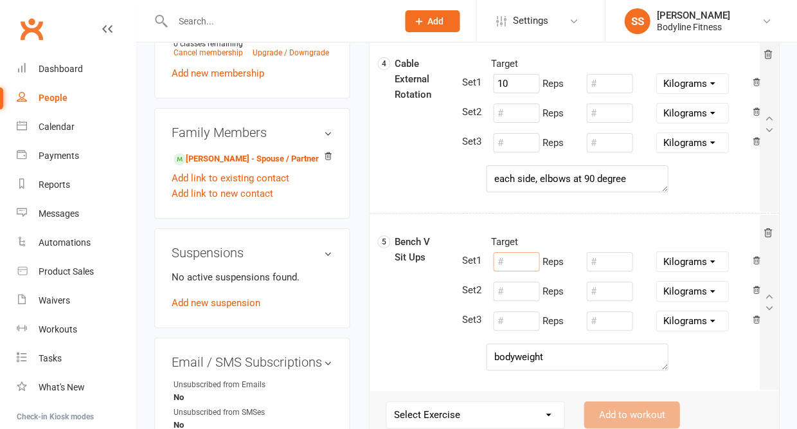
click at [510, 261] on input "number" at bounding box center [516, 261] width 46 height 19
type input "12"
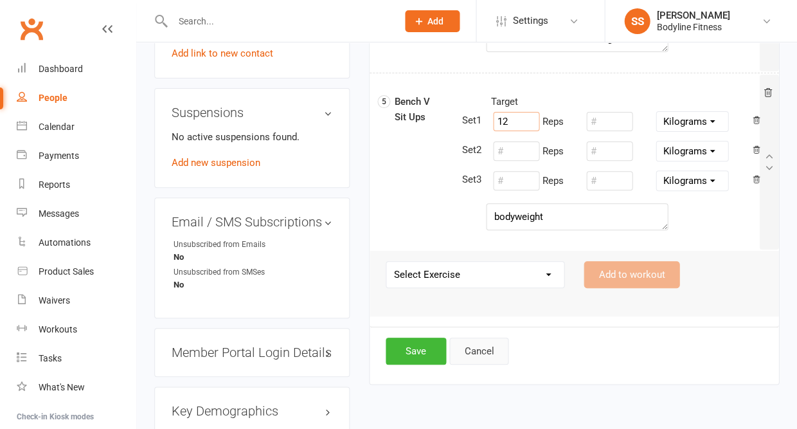
scroll to position [893, 0]
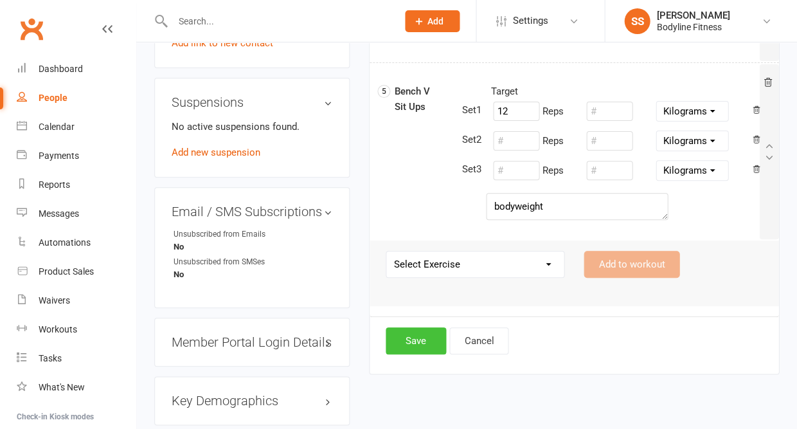
click at [415, 340] on button "Save" at bounding box center [416, 340] width 60 height 27
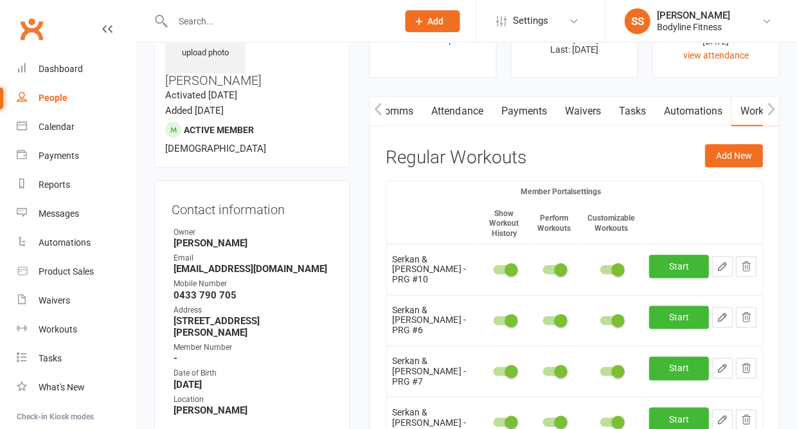
scroll to position [91, 0]
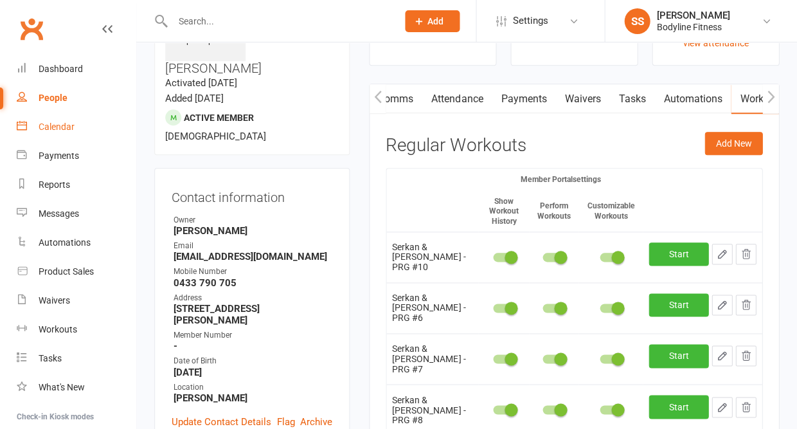
click at [61, 123] on div "Calendar" at bounding box center [57, 127] width 36 height 10
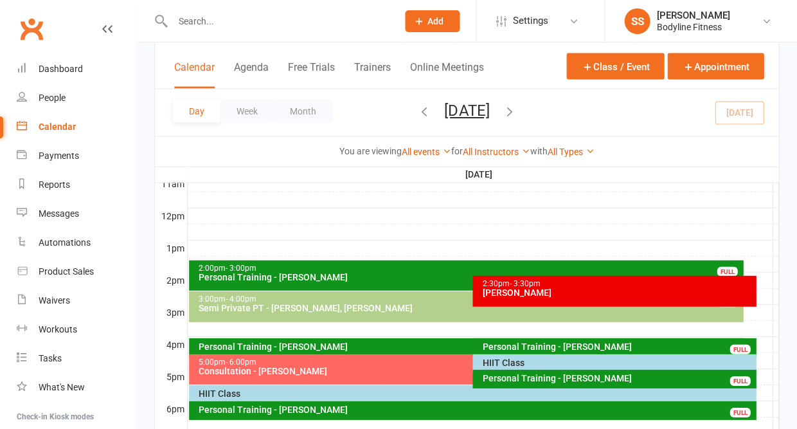
scroll to position [475, 0]
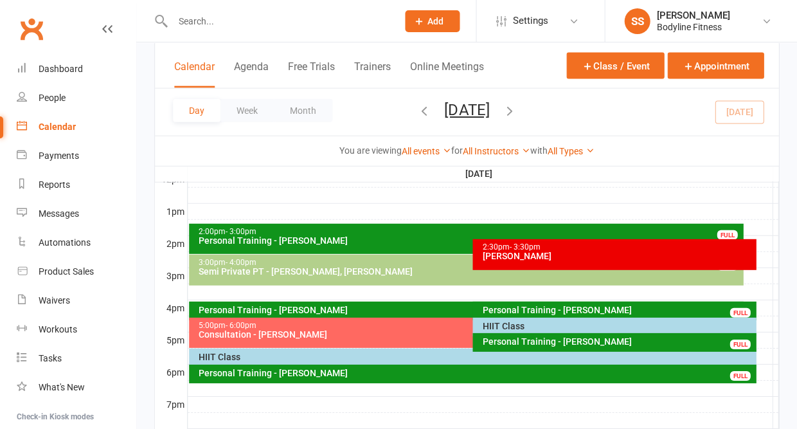
click at [505, 329] on div "HIIT Class" at bounding box center [618, 326] width 272 height 9
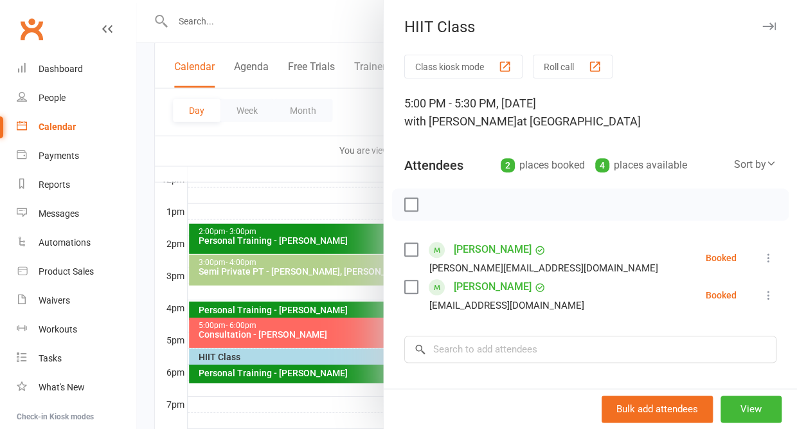
click at [769, 24] on icon "button" at bounding box center [770, 27] width 14 height 8
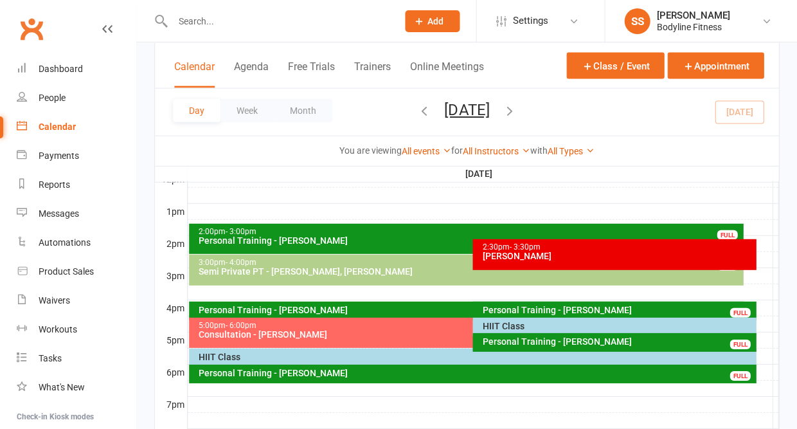
click at [396, 359] on div "HIIT Class" at bounding box center [476, 356] width 556 height 9
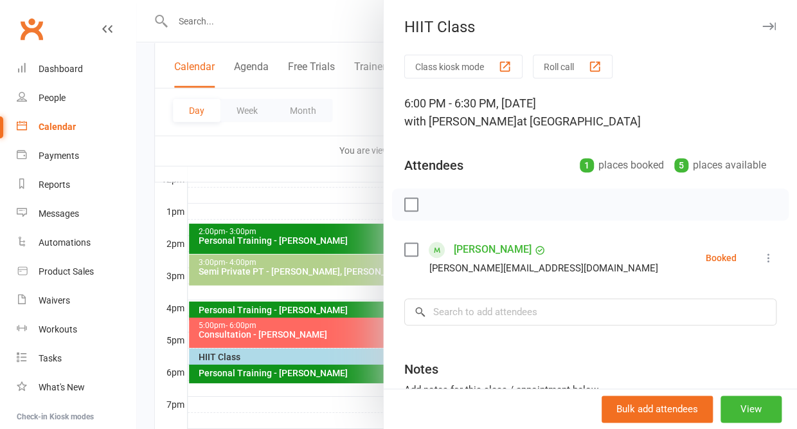
click at [772, 24] on icon "button" at bounding box center [770, 27] width 14 height 8
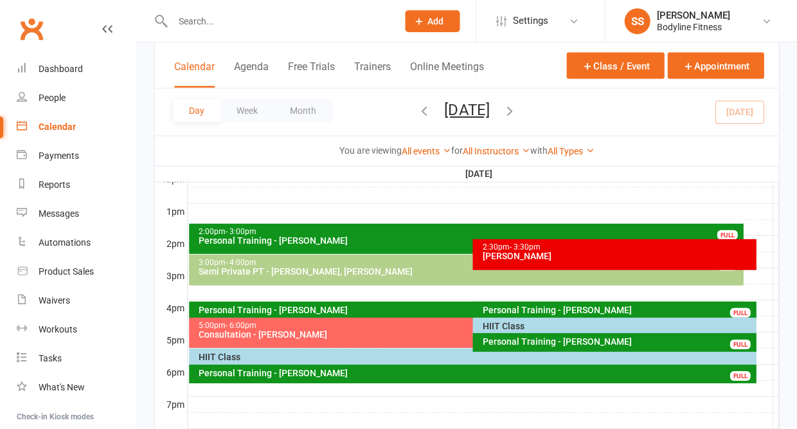
click at [517, 325] on div "HIIT Class" at bounding box center [618, 326] width 272 height 9
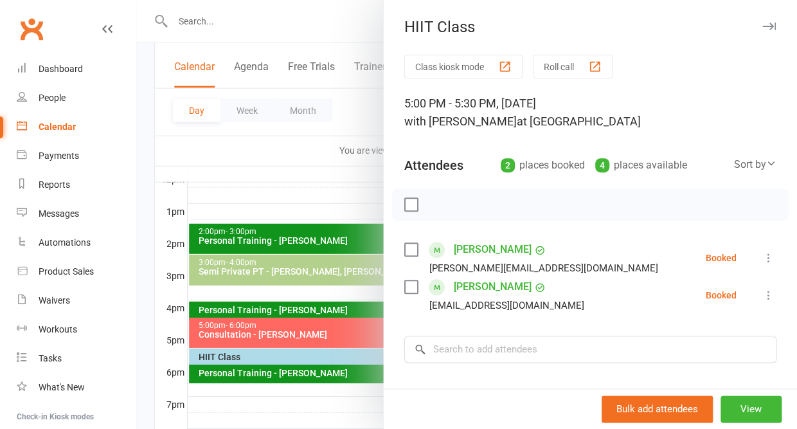
click at [765, 25] on icon "button" at bounding box center [770, 27] width 14 height 8
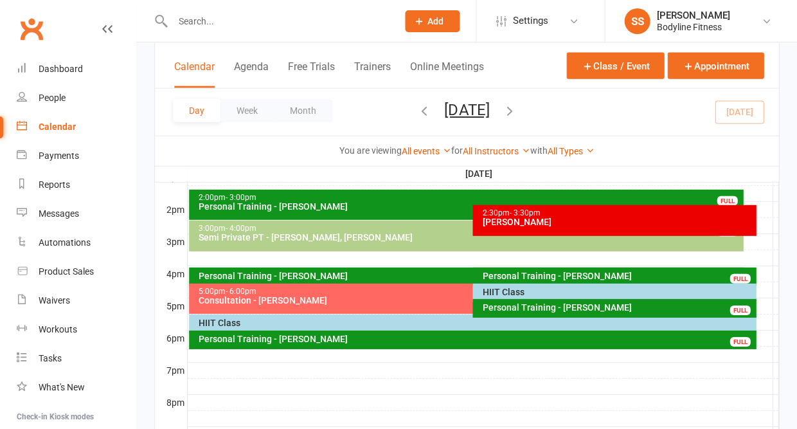
scroll to position [522, 0]
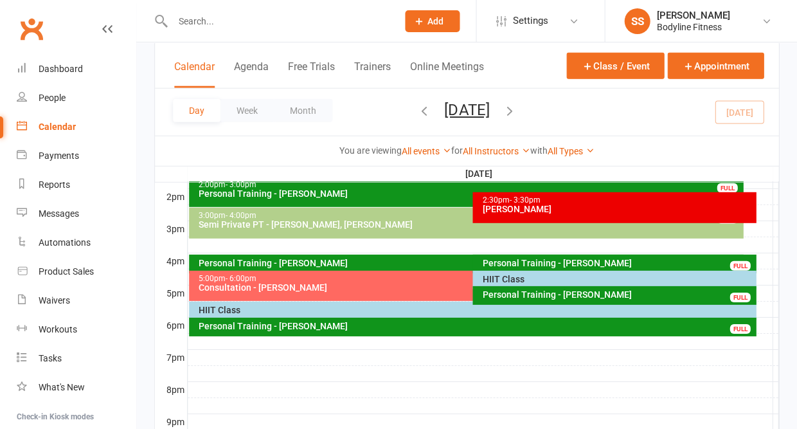
click at [297, 310] on div "HIIT Class" at bounding box center [476, 309] width 556 height 9
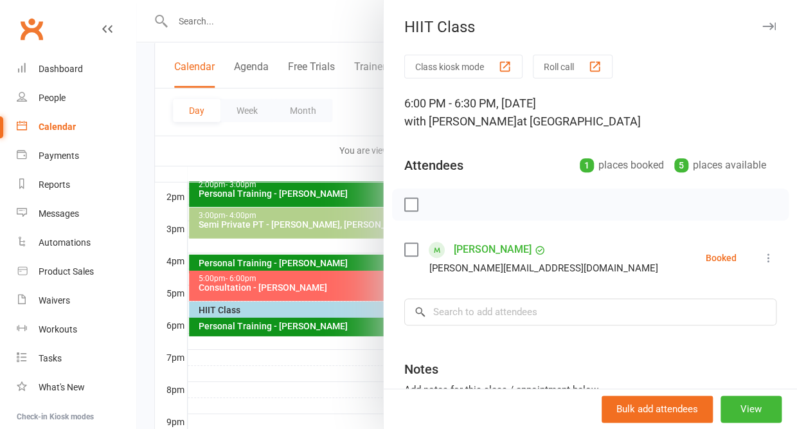
click at [773, 26] on icon "button" at bounding box center [770, 27] width 14 height 8
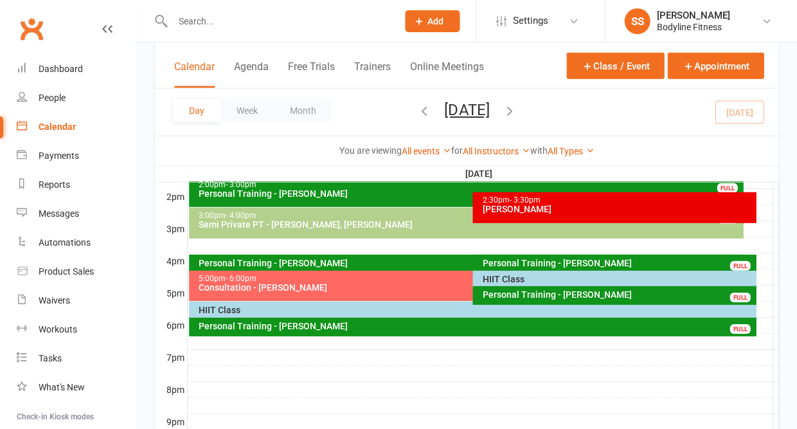
scroll to position [527, 0]
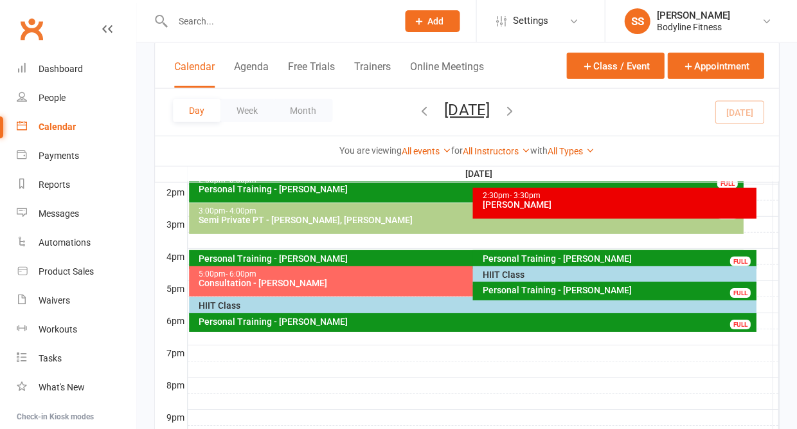
click at [494, 274] on div "HIIT Class" at bounding box center [618, 274] width 272 height 9
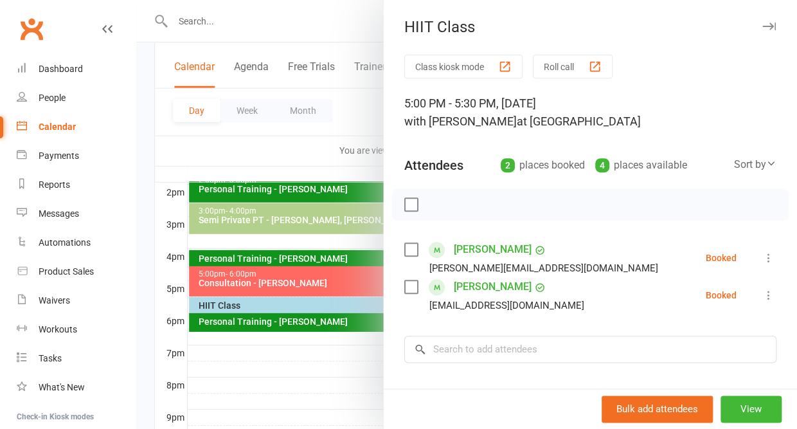
click at [769, 27] on icon "button" at bounding box center [770, 27] width 14 height 8
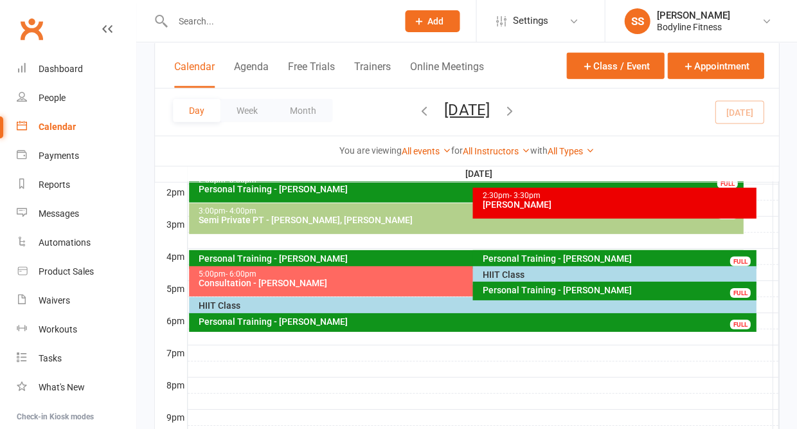
click at [305, 305] on div "HIIT Class" at bounding box center [476, 305] width 556 height 9
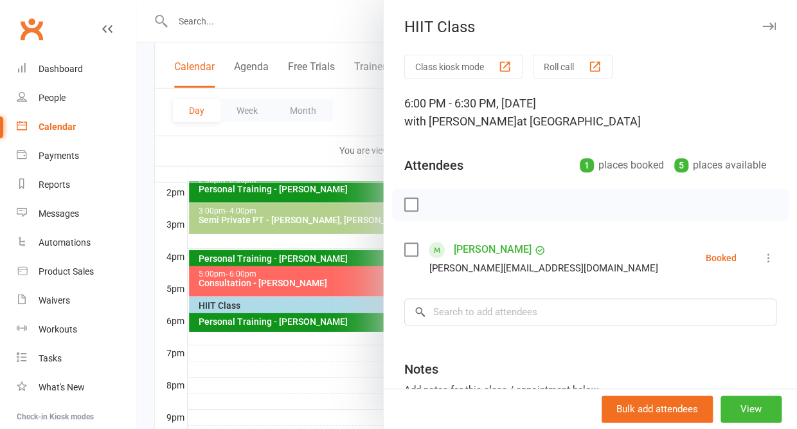
click at [771, 28] on icon "button" at bounding box center [770, 27] width 14 height 8
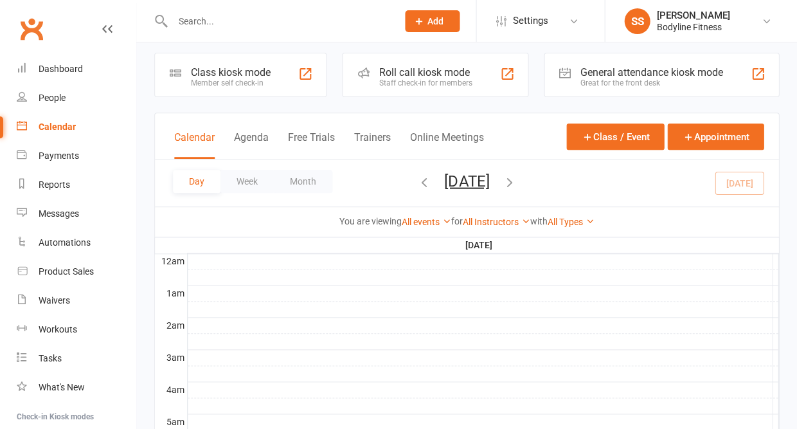
scroll to position [0, 0]
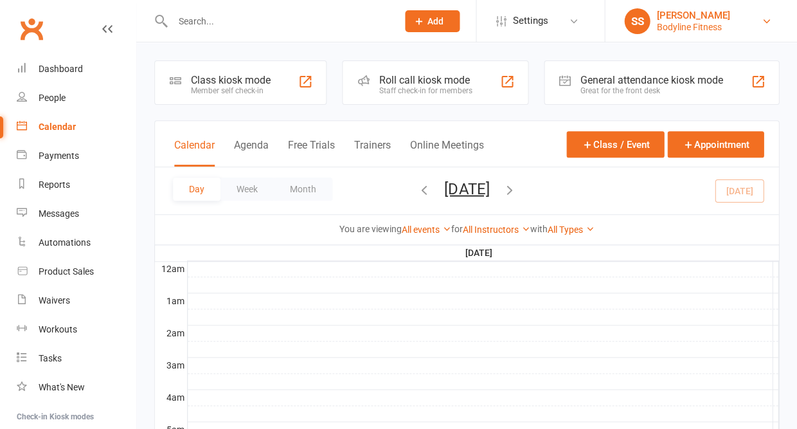
click at [685, 28] on div "Bodyline Fitness" at bounding box center [693, 27] width 73 height 12
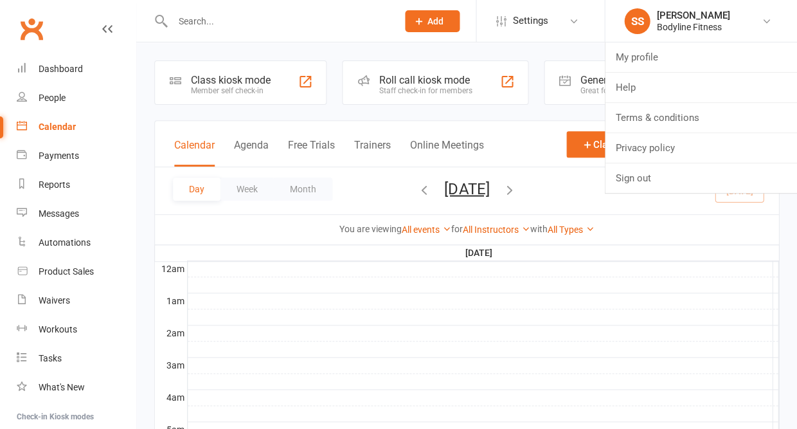
click at [529, 156] on div "Calendar Agenda Free Trials Trainers Online Meetings Class / Event Appointment" at bounding box center [467, 144] width 624 height 46
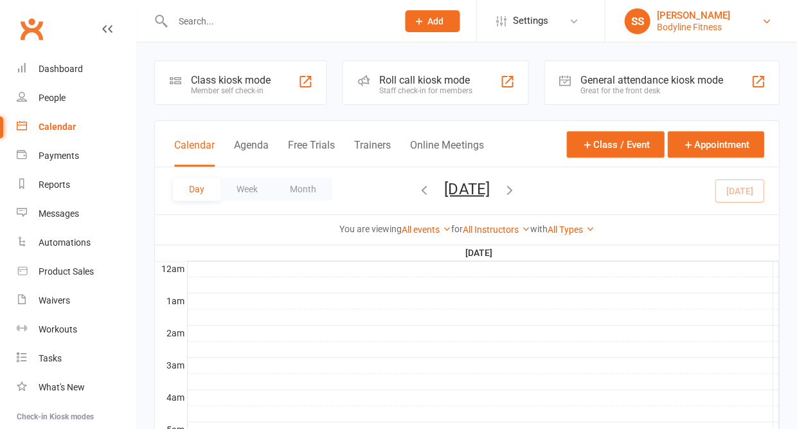
click at [682, 19] on div "[PERSON_NAME]" at bounding box center [693, 16] width 73 height 12
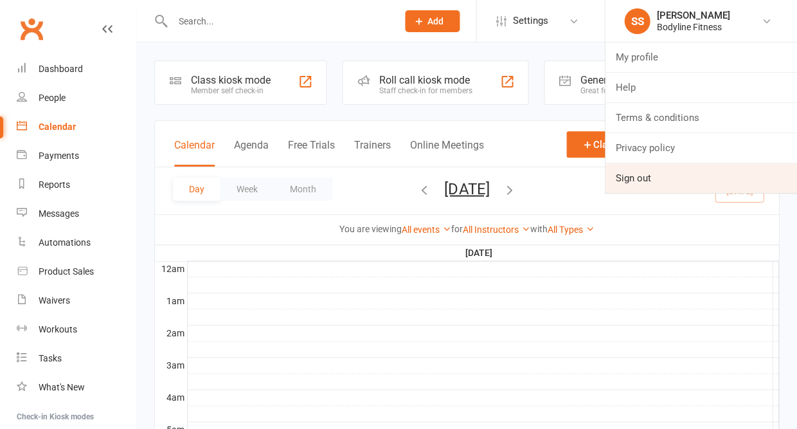
click at [633, 181] on link "Sign out" at bounding box center [701, 178] width 192 height 30
